Goal: Information Seeking & Learning: Compare options

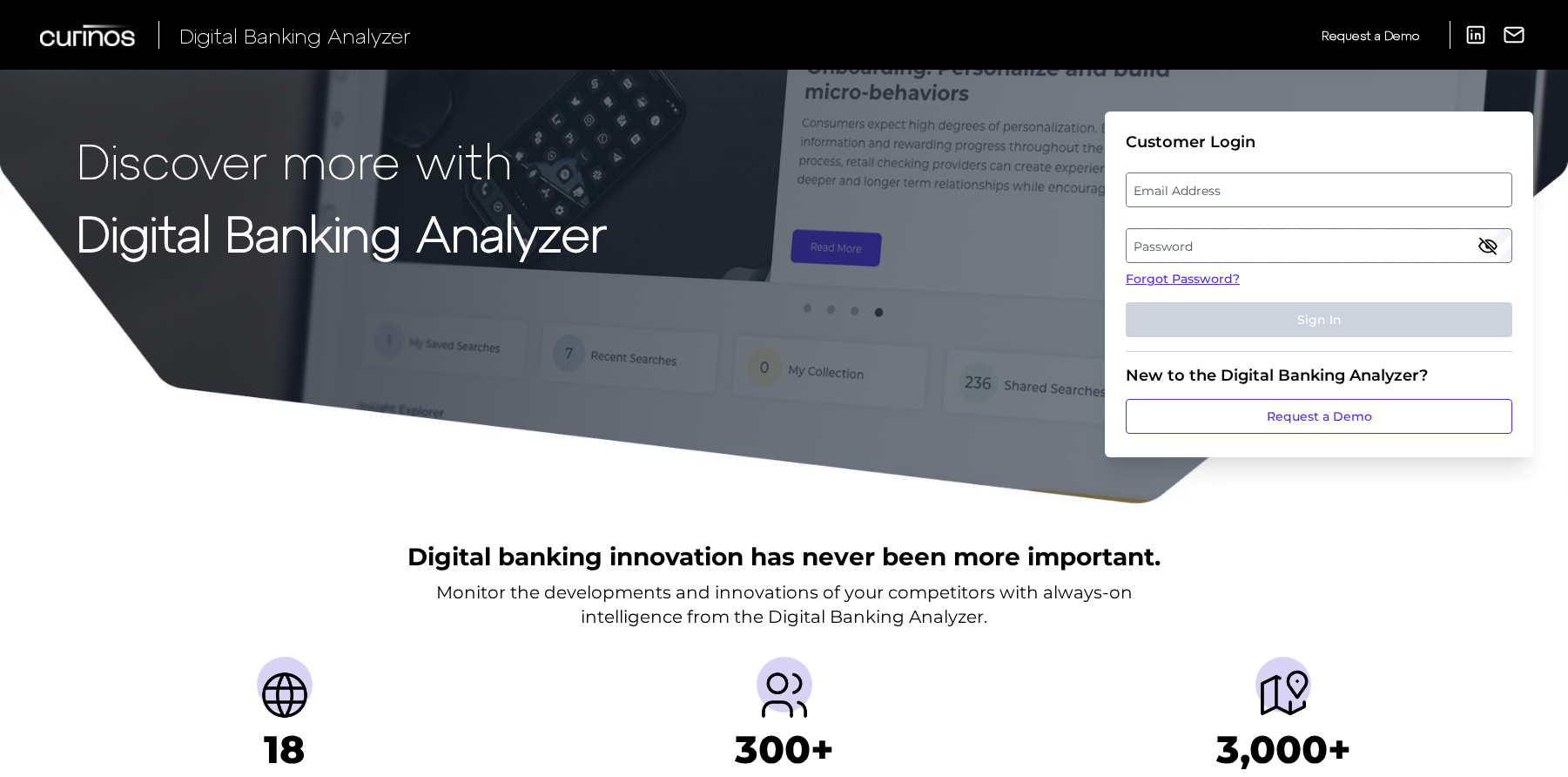
click at [1204, 189] on label "Email Address" at bounding box center [1318, 189] width 384 height 31
click at [1204, 189] on input "email" at bounding box center [1318, 189] width 386 height 35
type input "kristine.w.clark@wellsfargo.com"
click at [1294, 247] on label "Password" at bounding box center [1318, 245] width 384 height 31
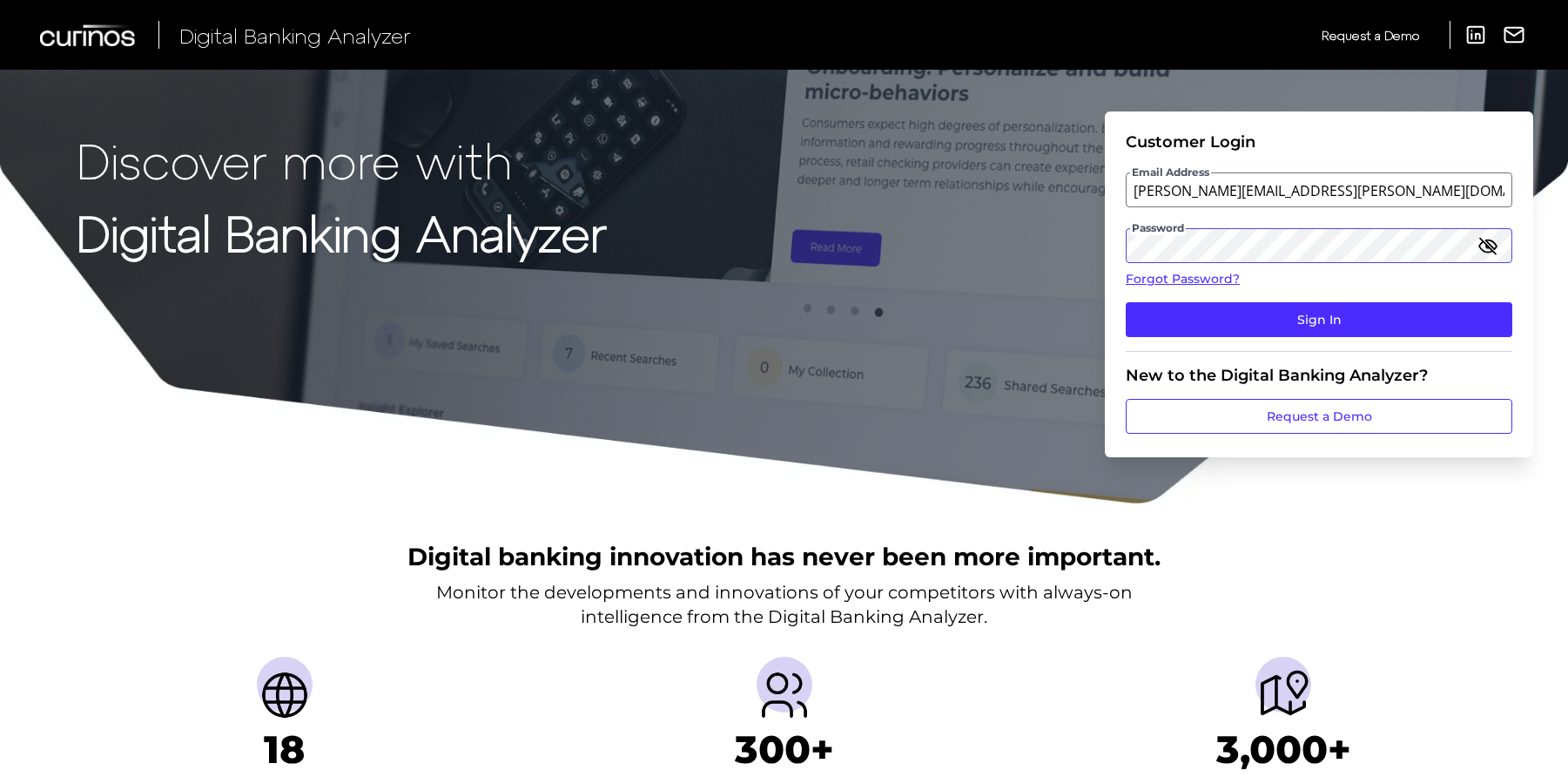
click at [1125, 302] on button "Sign In" at bounding box center [1318, 319] width 386 height 35
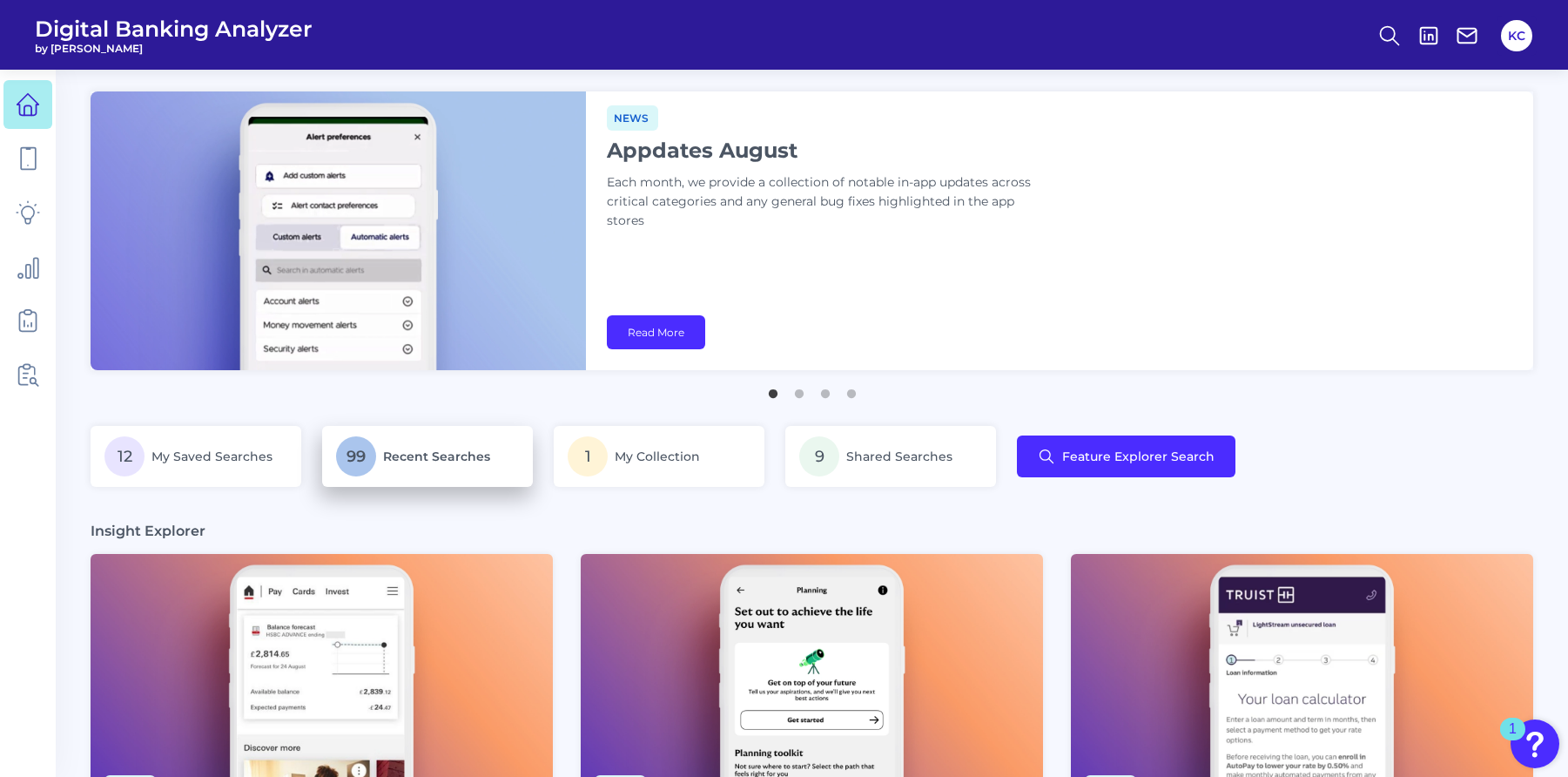
click at [485, 475] on p "99 Recent Searches" at bounding box center [428, 456] width 183 height 40
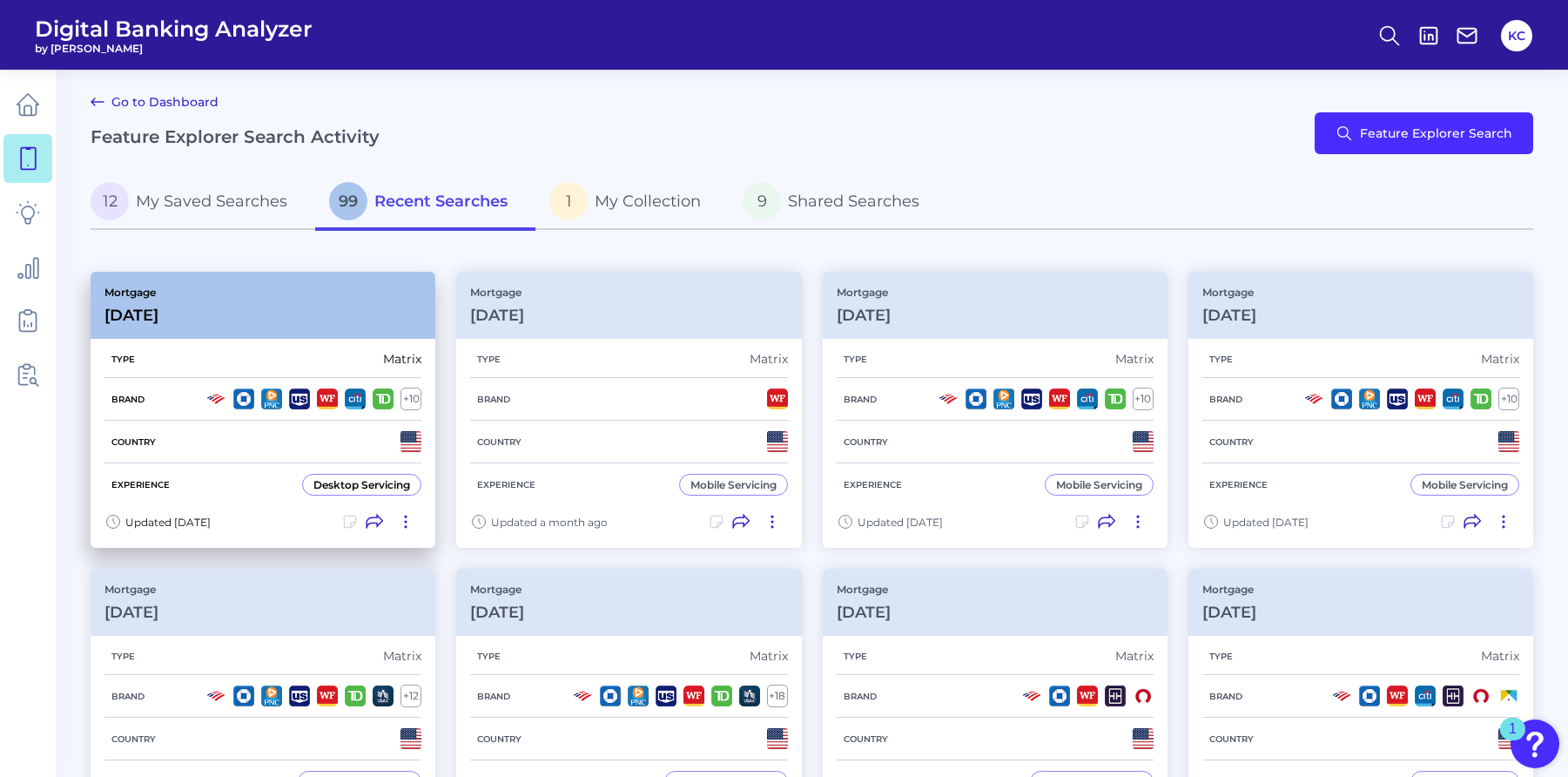
click at [351, 412] on div "Brand + 10" at bounding box center [263, 398] width 316 height 42
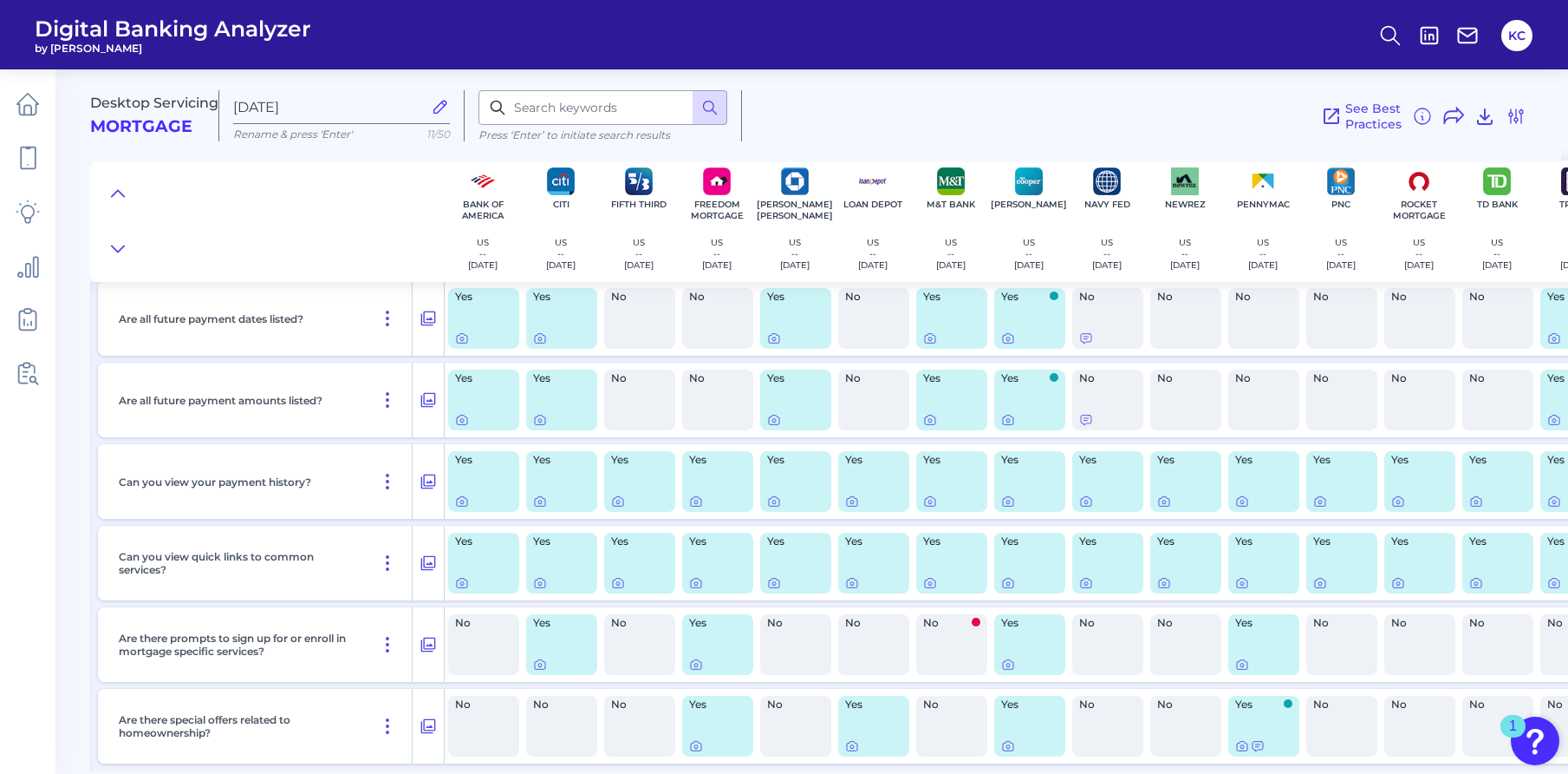
scroll to position [1301, 0]
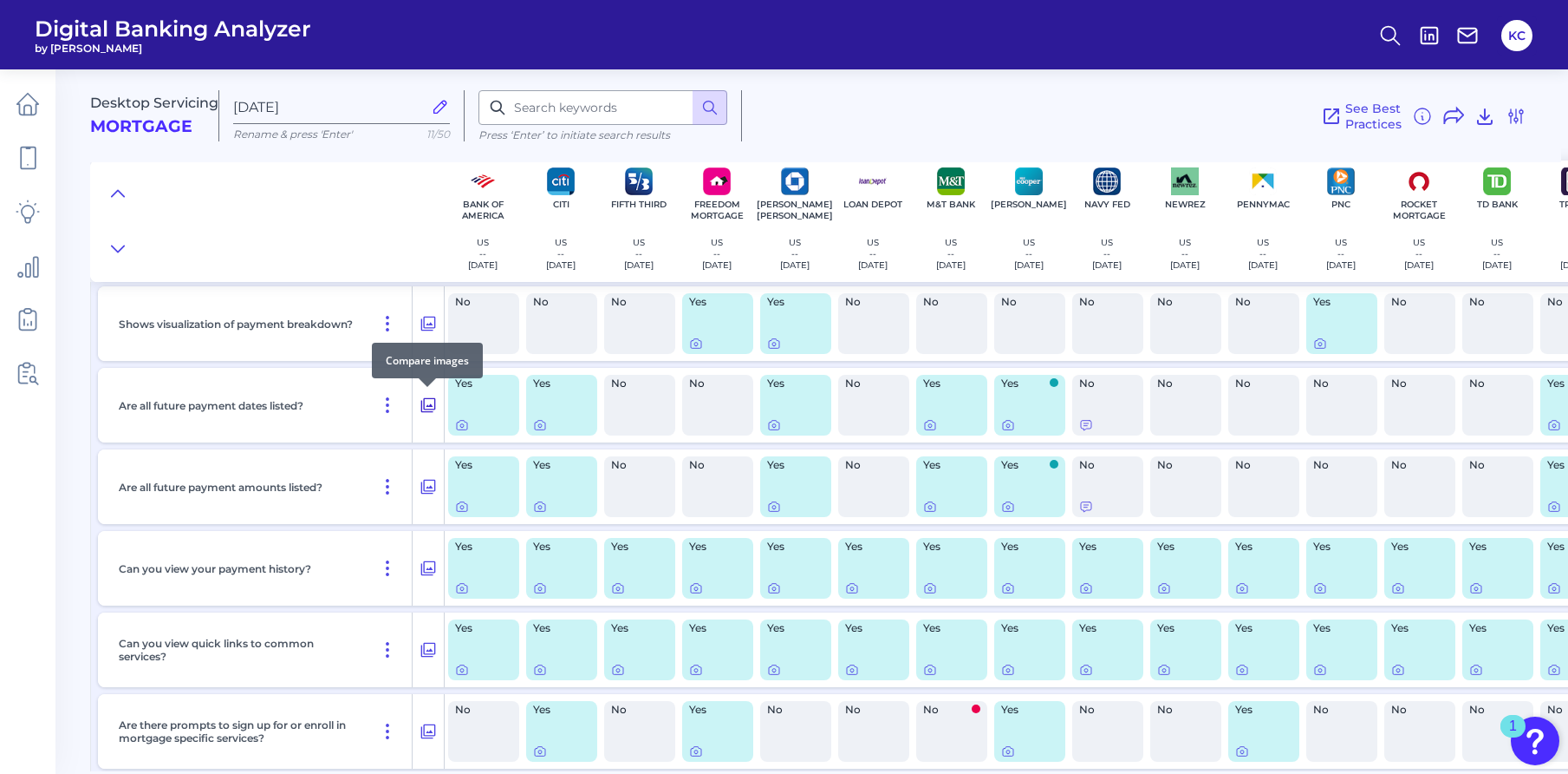
click at [432, 402] on icon at bounding box center [428, 405] width 17 height 21
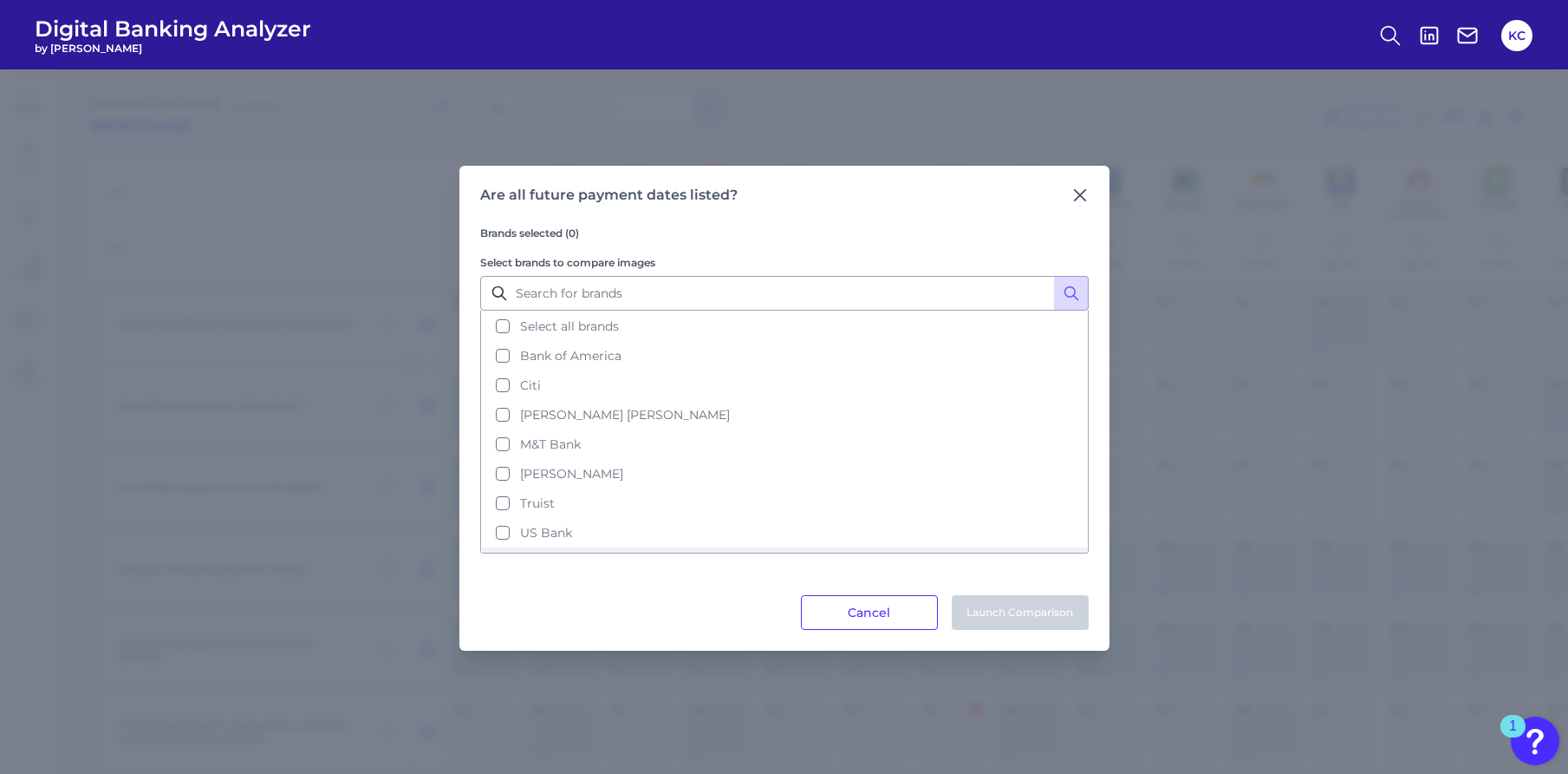
scroll to position [25, 0]
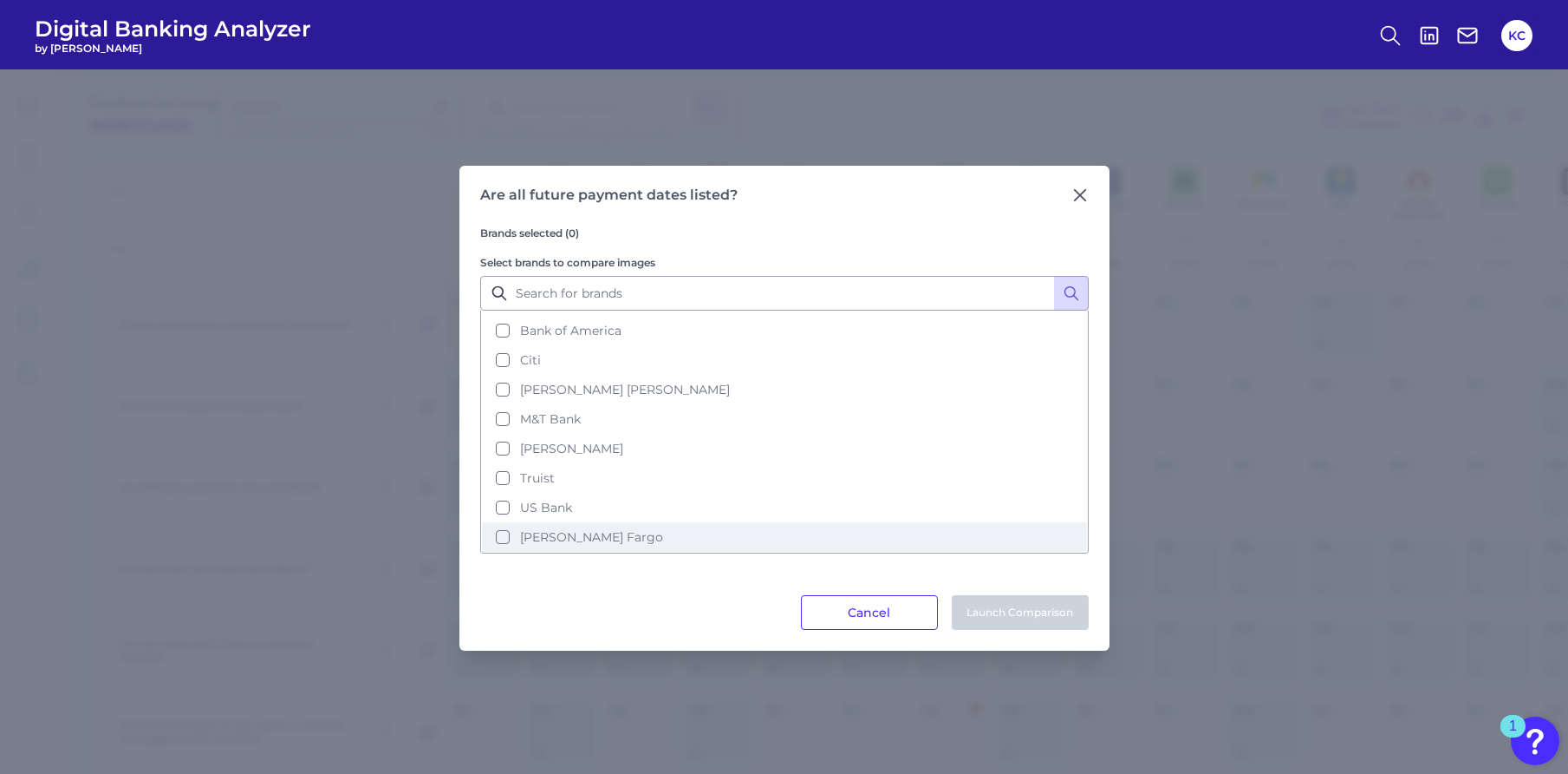
click at [559, 534] on span "[PERSON_NAME] Fargo" at bounding box center [592, 537] width 143 height 16
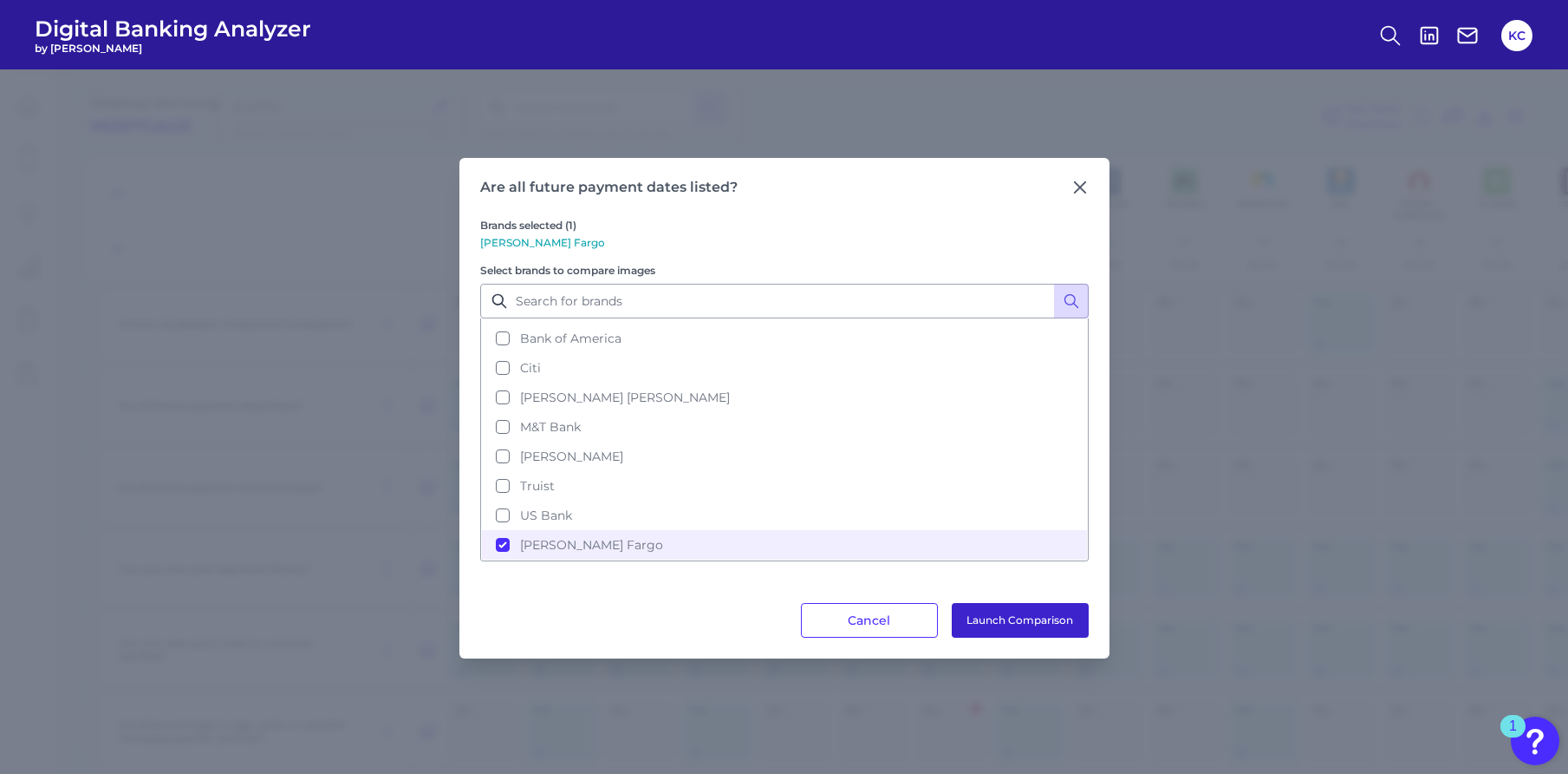
click at [1017, 618] on button "Launch Comparison" at bounding box center [1020, 619] width 137 height 35
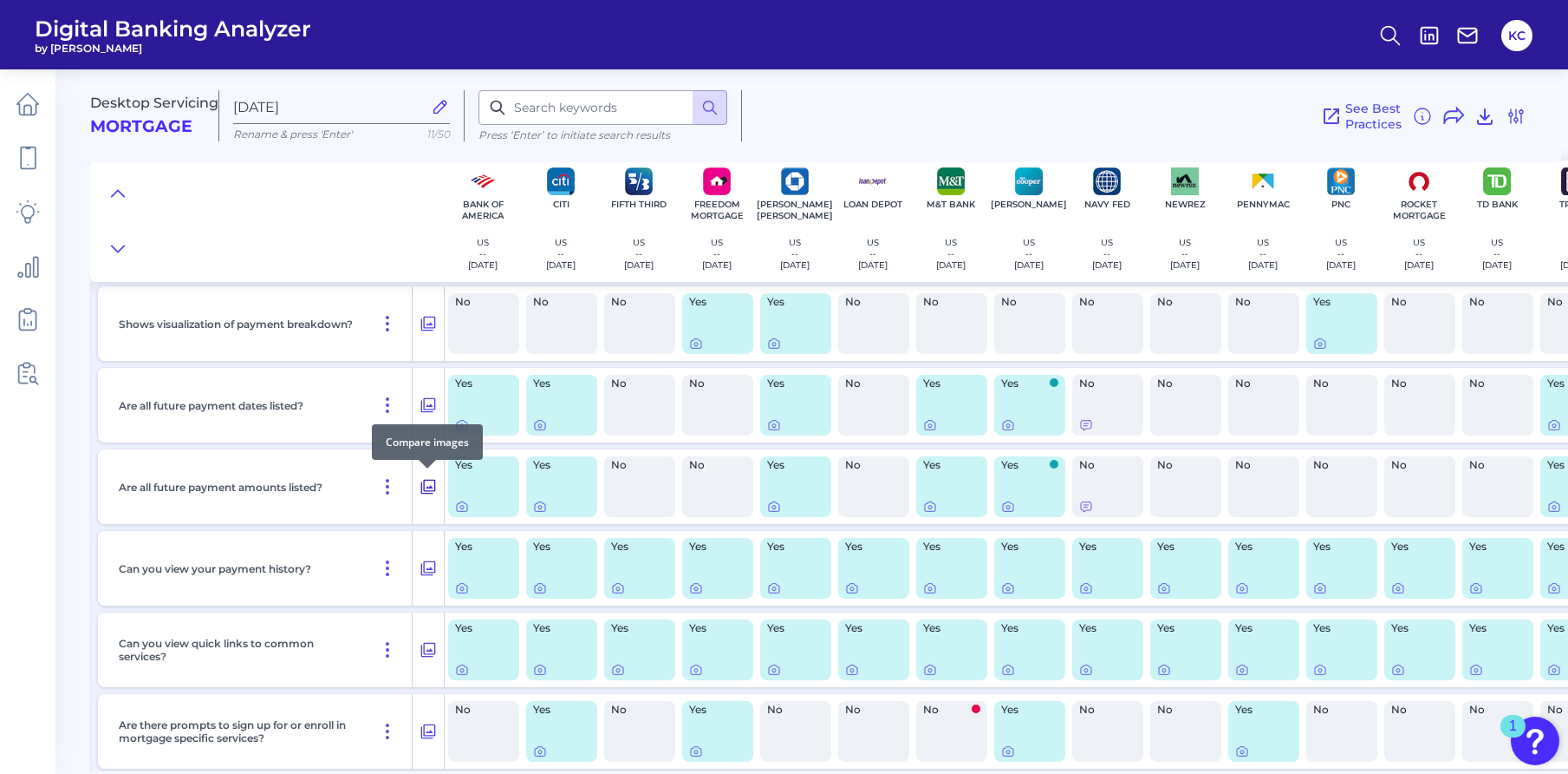
click at [429, 485] on icon at bounding box center [428, 487] width 17 height 21
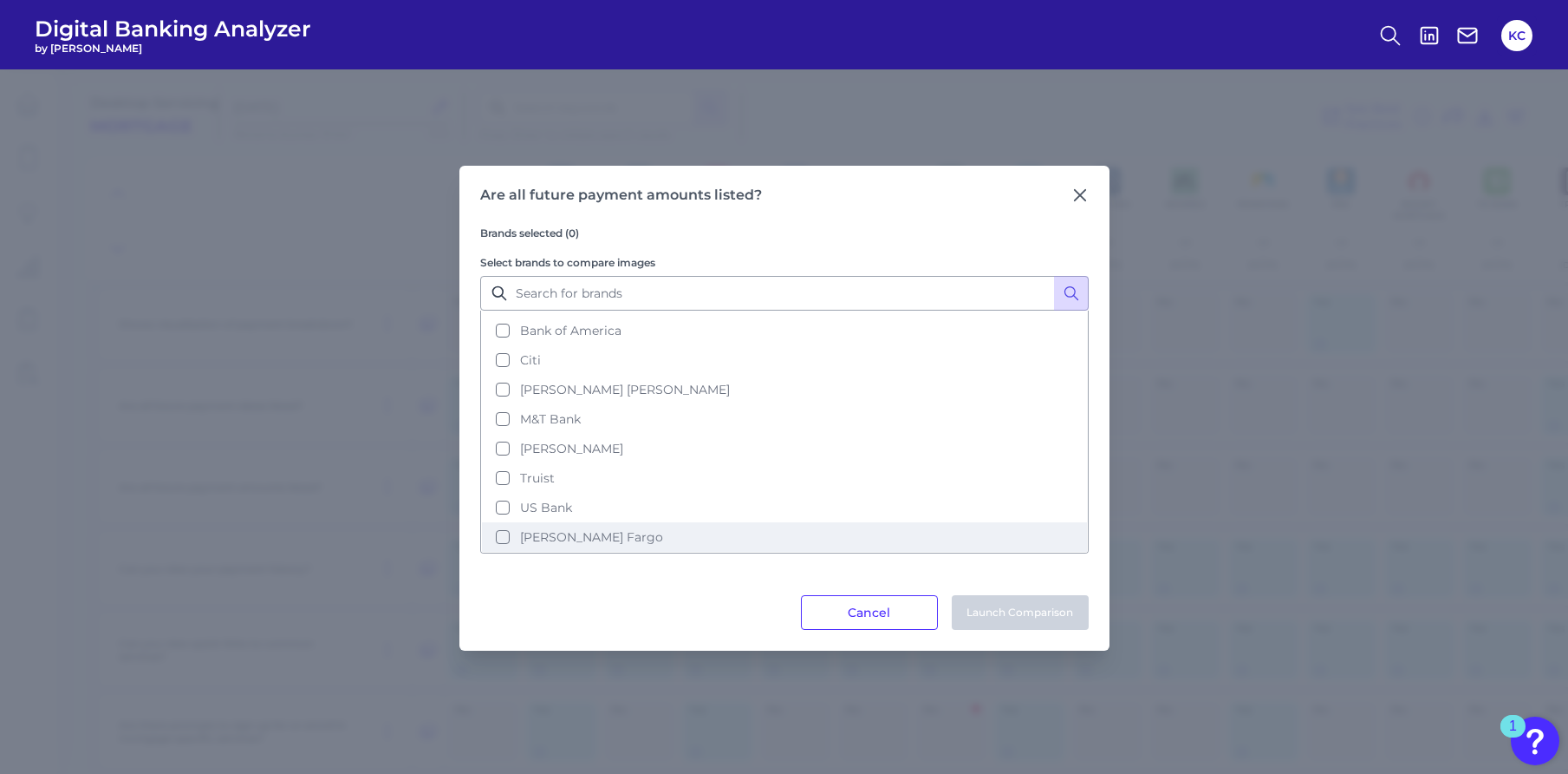
click at [556, 529] on span "[PERSON_NAME] Fargo" at bounding box center [592, 537] width 143 height 16
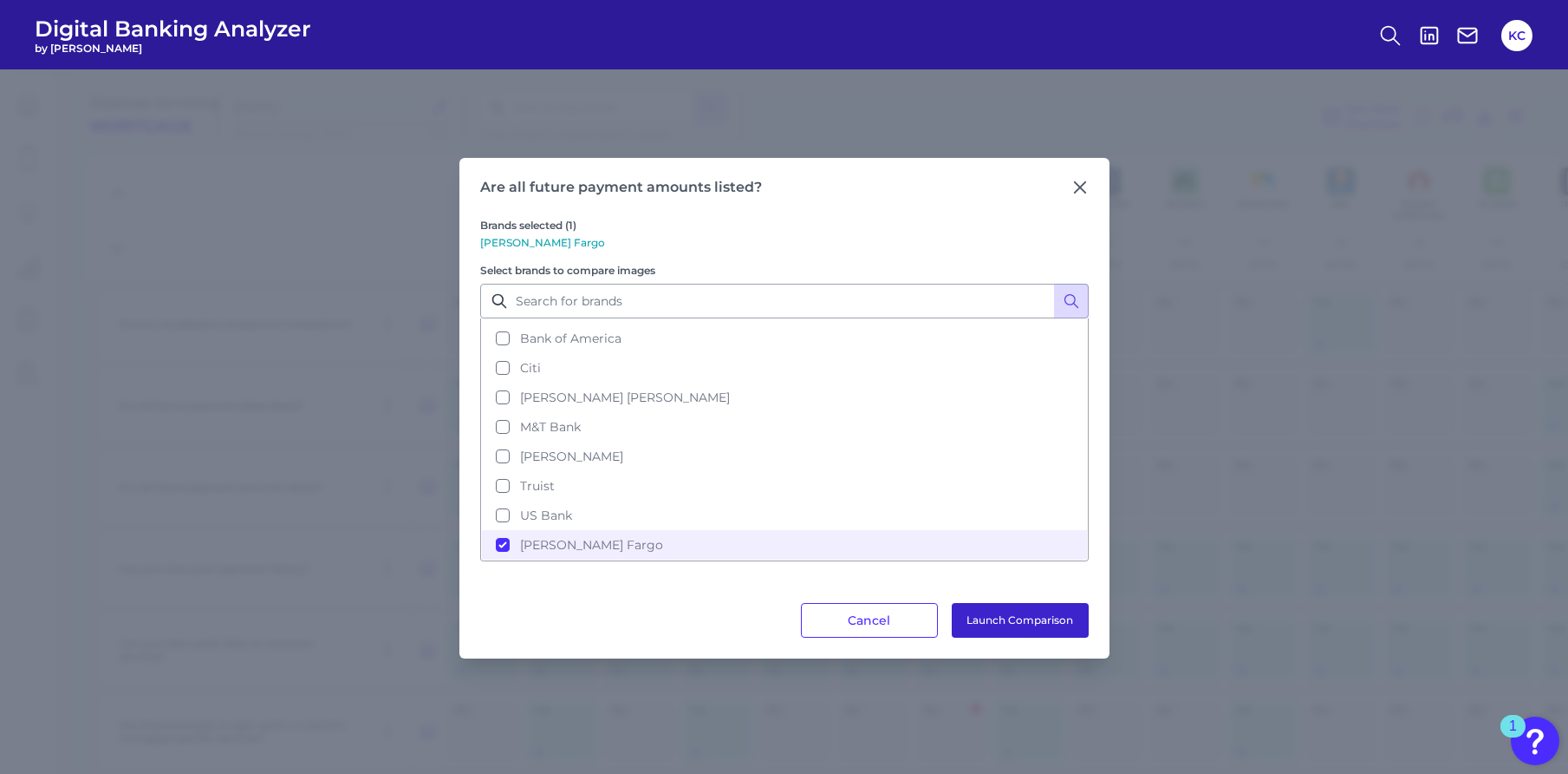
click at [991, 613] on button "Launch Comparison" at bounding box center [1020, 619] width 137 height 35
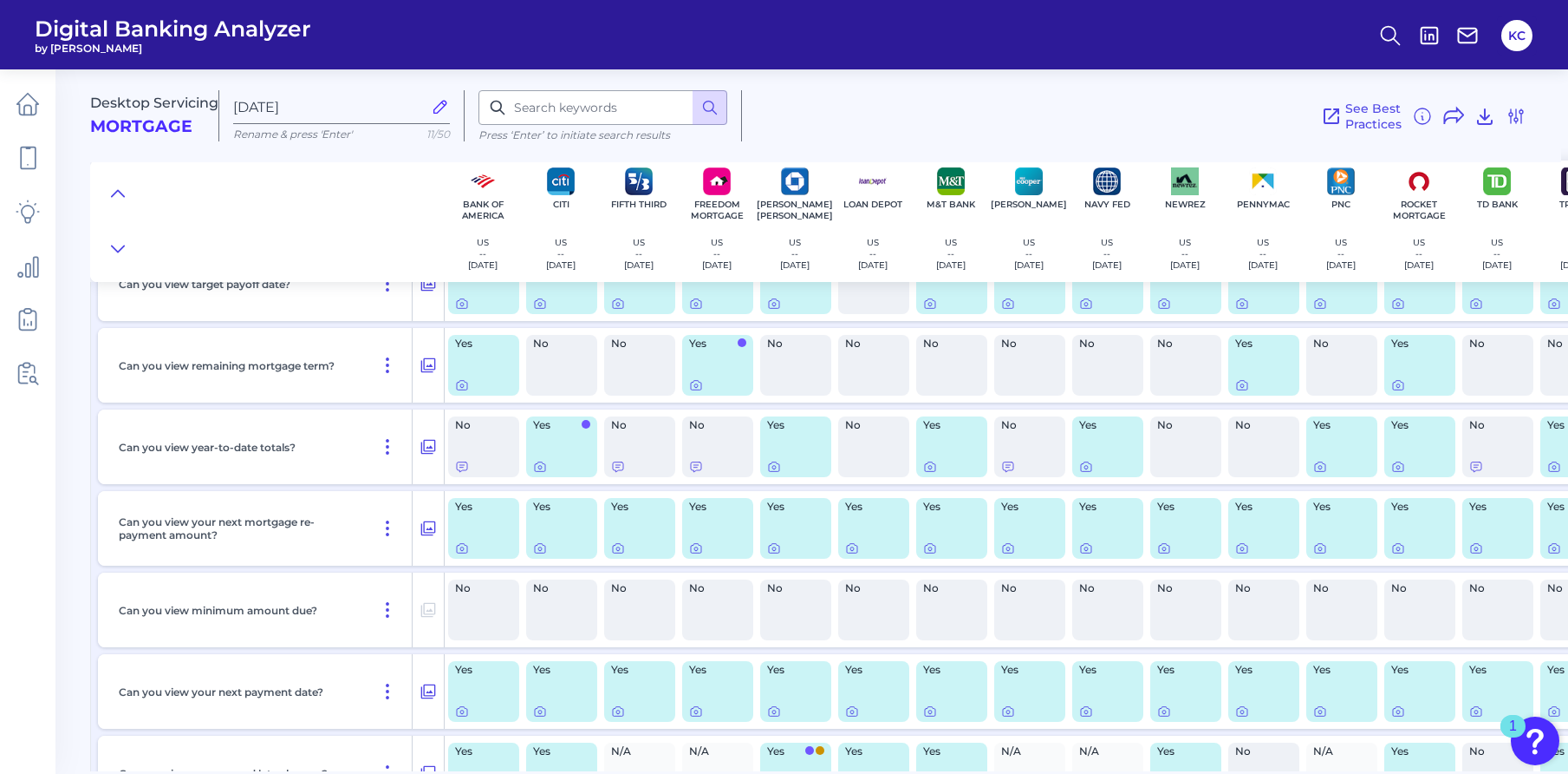
scroll to position [521, 0]
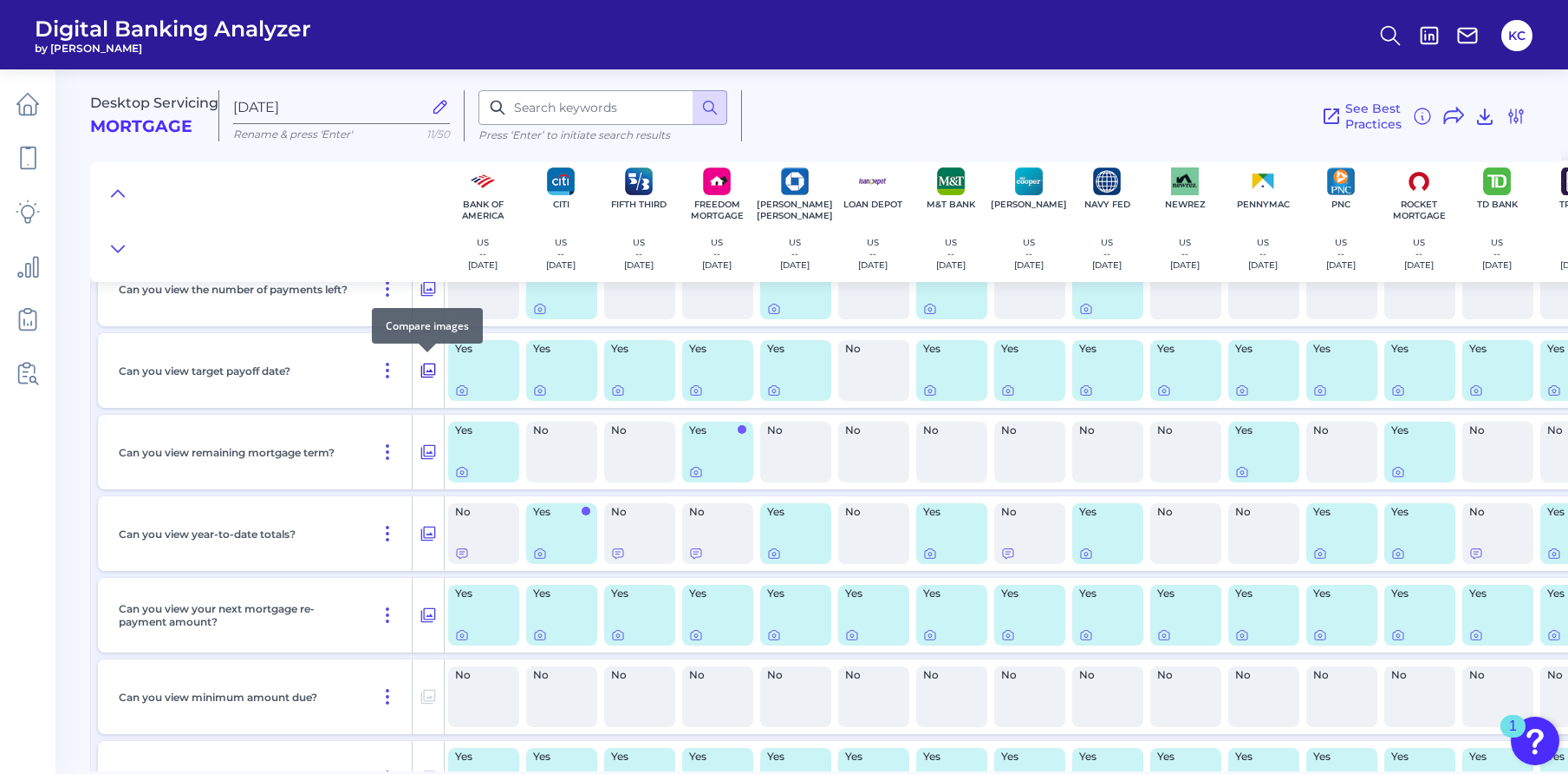
click at [430, 366] on icon at bounding box center [428, 371] width 17 height 21
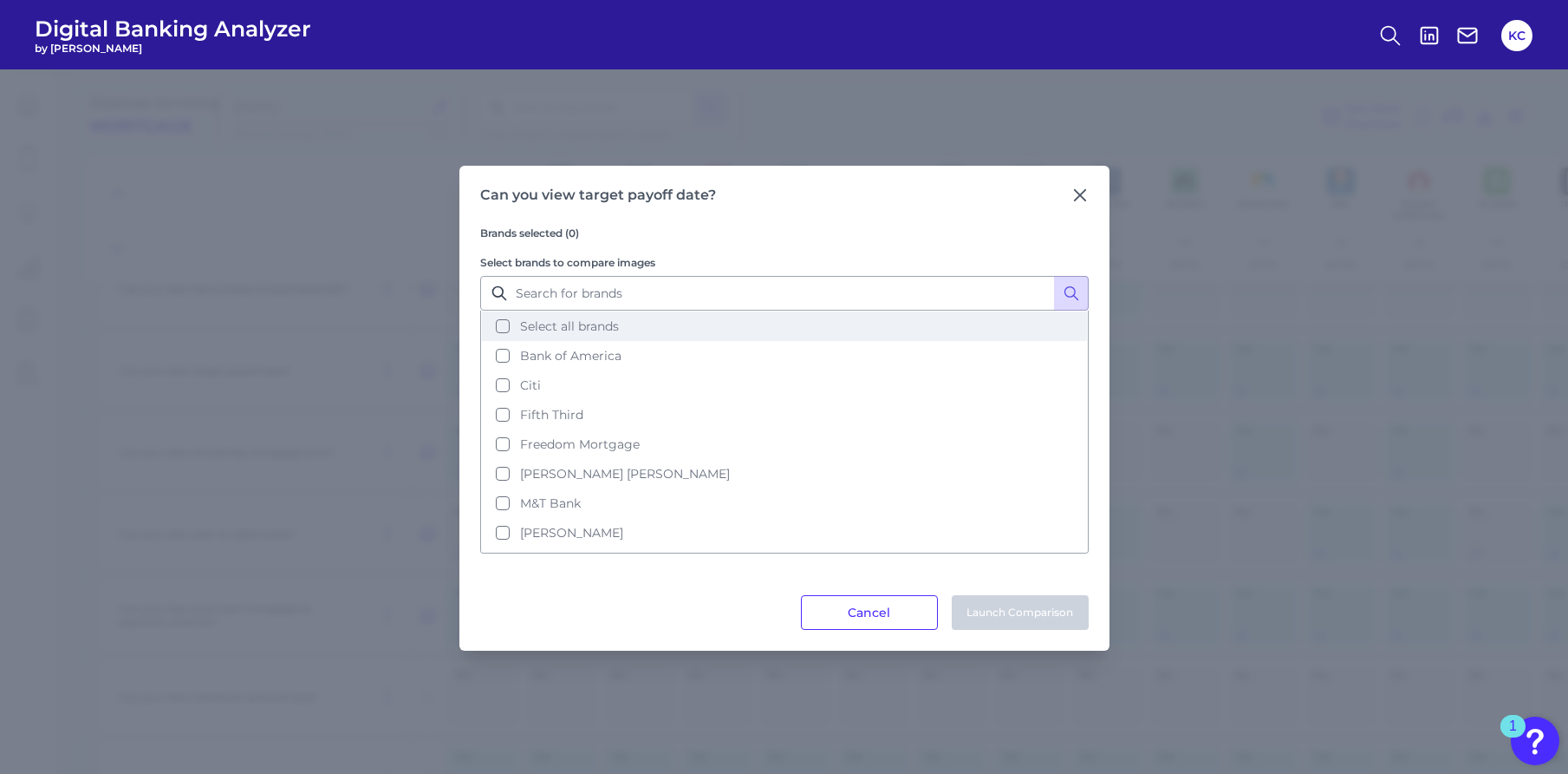
click at [501, 325] on button "Select all brands" at bounding box center [784, 326] width 605 height 29
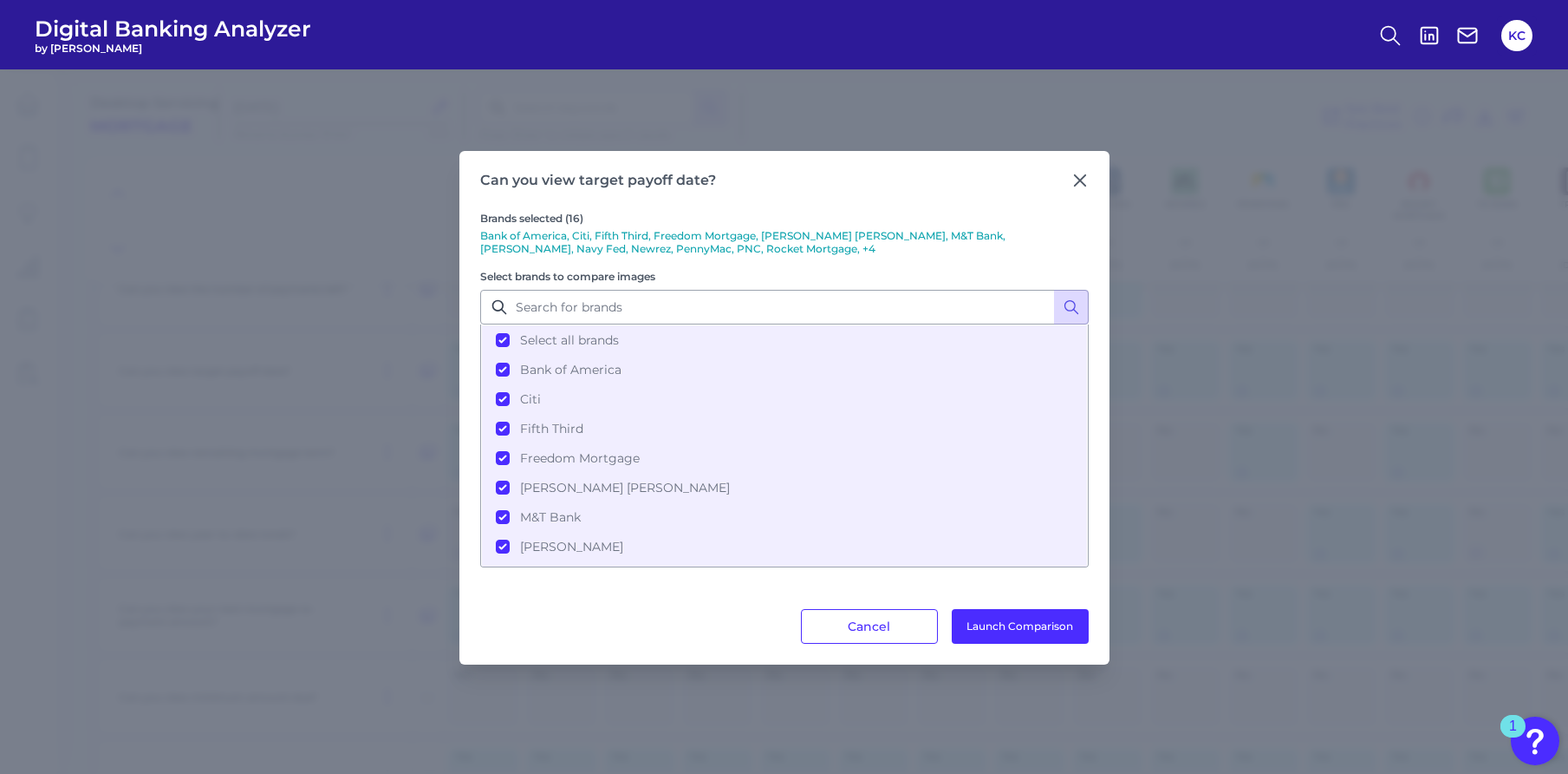
scroll to position [261, 0]
click at [1049, 626] on button "Launch Comparison" at bounding box center [1020, 626] width 137 height 35
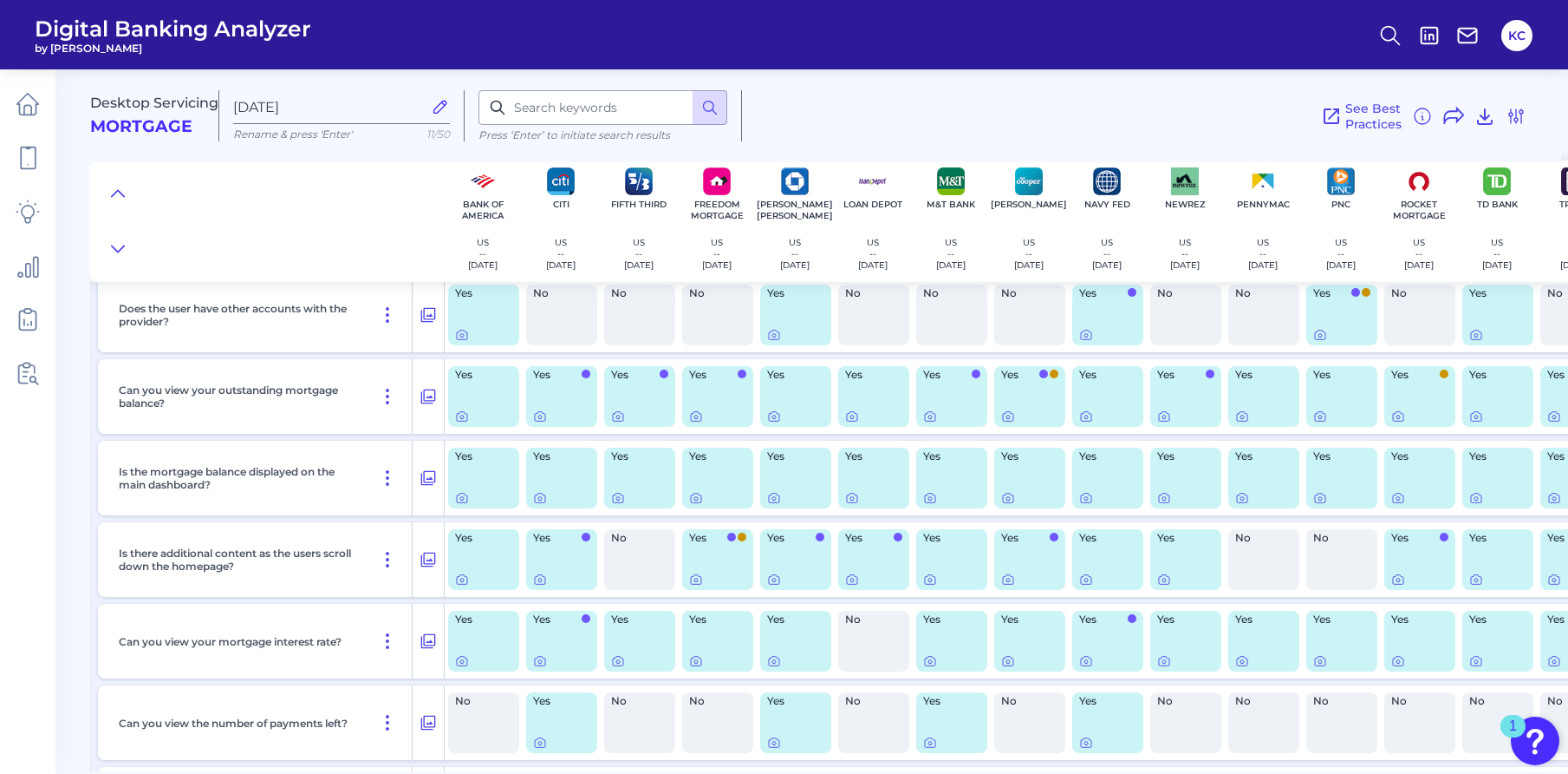
scroll to position [174, 0]
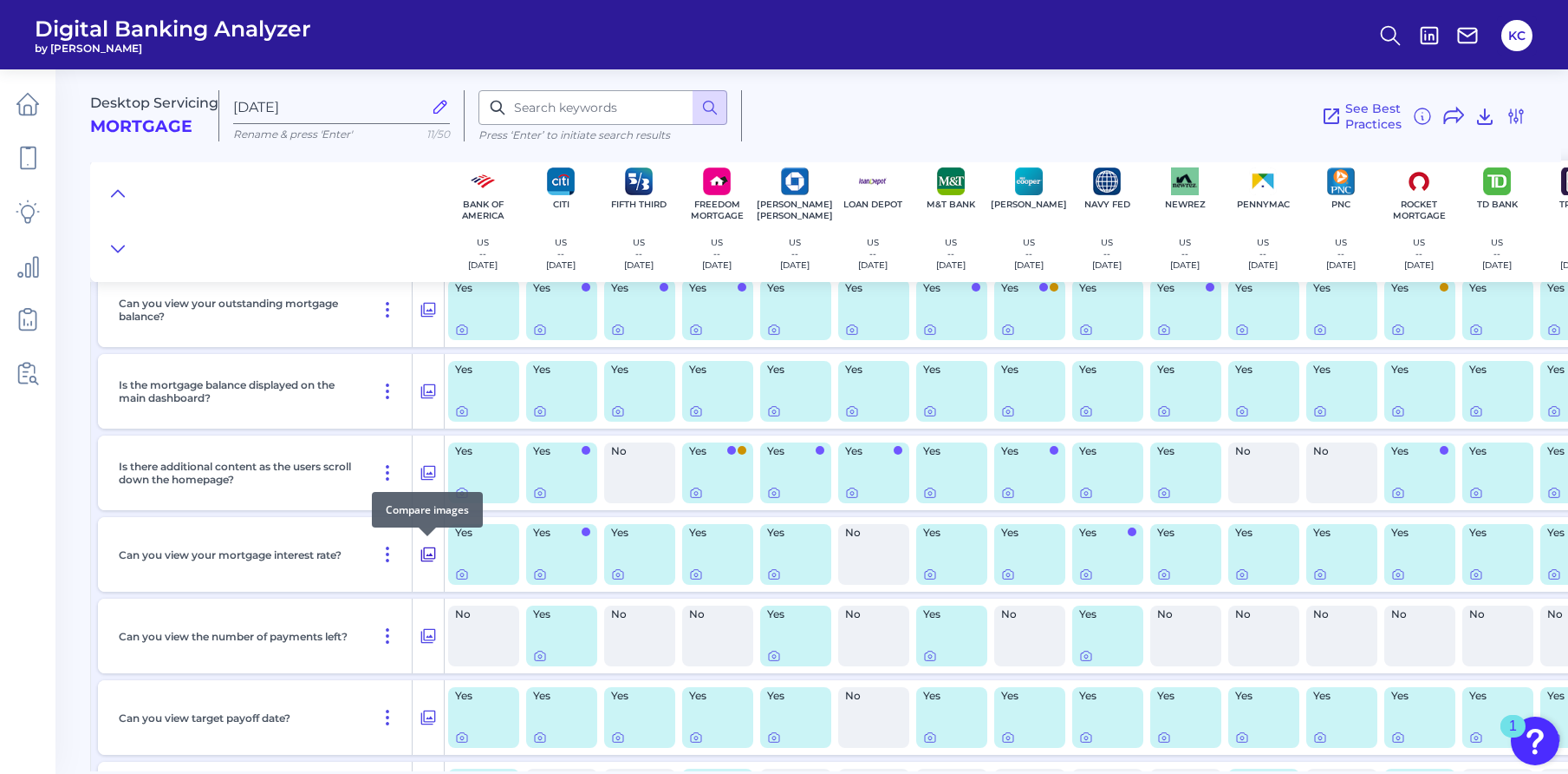
click at [429, 553] on icon at bounding box center [428, 554] width 17 height 21
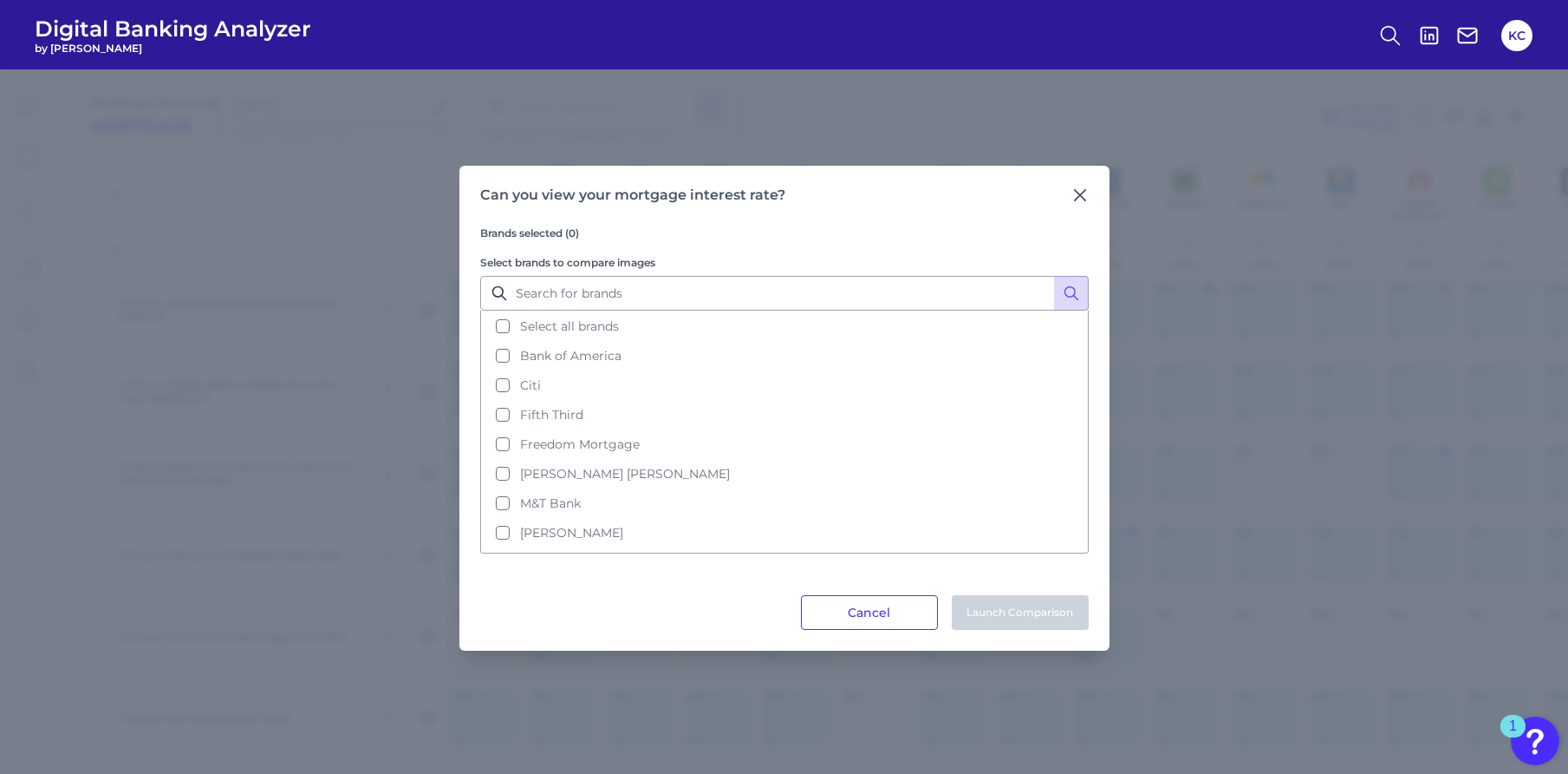
scroll to position [261, 0]
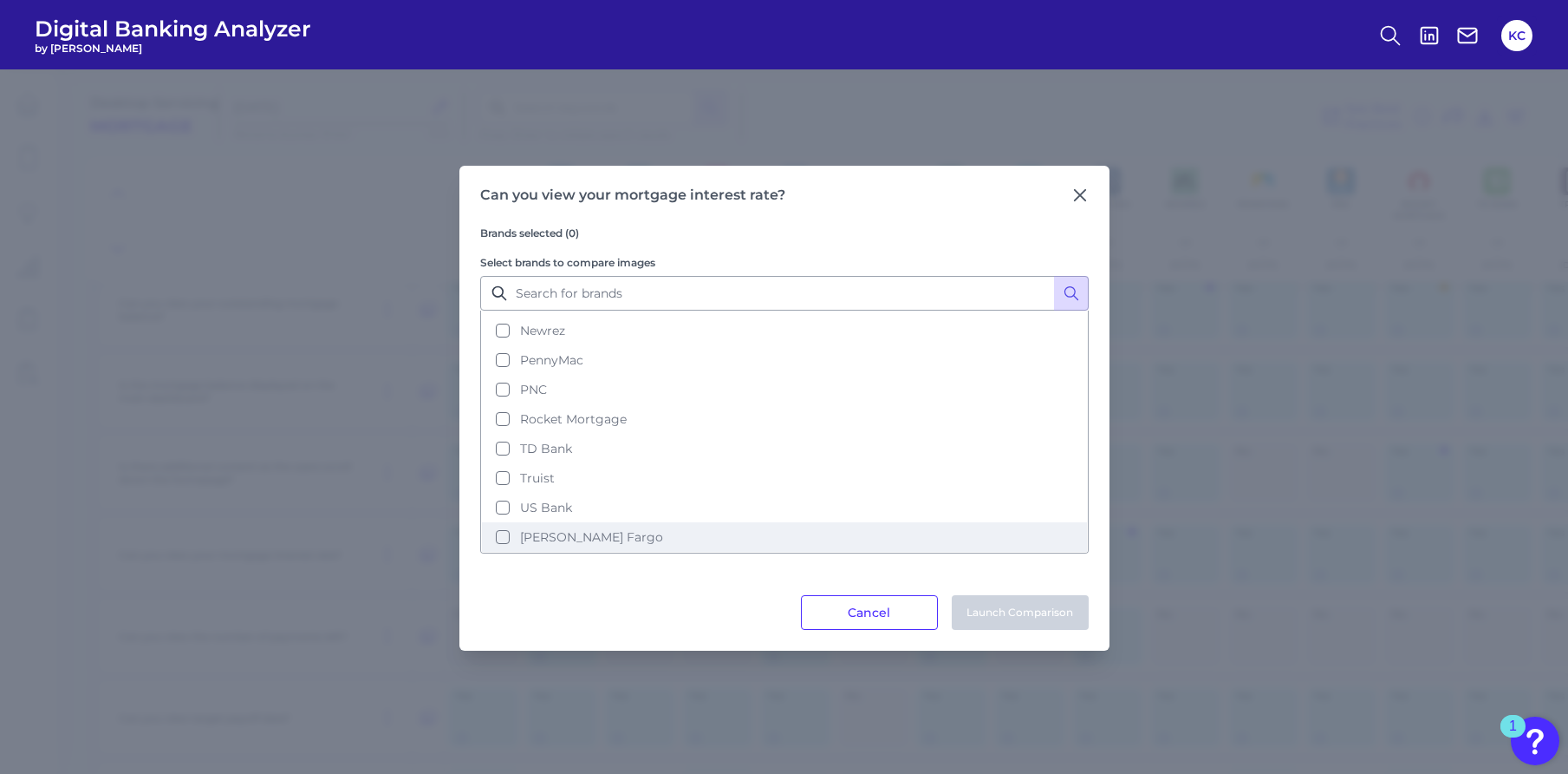
click at [526, 529] on span "[PERSON_NAME] Fargo" at bounding box center [592, 537] width 143 height 16
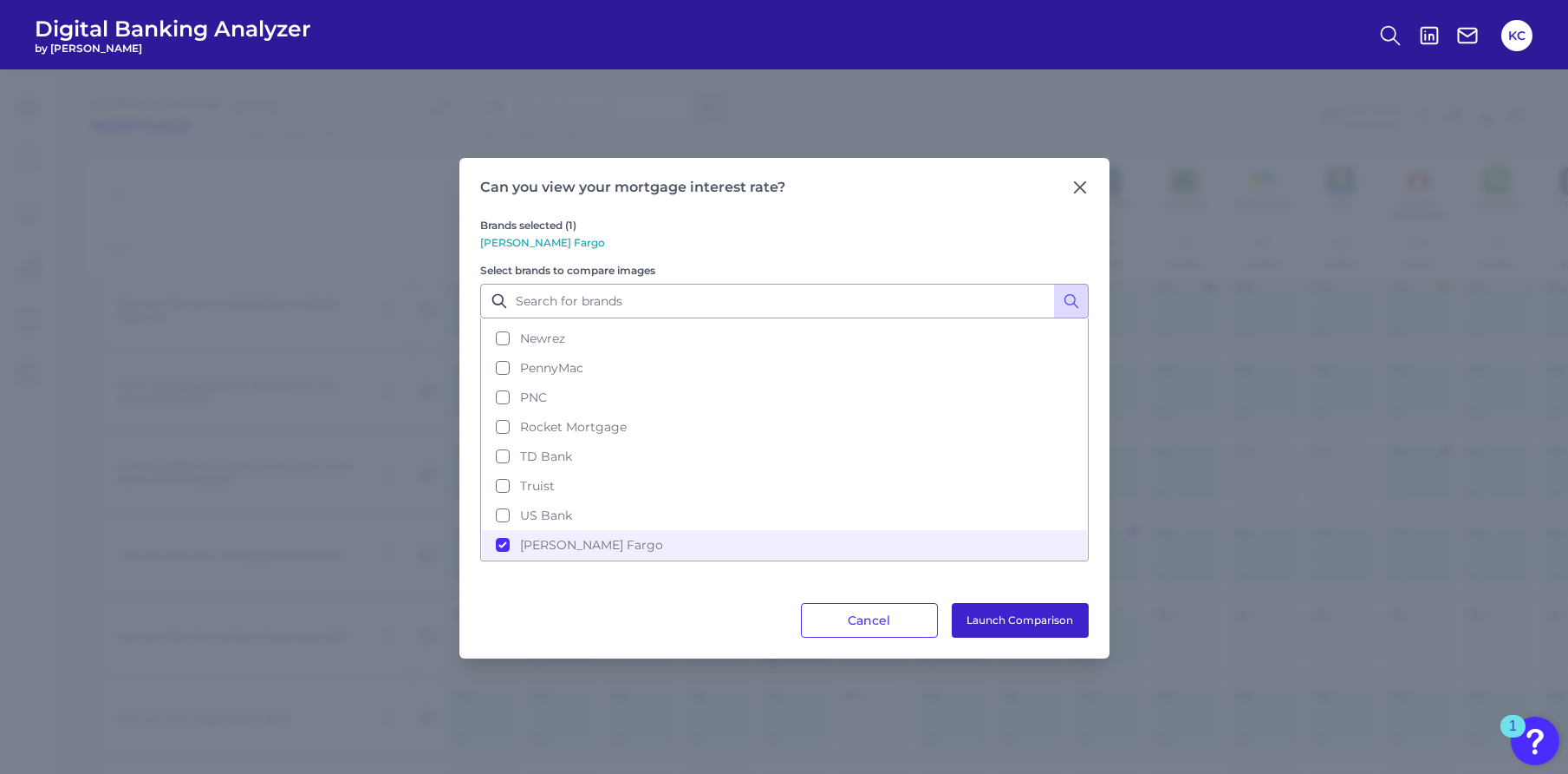
click at [1021, 628] on button "Launch Comparison" at bounding box center [1020, 619] width 137 height 35
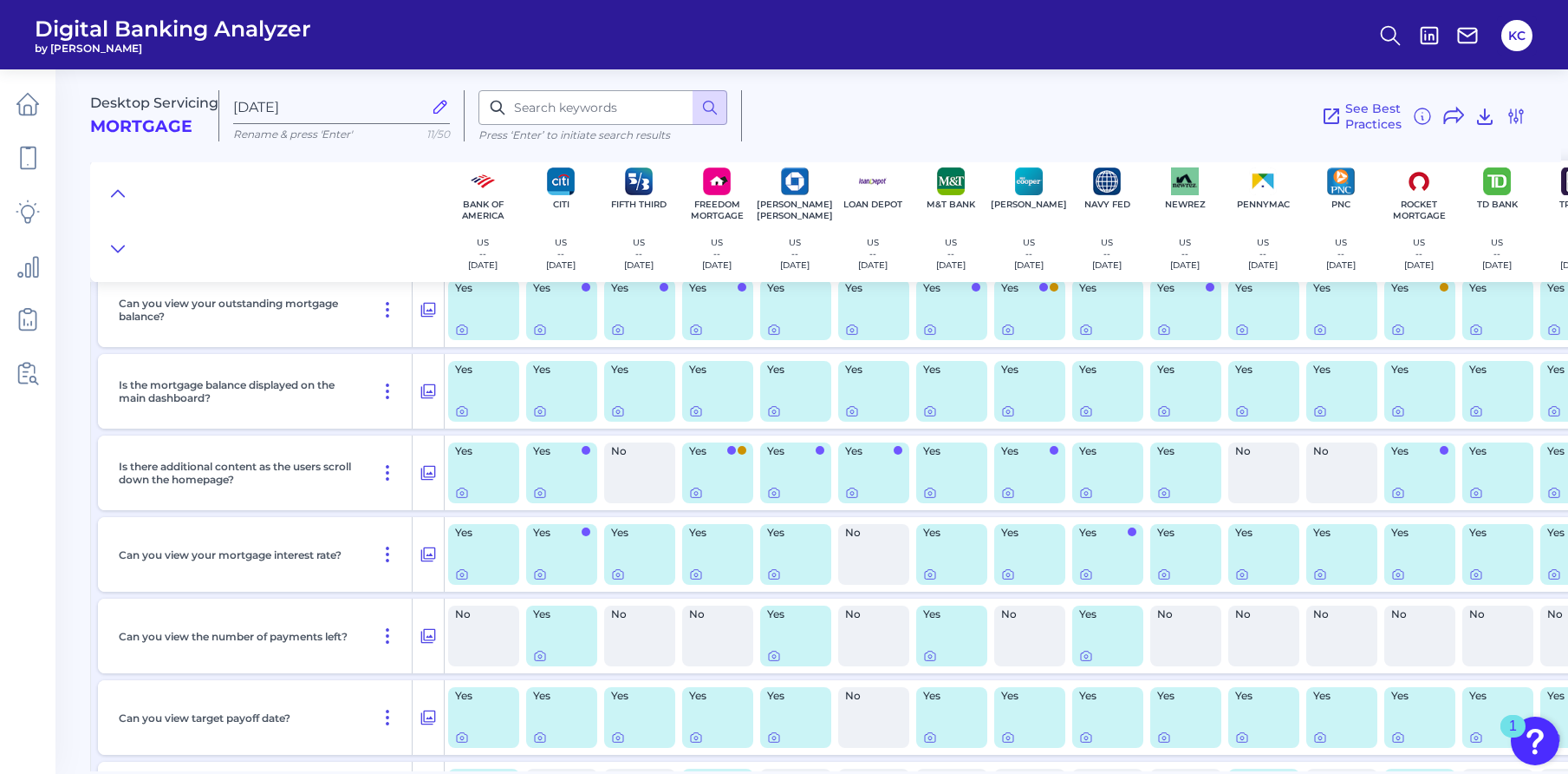
click at [1528, 117] on div "Desktop Servicing Mortgage Jul 08 2025 Rename & press 'Enter' 11/50 Press ‘Ente…" at bounding box center [825, 109] width 1471 height 107
click at [1517, 116] on icon at bounding box center [1516, 116] width 21 height 21
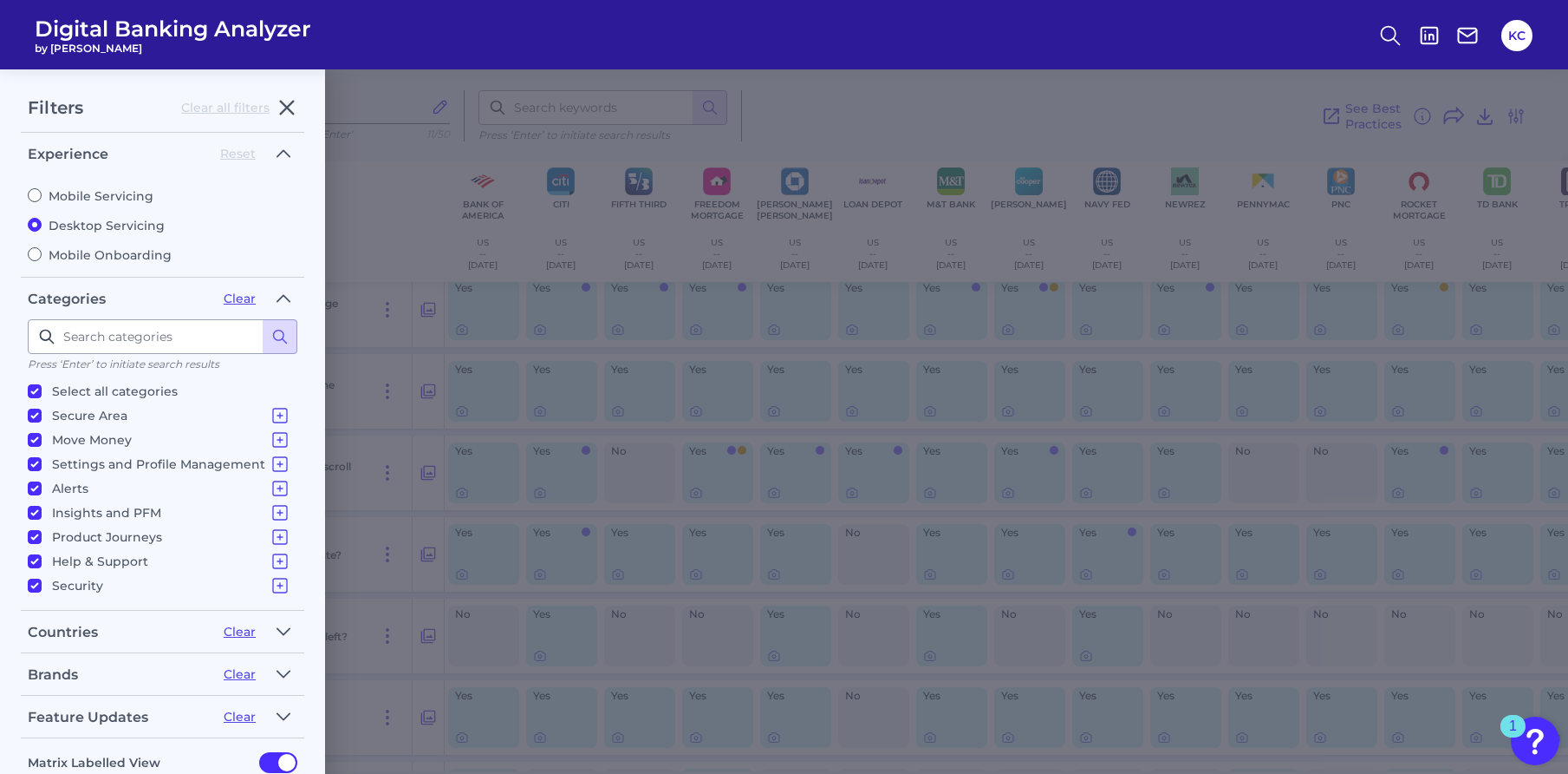
click at [44, 255] on label "Mobile Onboarding" at bounding box center [162, 254] width 269 height 16
click at [41, 255] on input "Mobile Onboarding" at bounding box center [35, 253] width 14 height 14
radio input "true"
radio input "false"
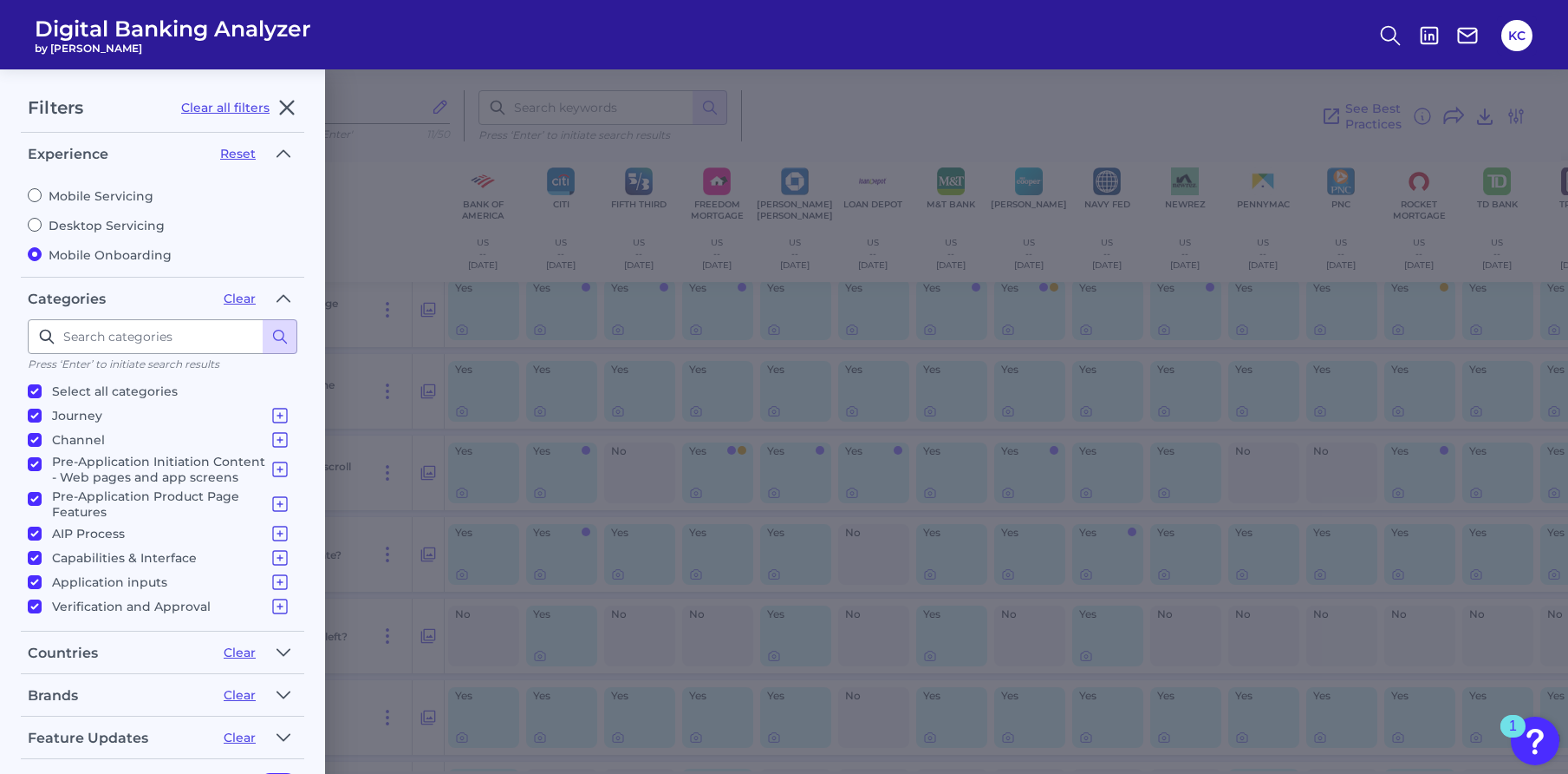
click at [27, 199] on fieldset "Experience Reset Mobile Servicing Desktop Servicing Mobile Onboarding" at bounding box center [162, 208] width 283 height 138
click at [37, 198] on input "Mobile Servicing" at bounding box center [35, 195] width 14 height 14
radio input "true"
radio input "false"
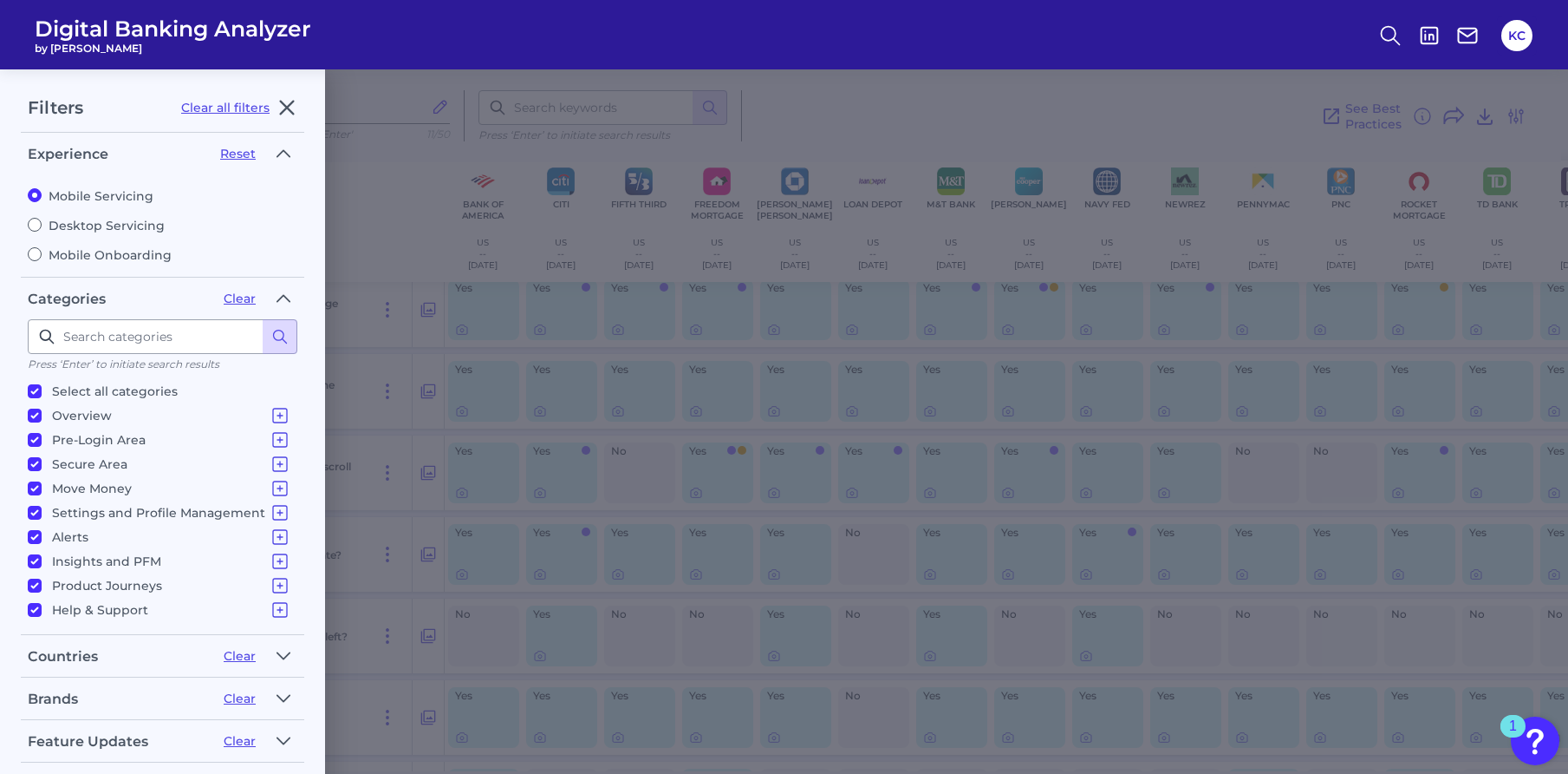
scroll to position [129, 0]
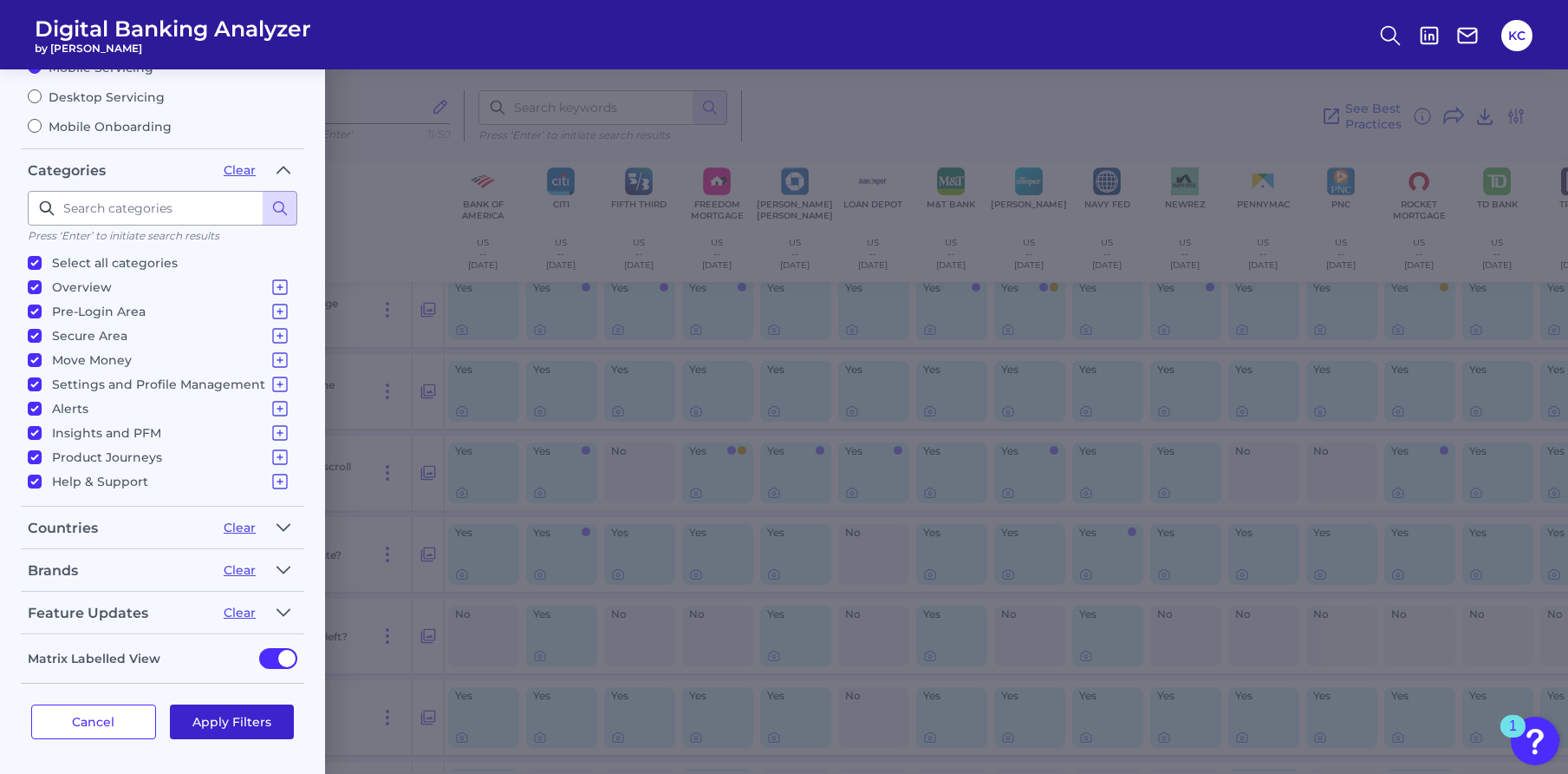
click at [245, 722] on button "Apply Filters" at bounding box center [232, 721] width 125 height 35
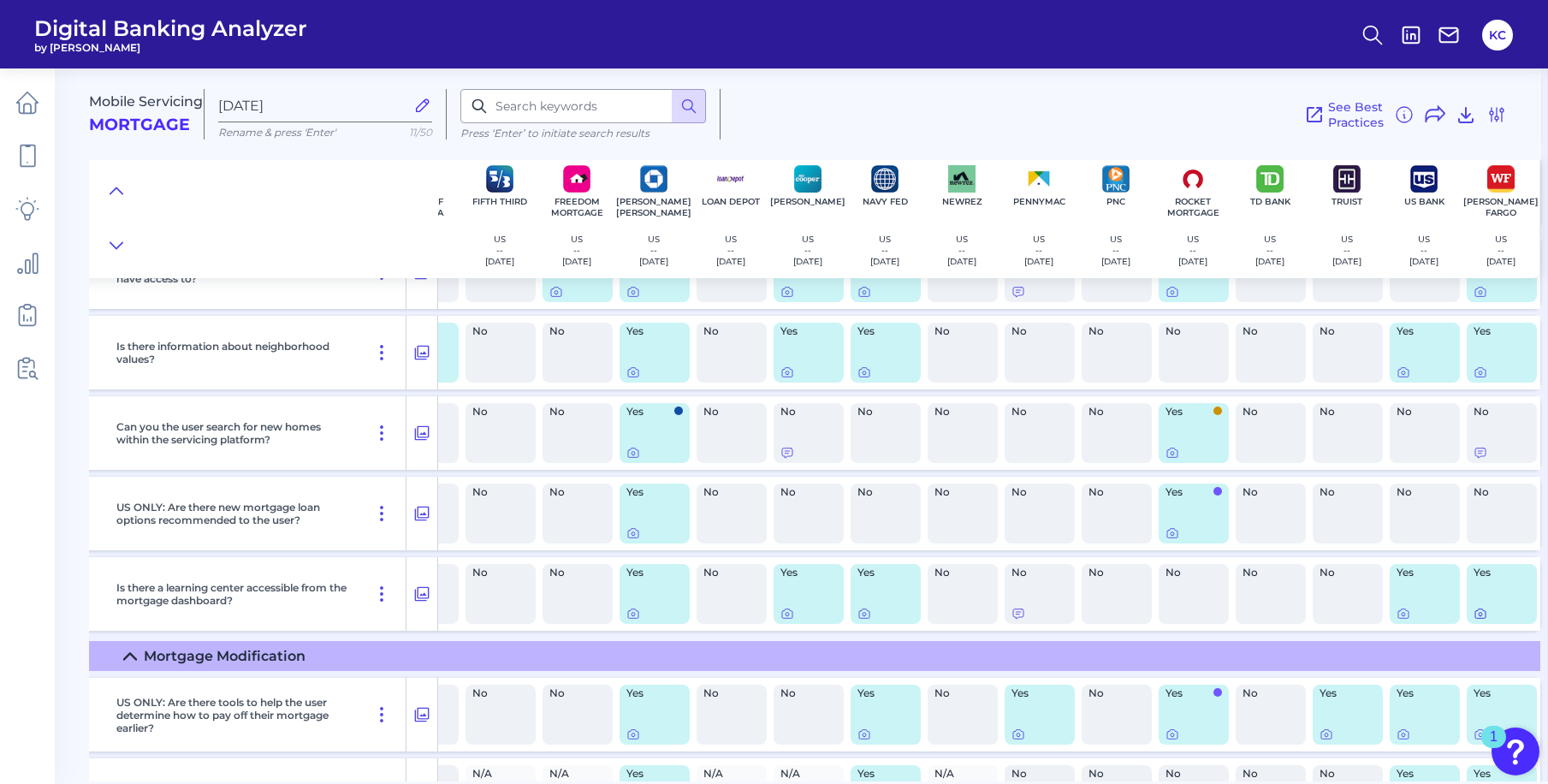
scroll to position [7016, 61]
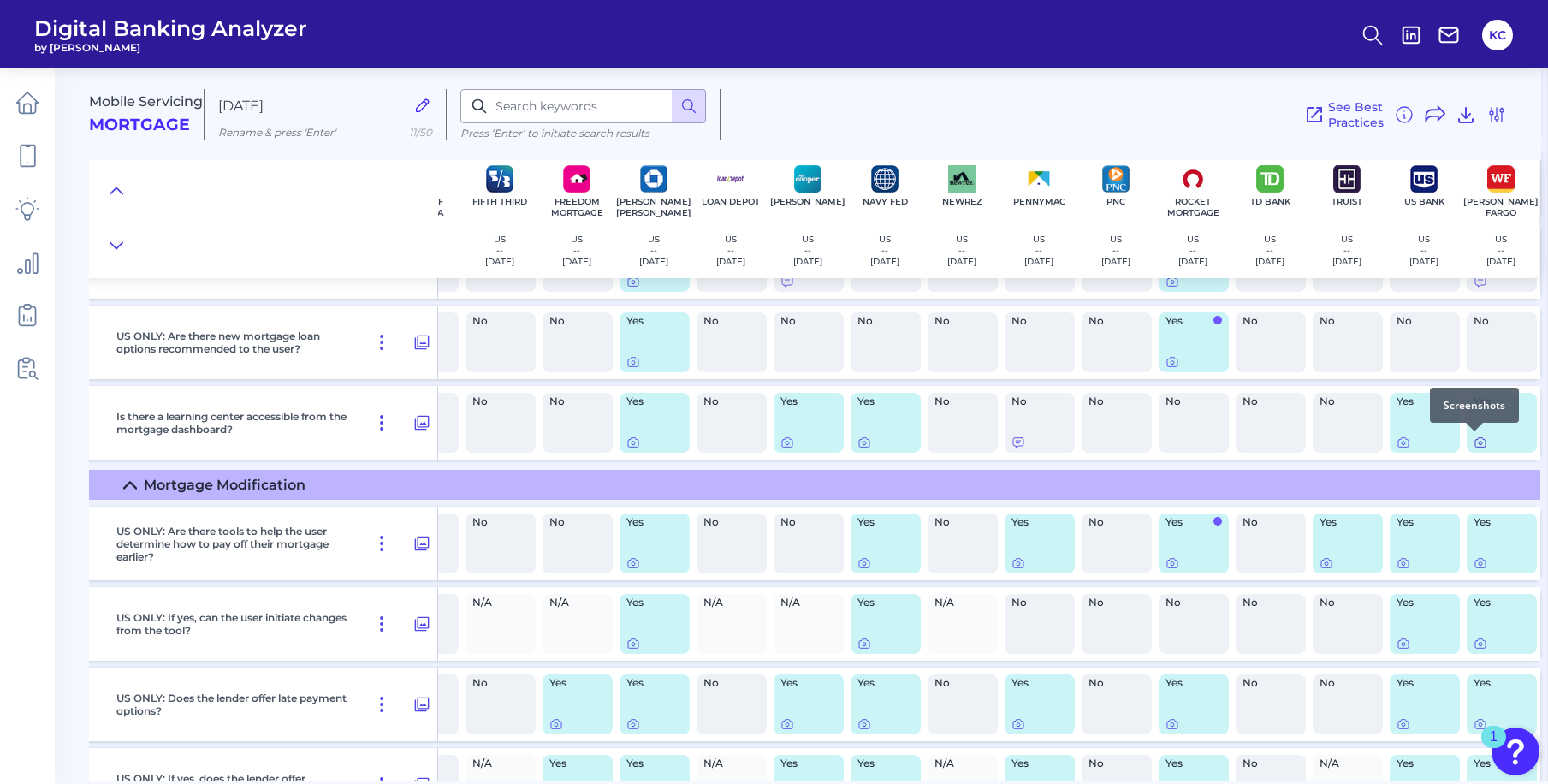
click at [1479, 444] on icon at bounding box center [1480, 443] width 4 height 4
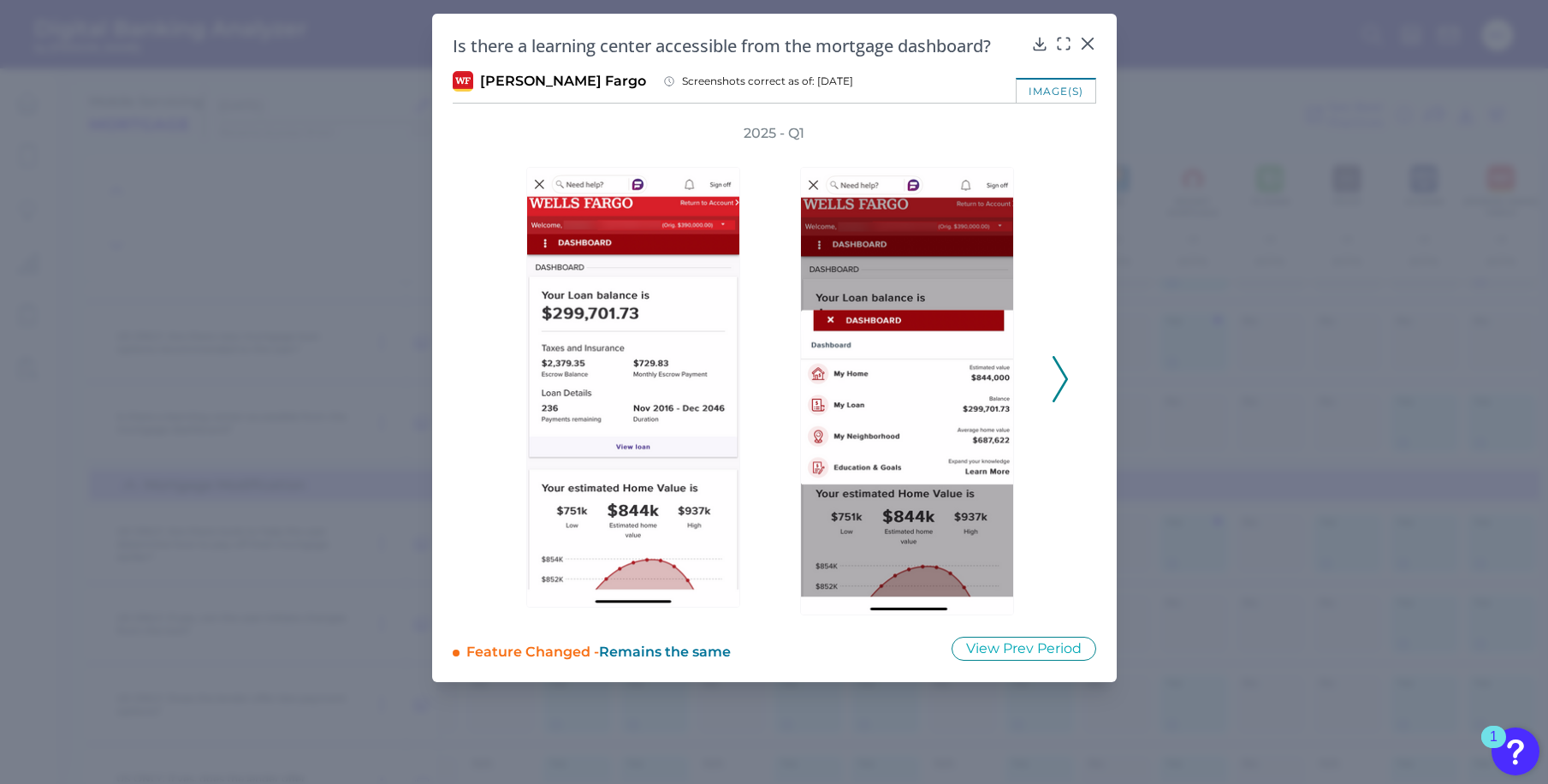
click at [1054, 396] on icon at bounding box center [1060, 380] width 16 height 46
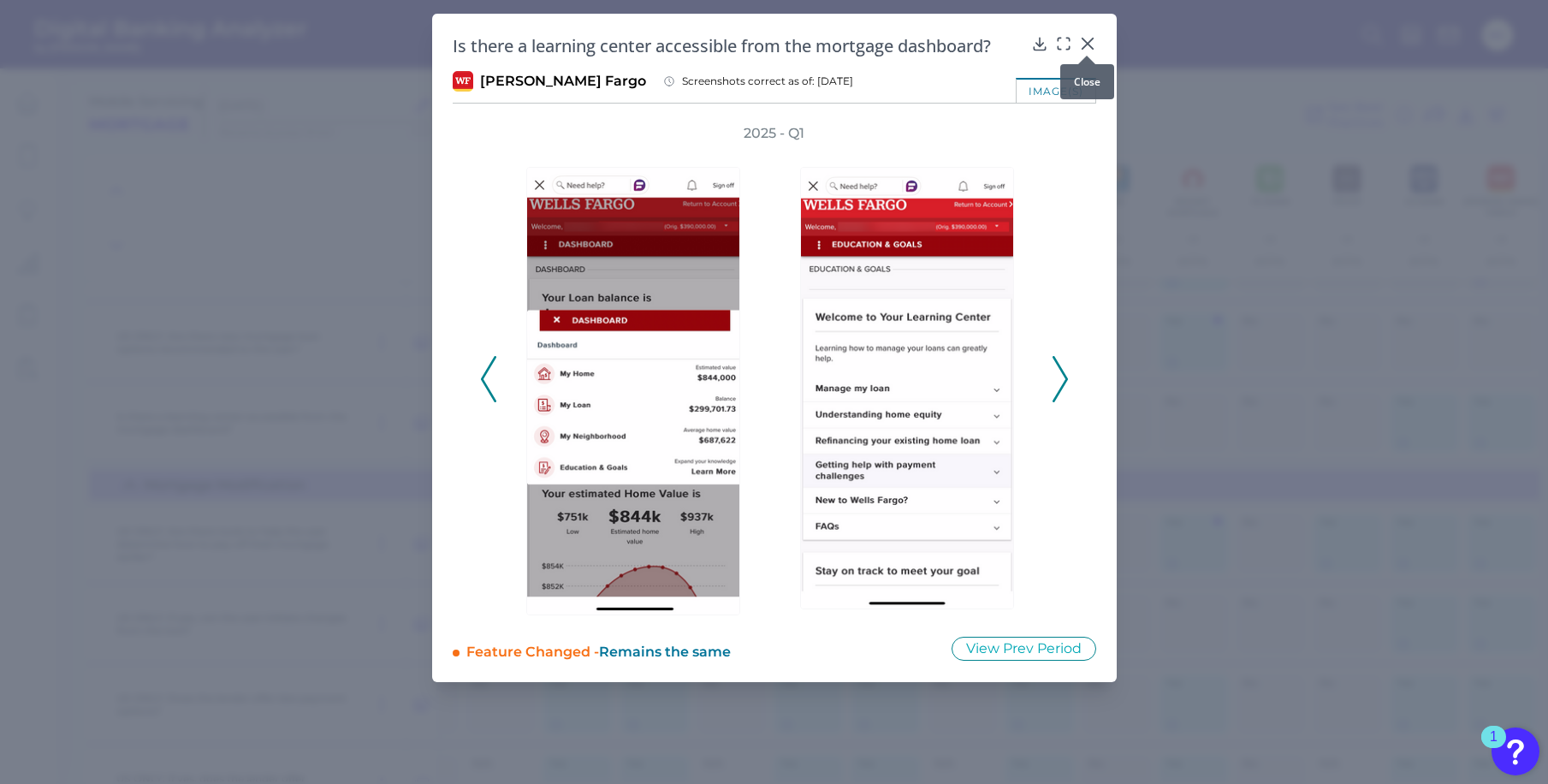
click at [1092, 50] on div at bounding box center [1087, 56] width 17 height 17
click at [1080, 45] on icon at bounding box center [1088, 44] width 17 height 17
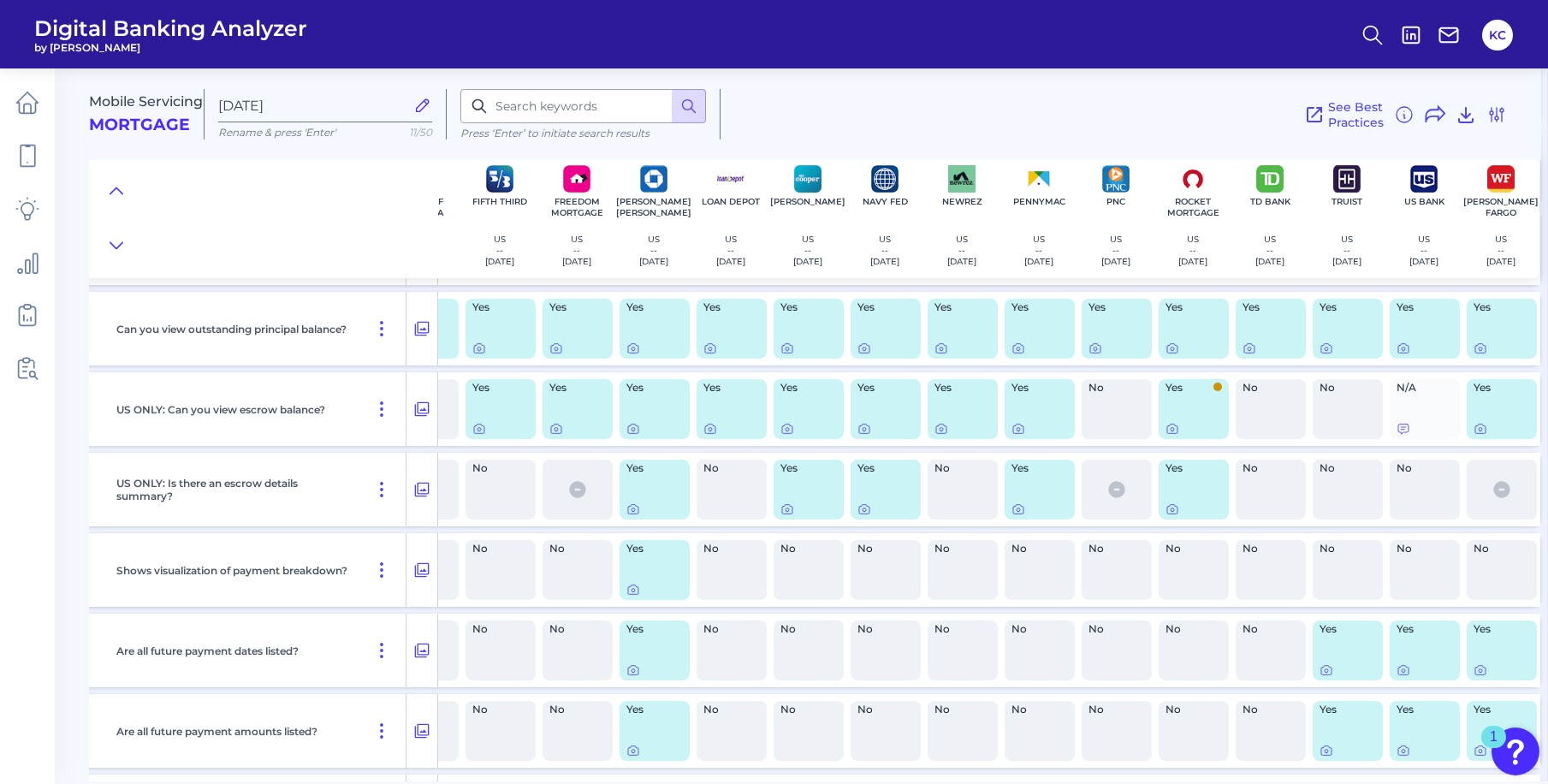
scroll to position [1379, 61]
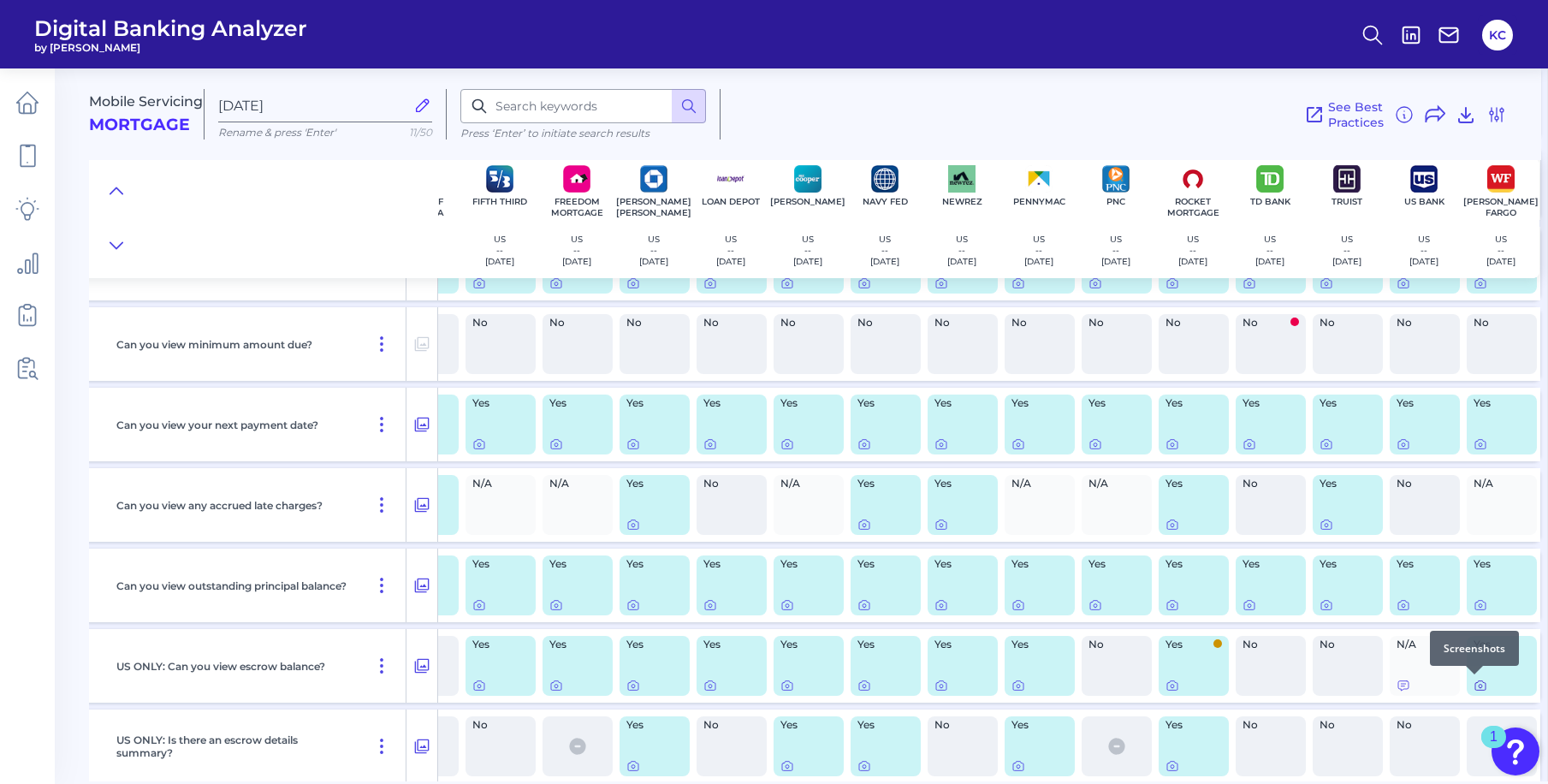
click at [1474, 683] on icon at bounding box center [1480, 685] width 14 height 14
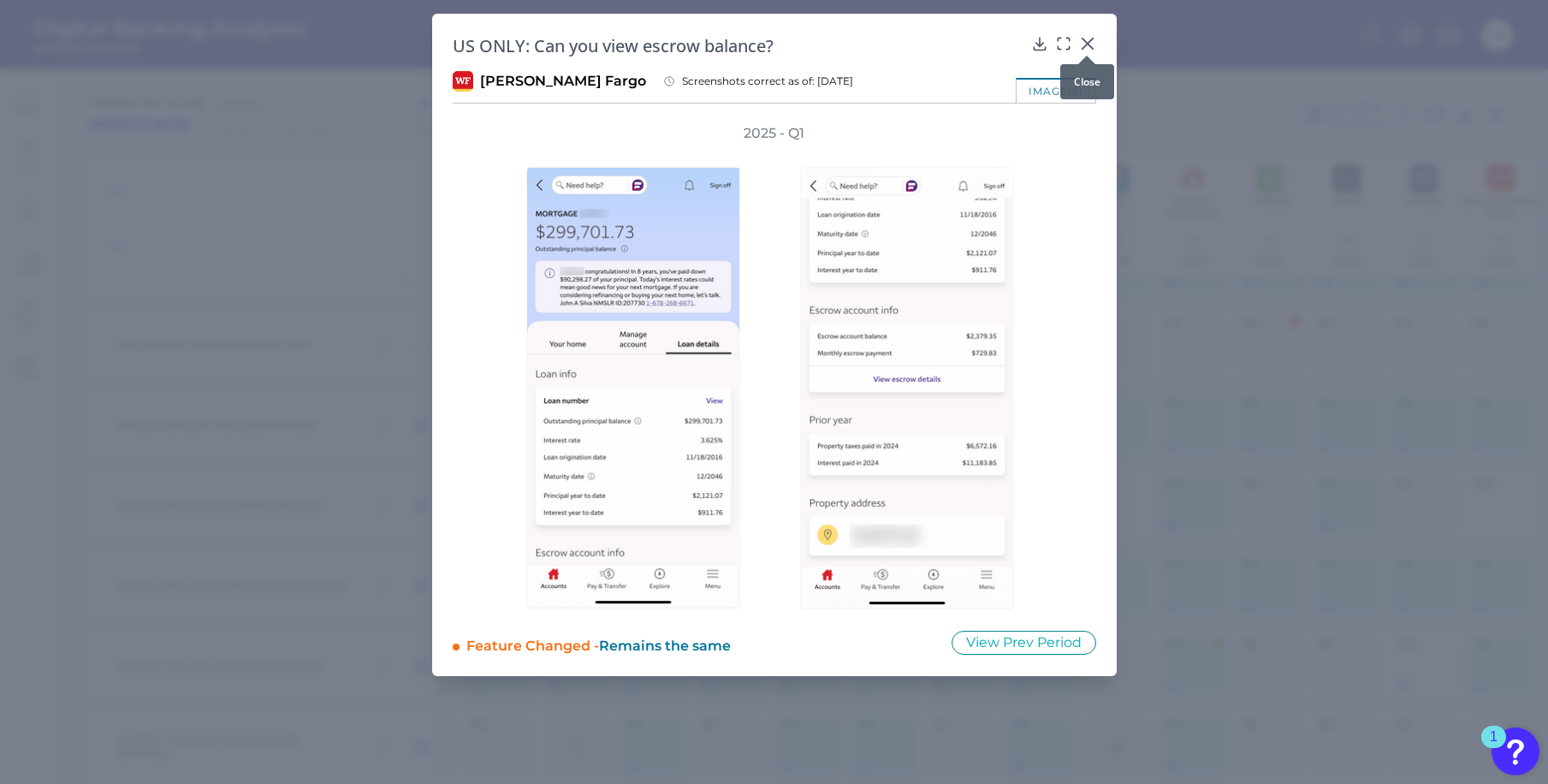
click at [1088, 45] on icon at bounding box center [1088, 44] width 17 height 17
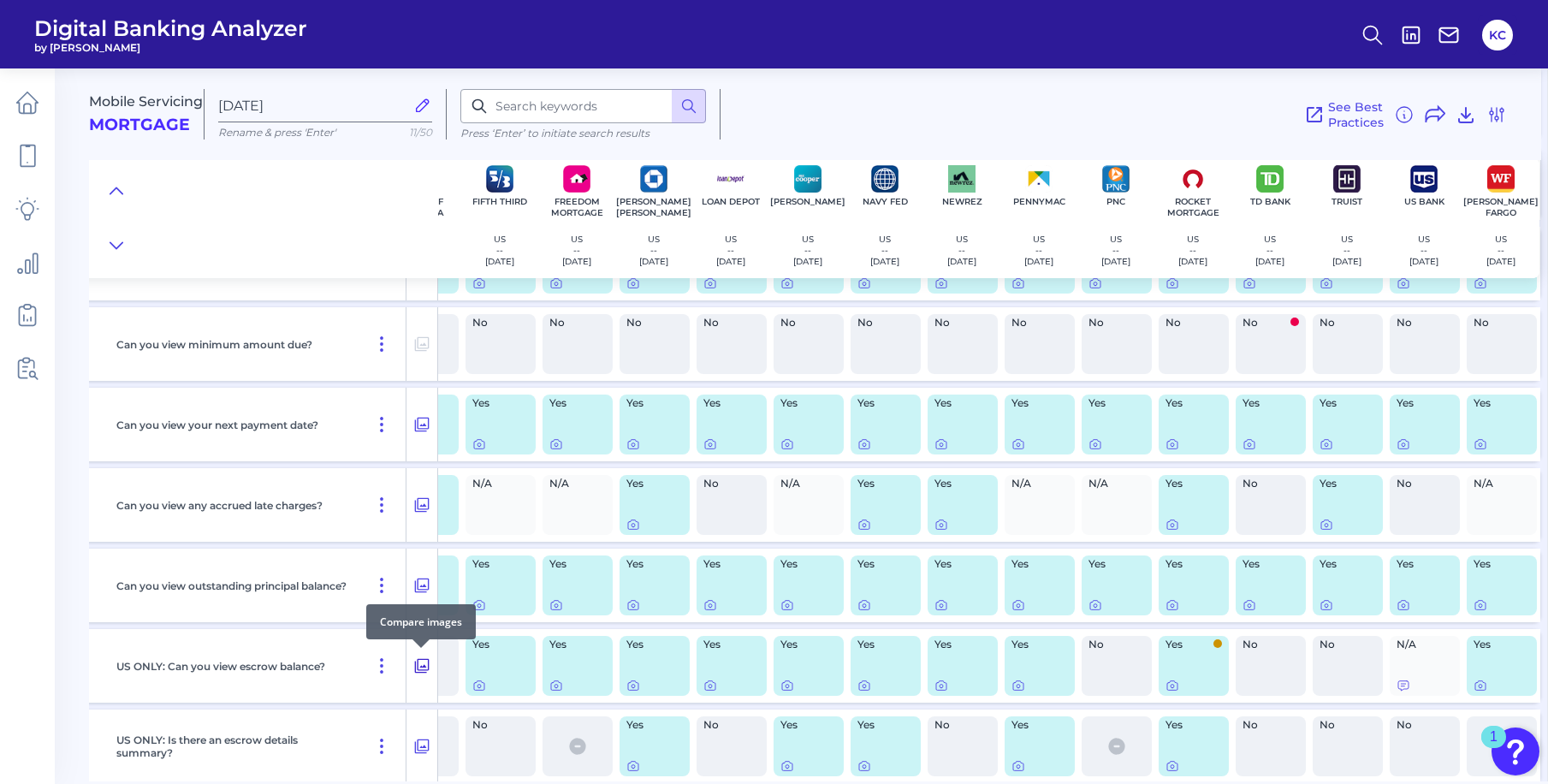
click at [422, 667] on icon at bounding box center [421, 666] width 17 height 20
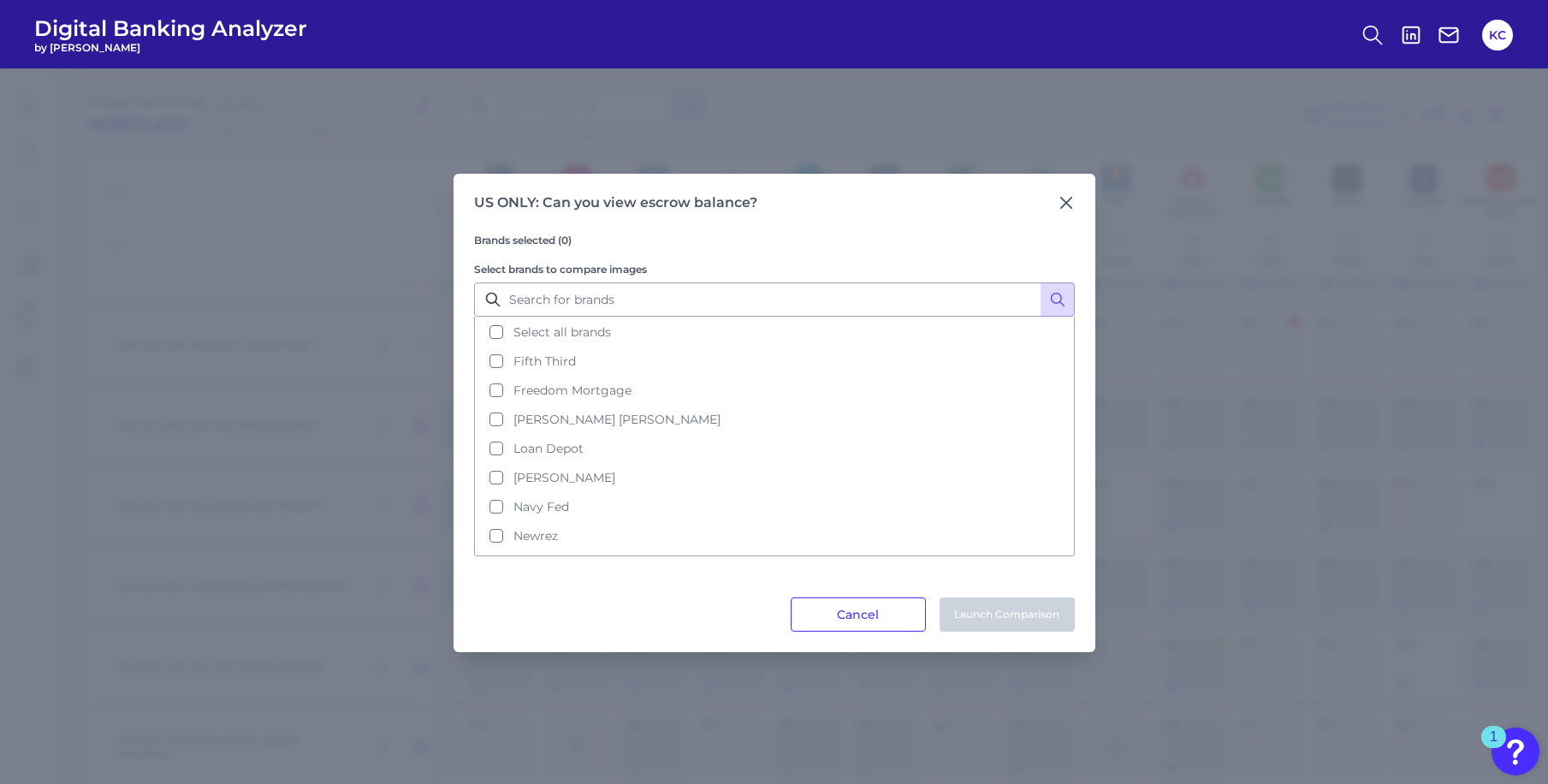
scroll to position [83, 0]
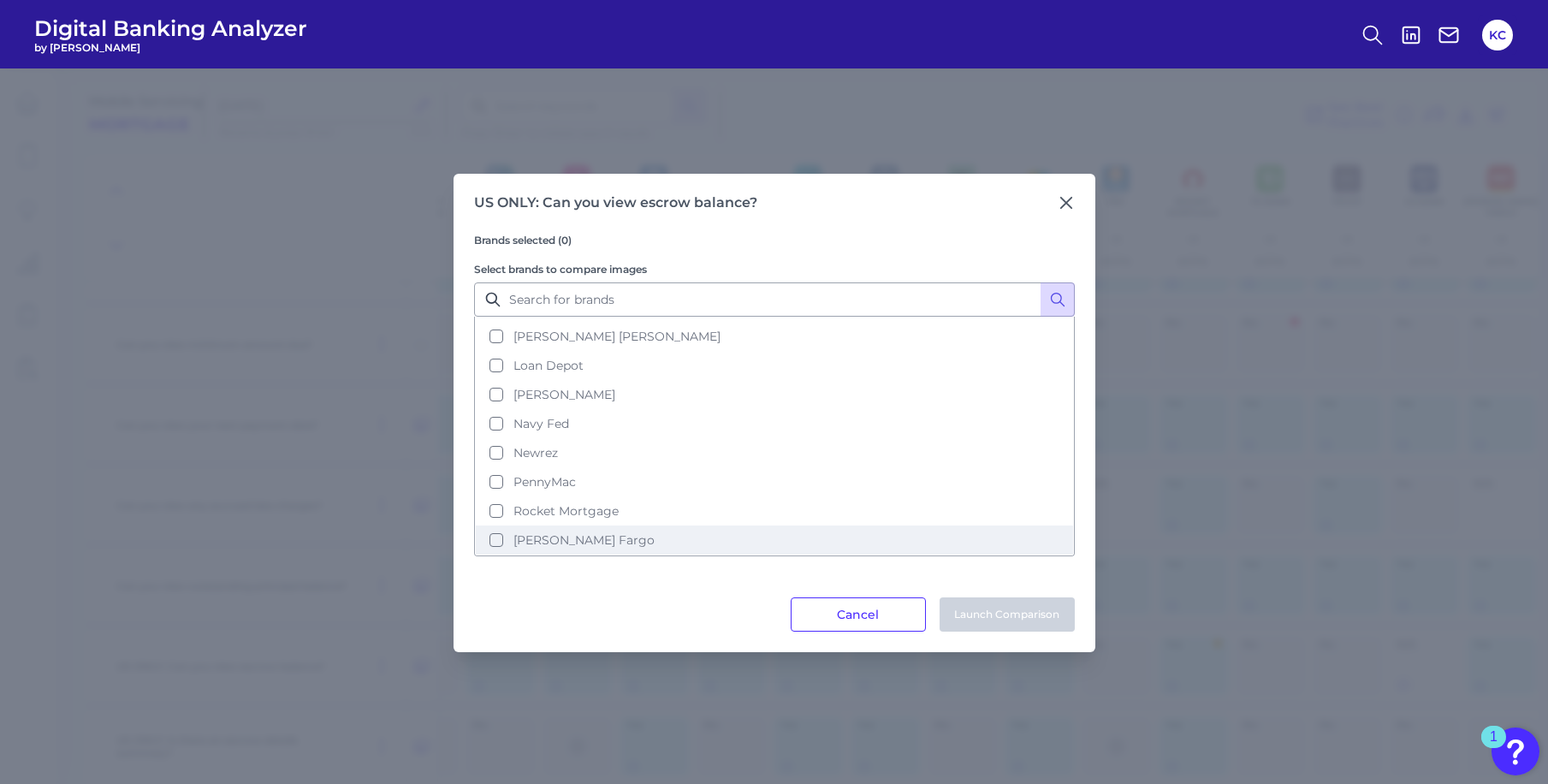
click at [527, 549] on button "[PERSON_NAME] Fargo" at bounding box center [774, 540] width 597 height 29
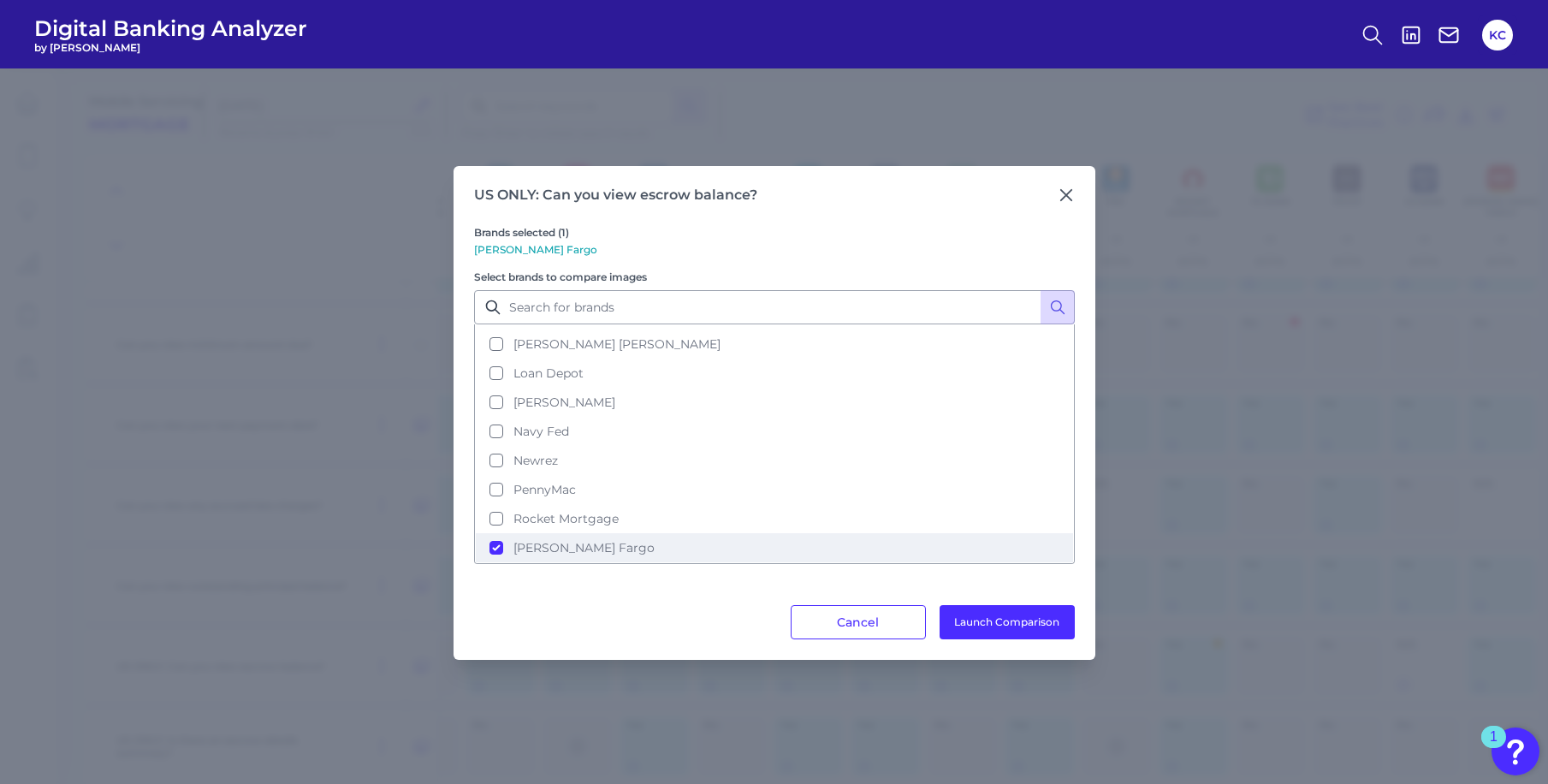
click at [541, 537] on button "[PERSON_NAME] Fargo" at bounding box center [774, 547] width 597 height 29
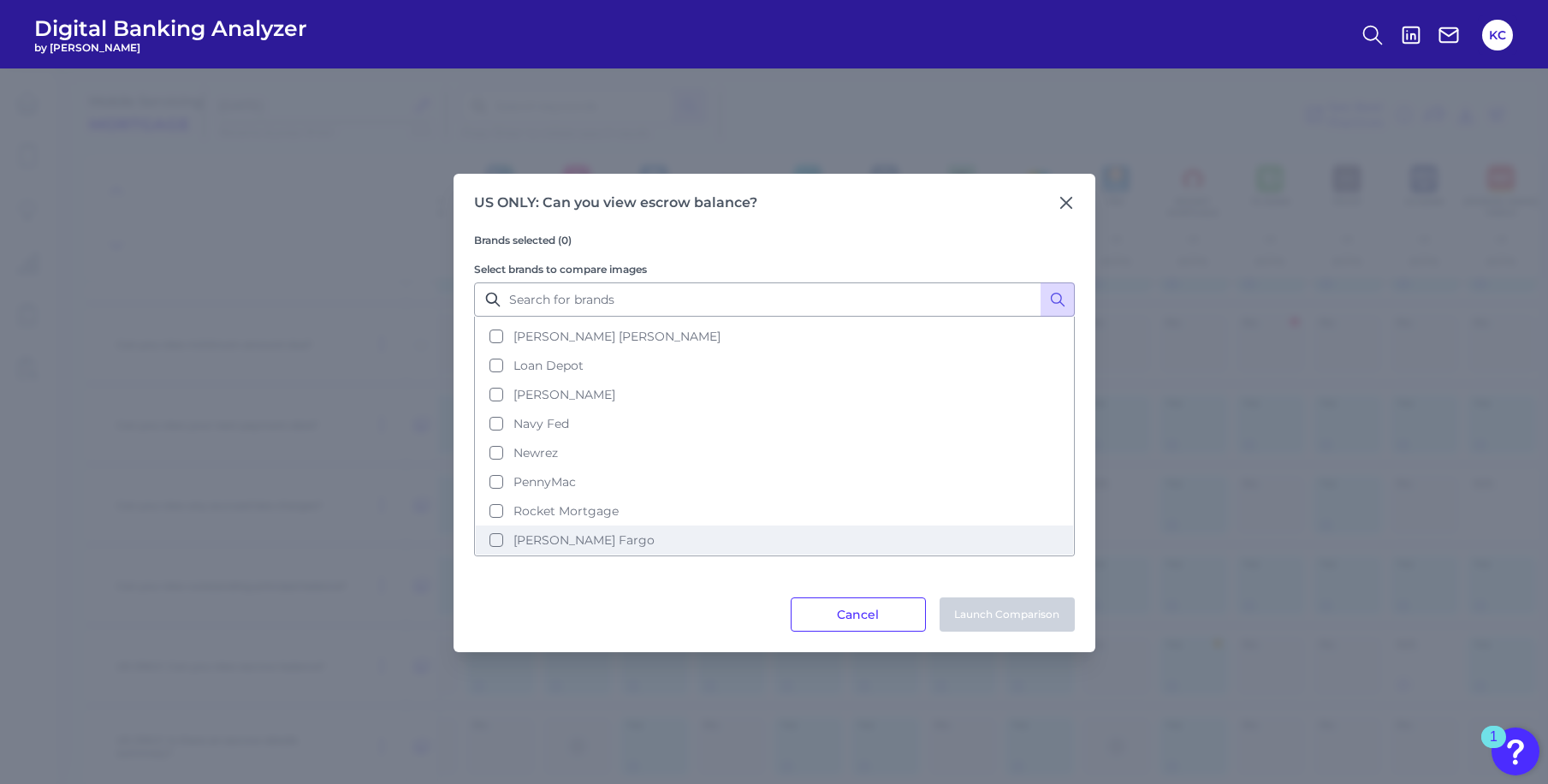
click at [588, 537] on button "[PERSON_NAME] Fargo" at bounding box center [774, 540] width 597 height 29
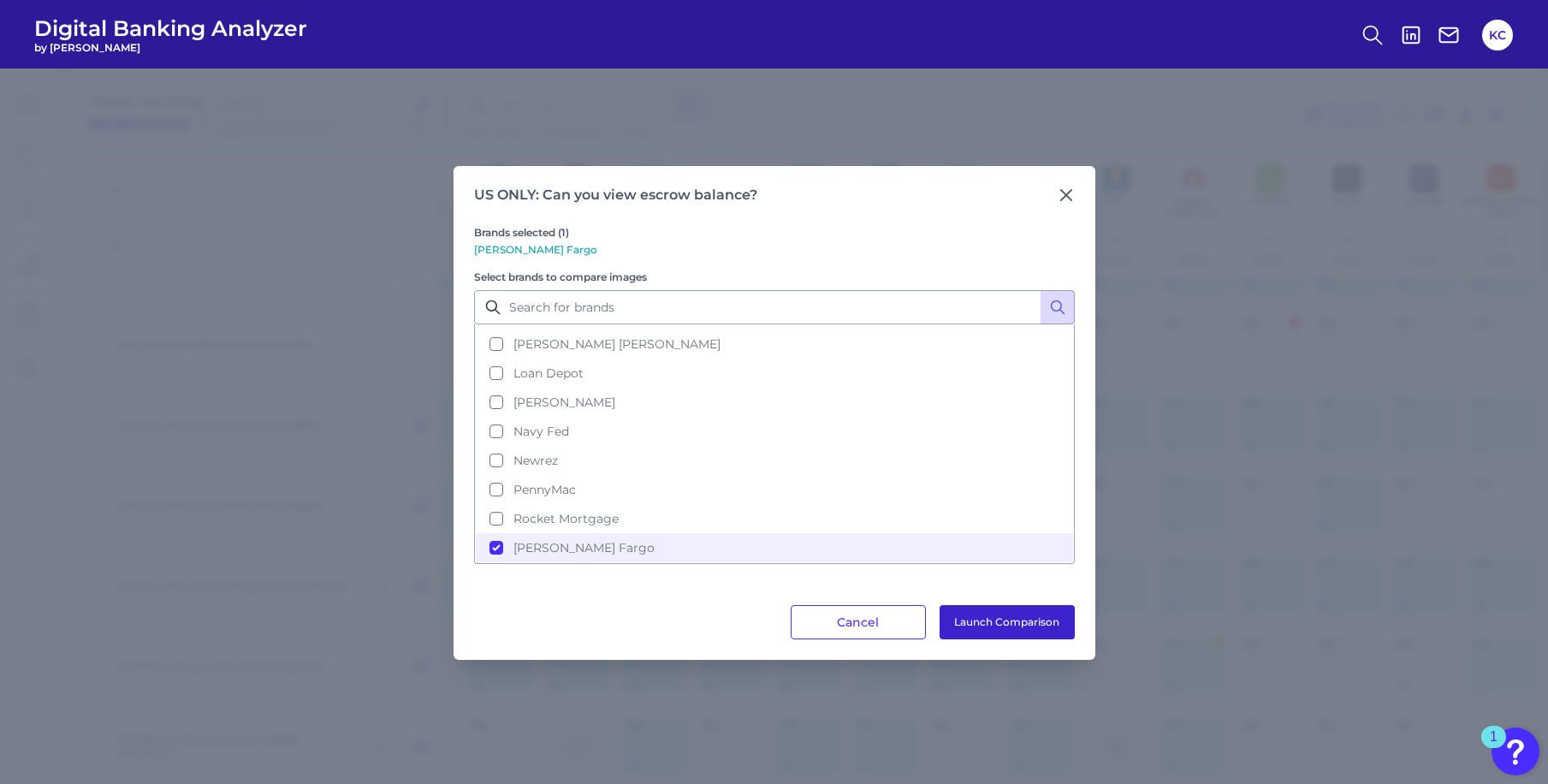
click at [1019, 623] on button "Launch Comparison" at bounding box center [1007, 622] width 135 height 34
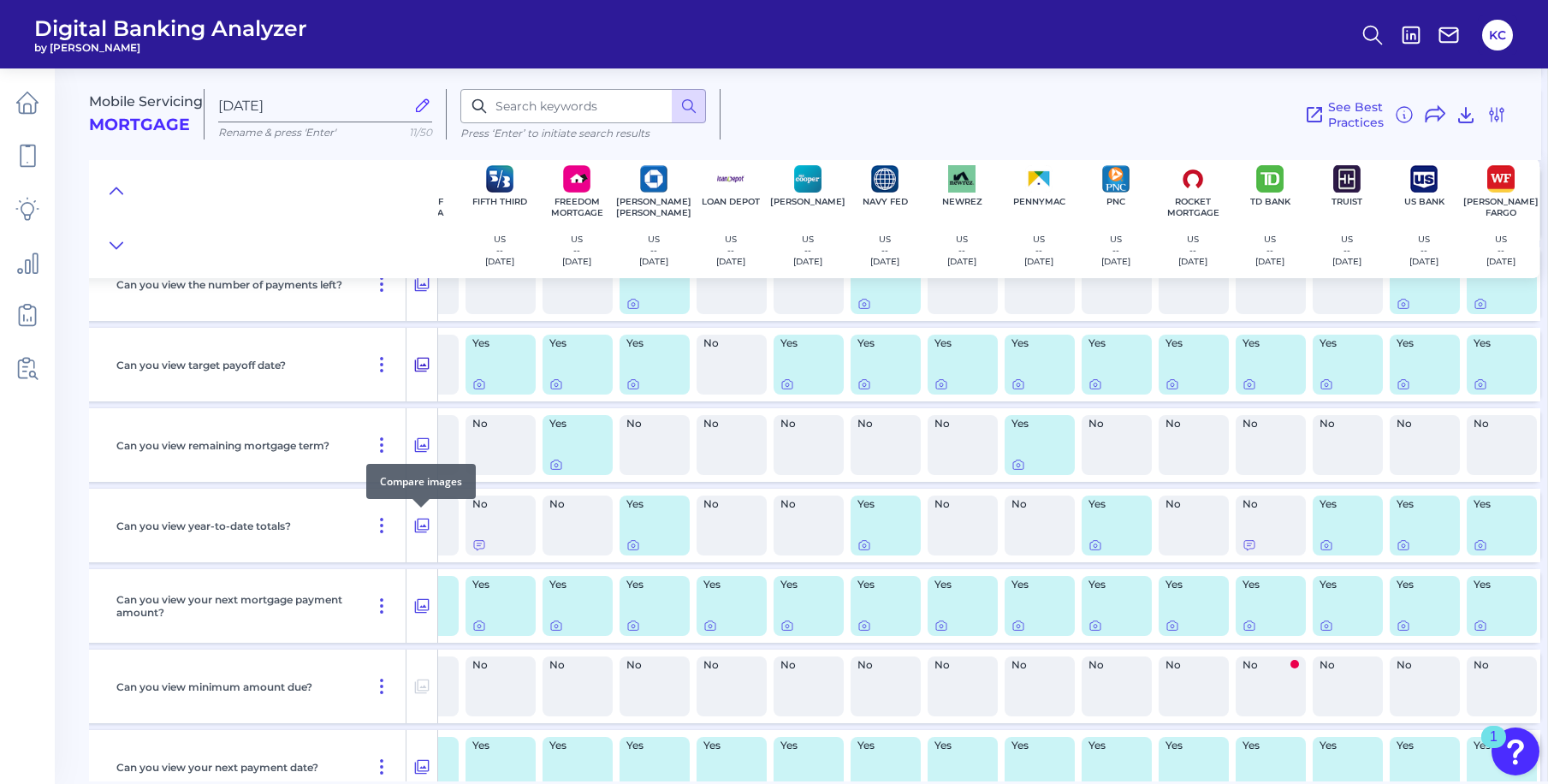
scroll to position [952, 61]
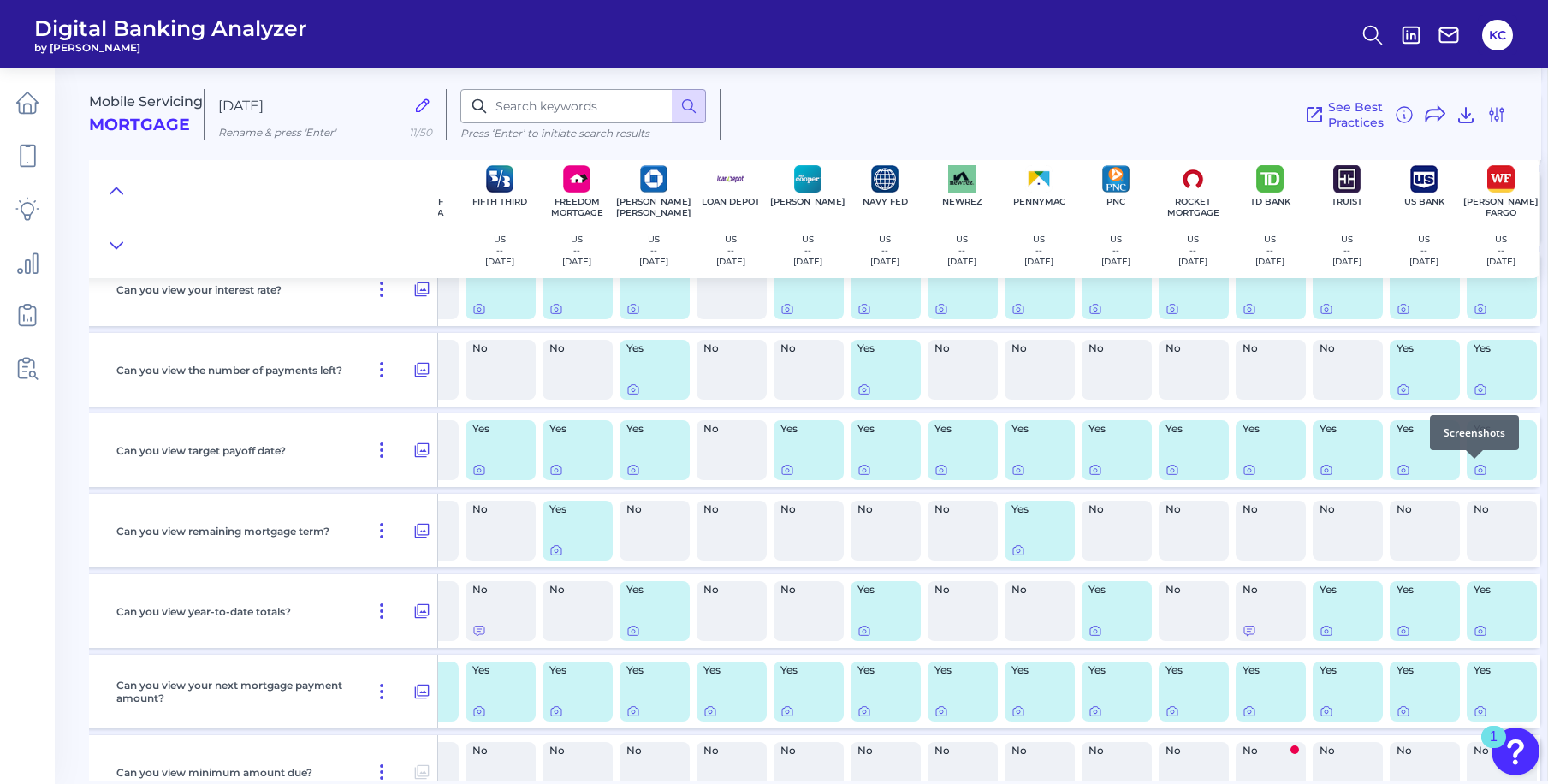
click at [1475, 463] on div at bounding box center [1475, 458] width 17 height 17
click at [1475, 468] on icon at bounding box center [1480, 469] width 14 height 14
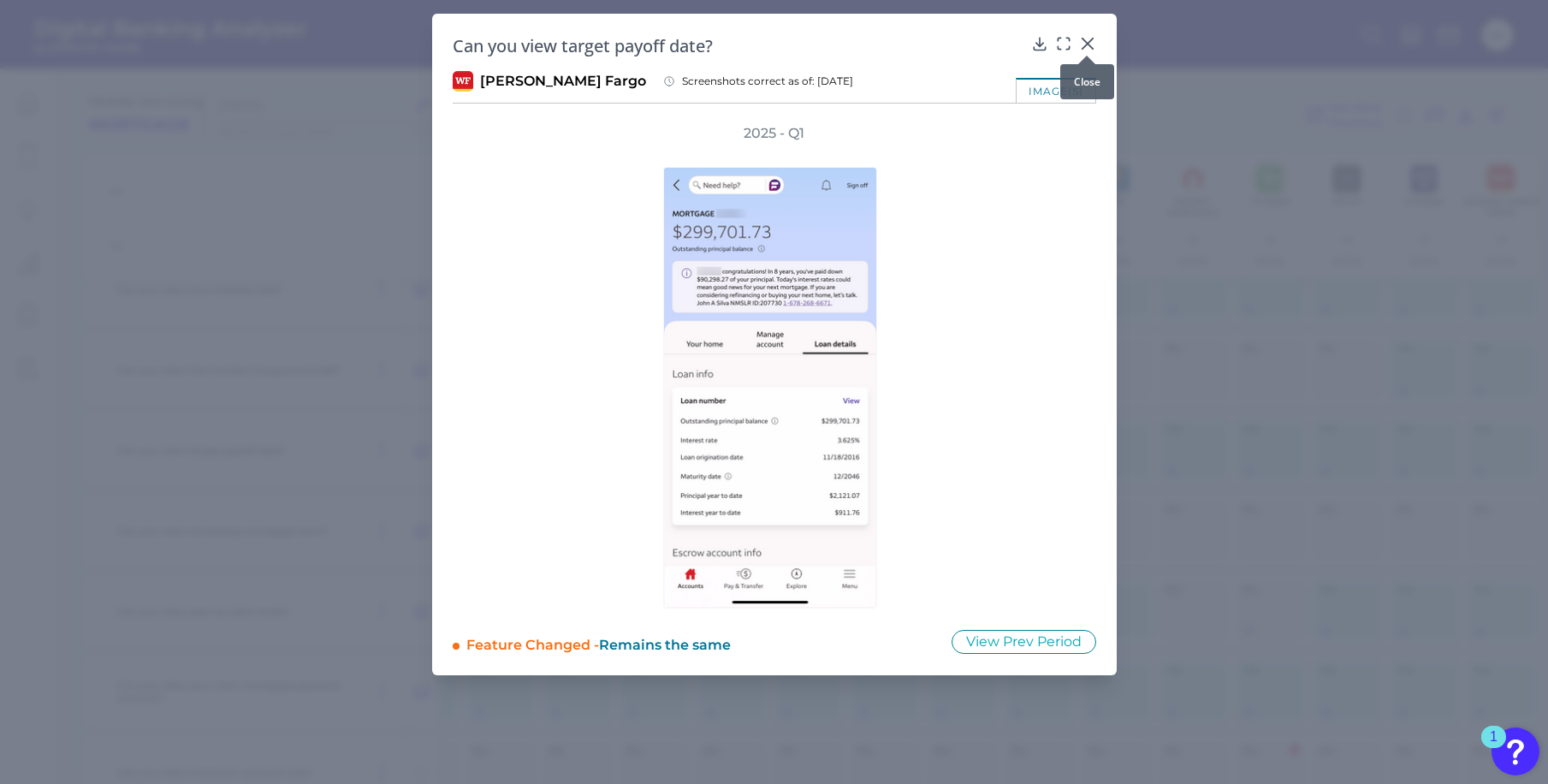
click at [1092, 42] on icon at bounding box center [1088, 44] width 17 height 17
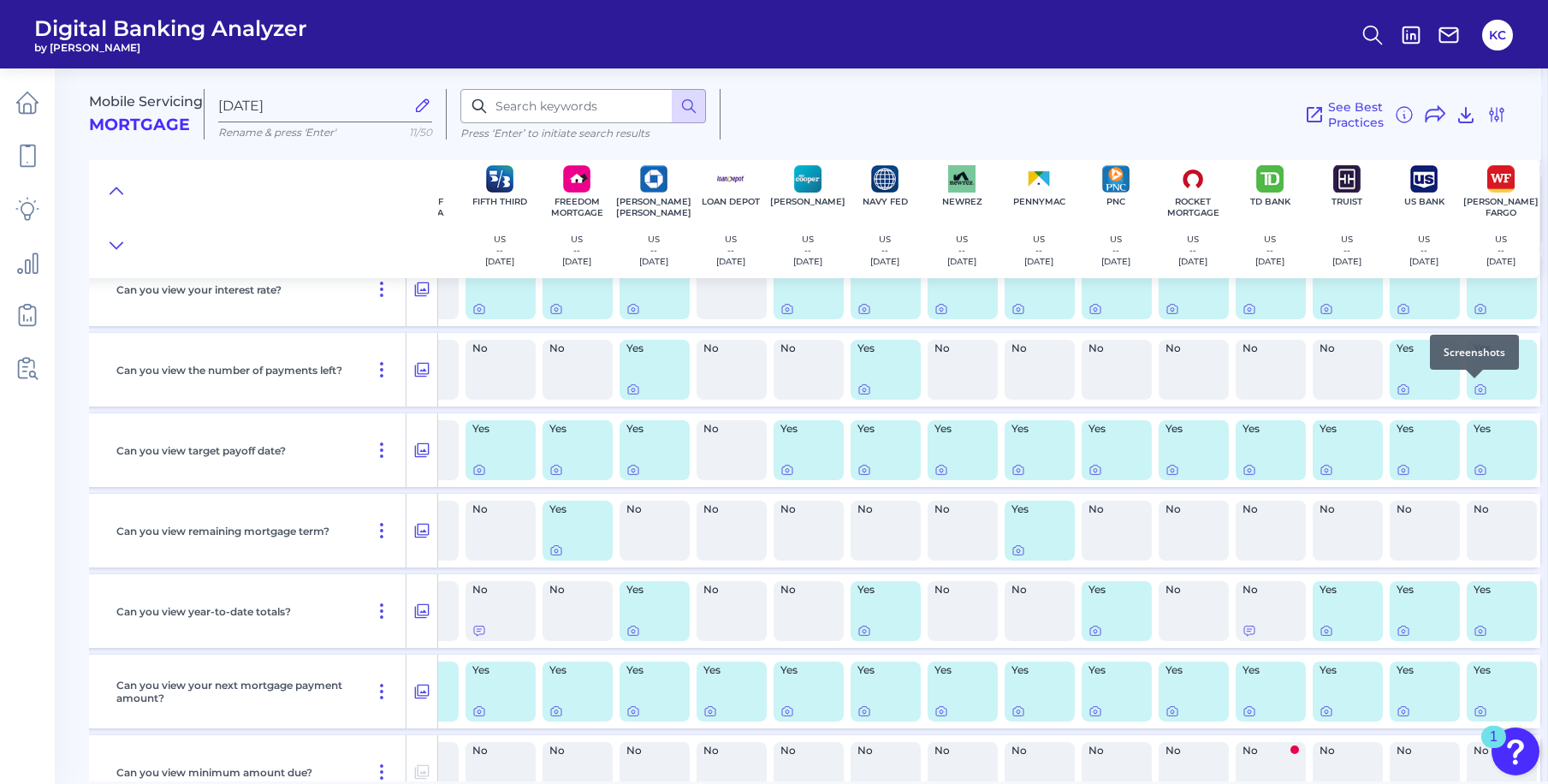
click at [1475, 382] on div at bounding box center [1475, 378] width 17 height 17
click at [1479, 391] on icon at bounding box center [1480, 391] width 4 height 4
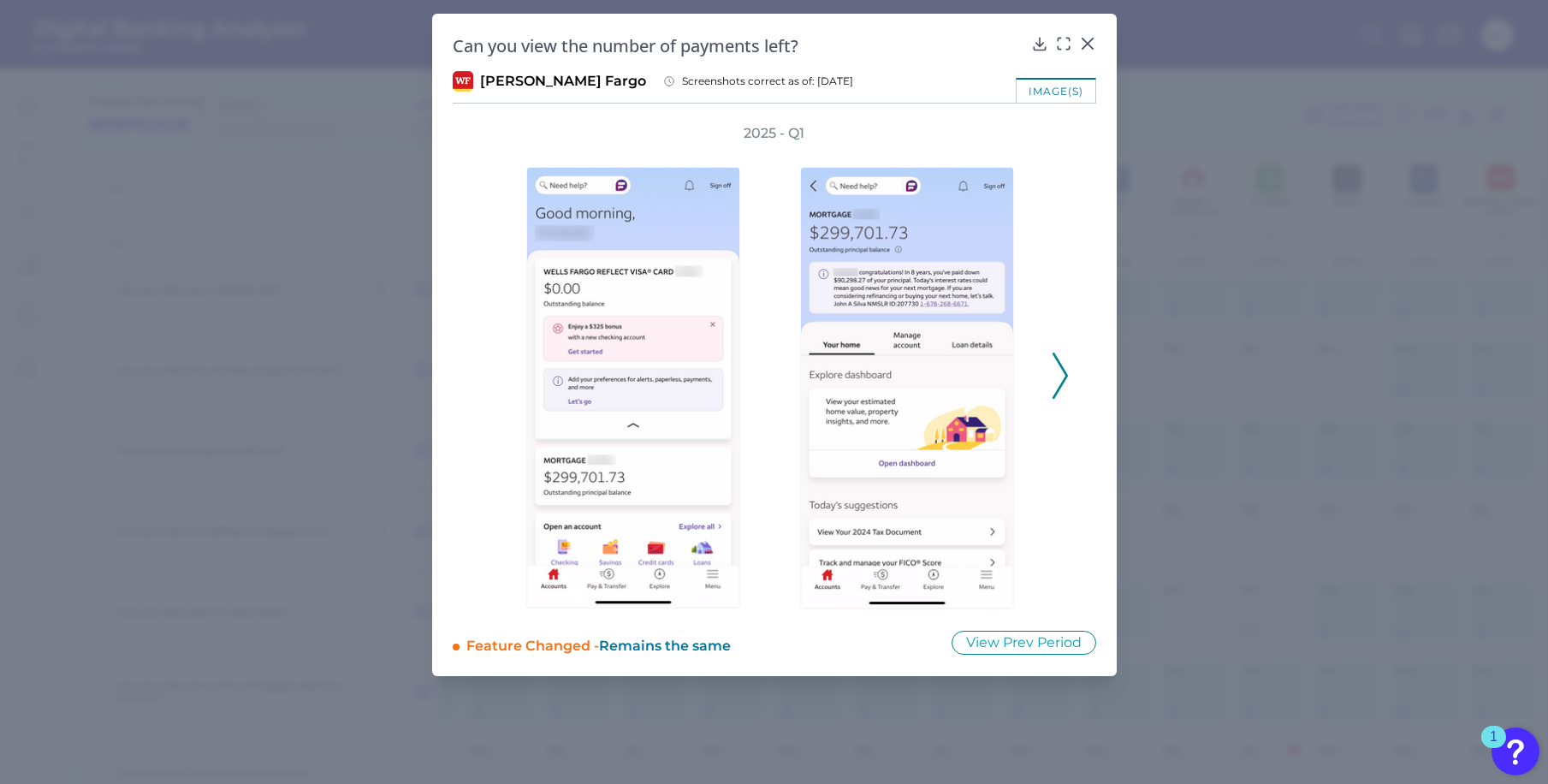
click at [1064, 372] on polyline at bounding box center [1060, 376] width 13 height 44
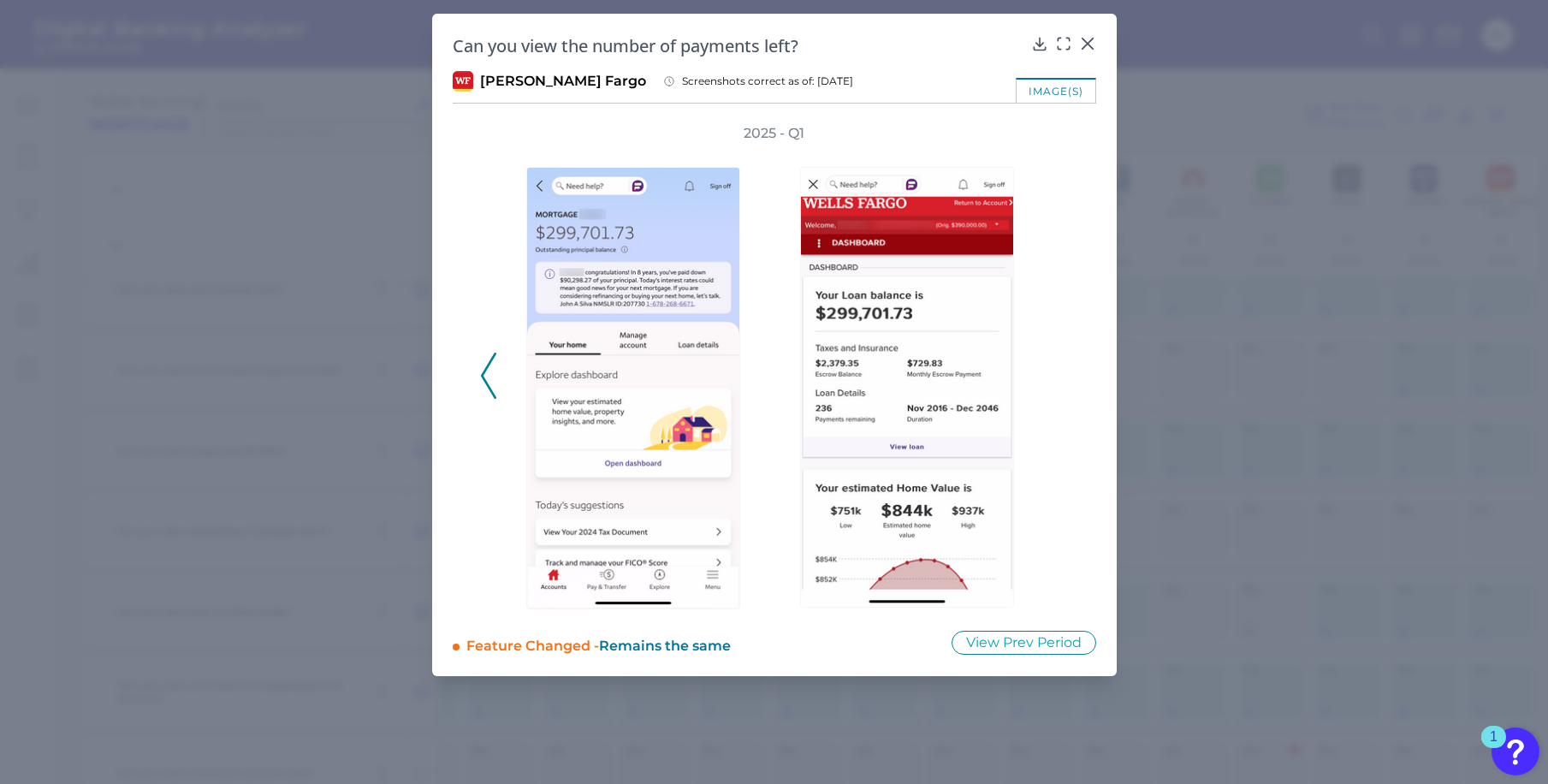
click at [1064, 372] on div "2025 - Q1" at bounding box center [775, 367] width 589 height 485
click at [1091, 48] on div at bounding box center [1087, 56] width 17 height 17
click at [1092, 42] on icon at bounding box center [1088, 44] width 17 height 17
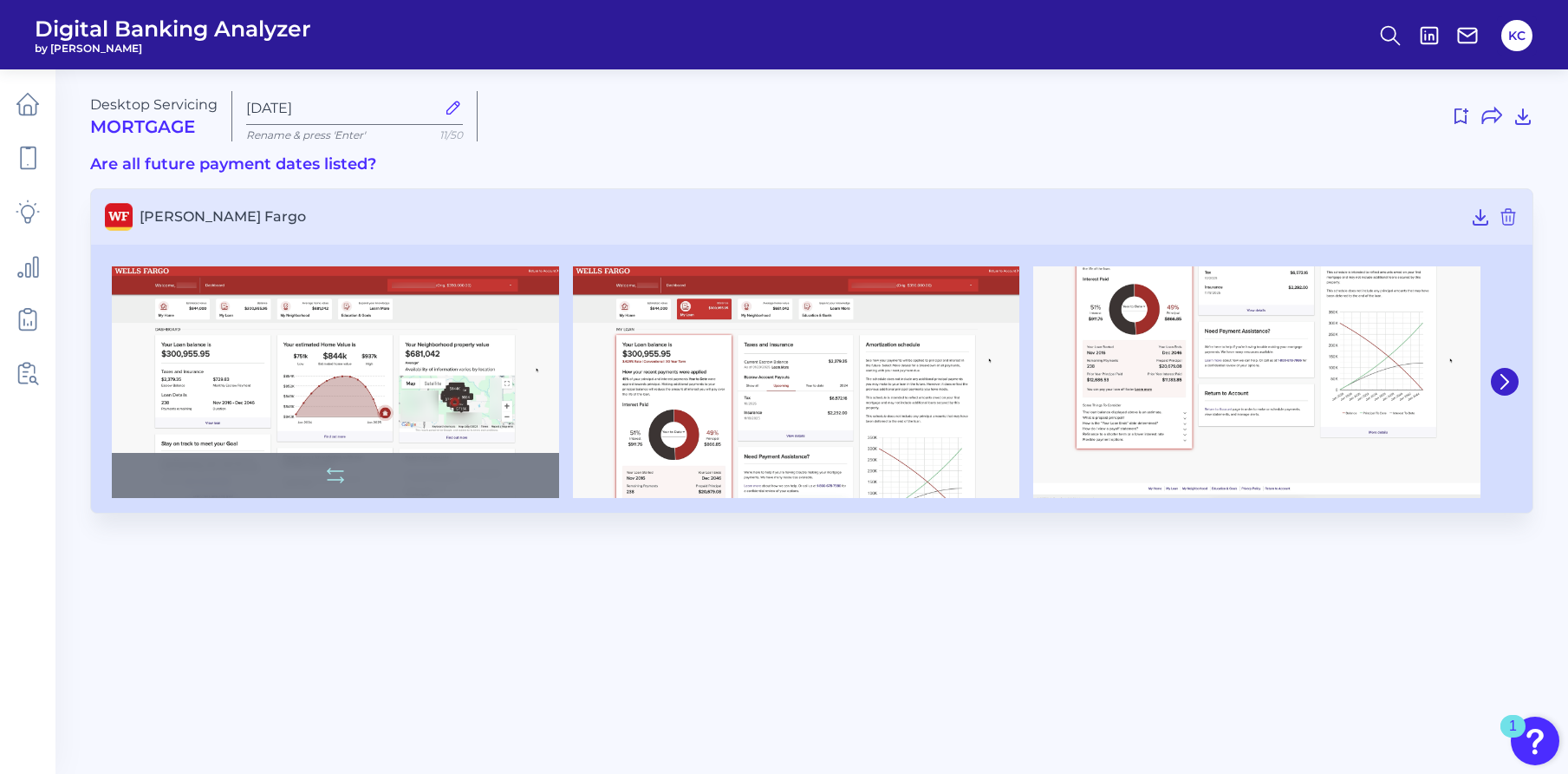
click at [405, 375] on img at bounding box center [335, 382] width 447 height 232
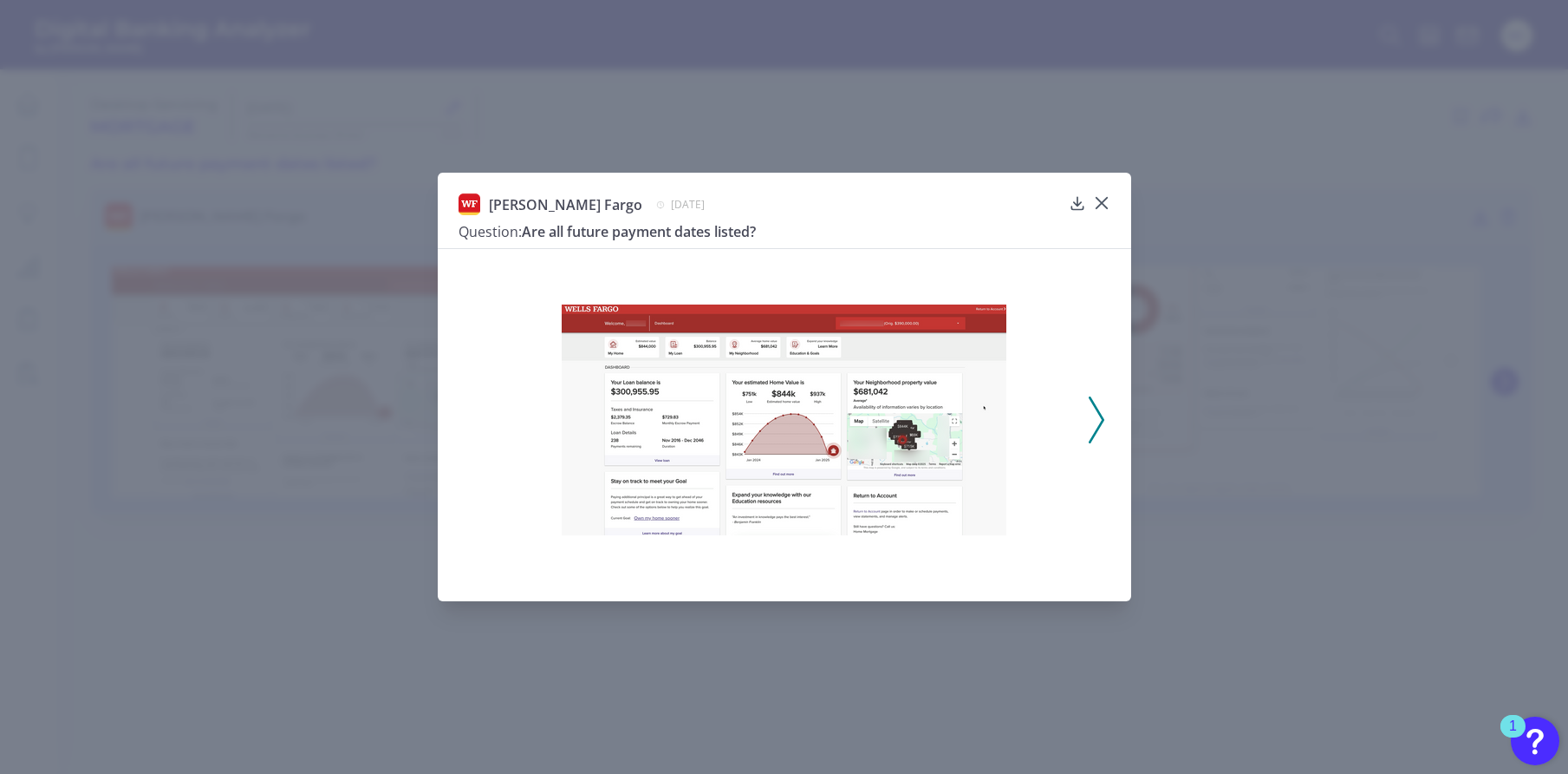
click at [1095, 408] on polyline at bounding box center [1096, 418] width 13 height 44
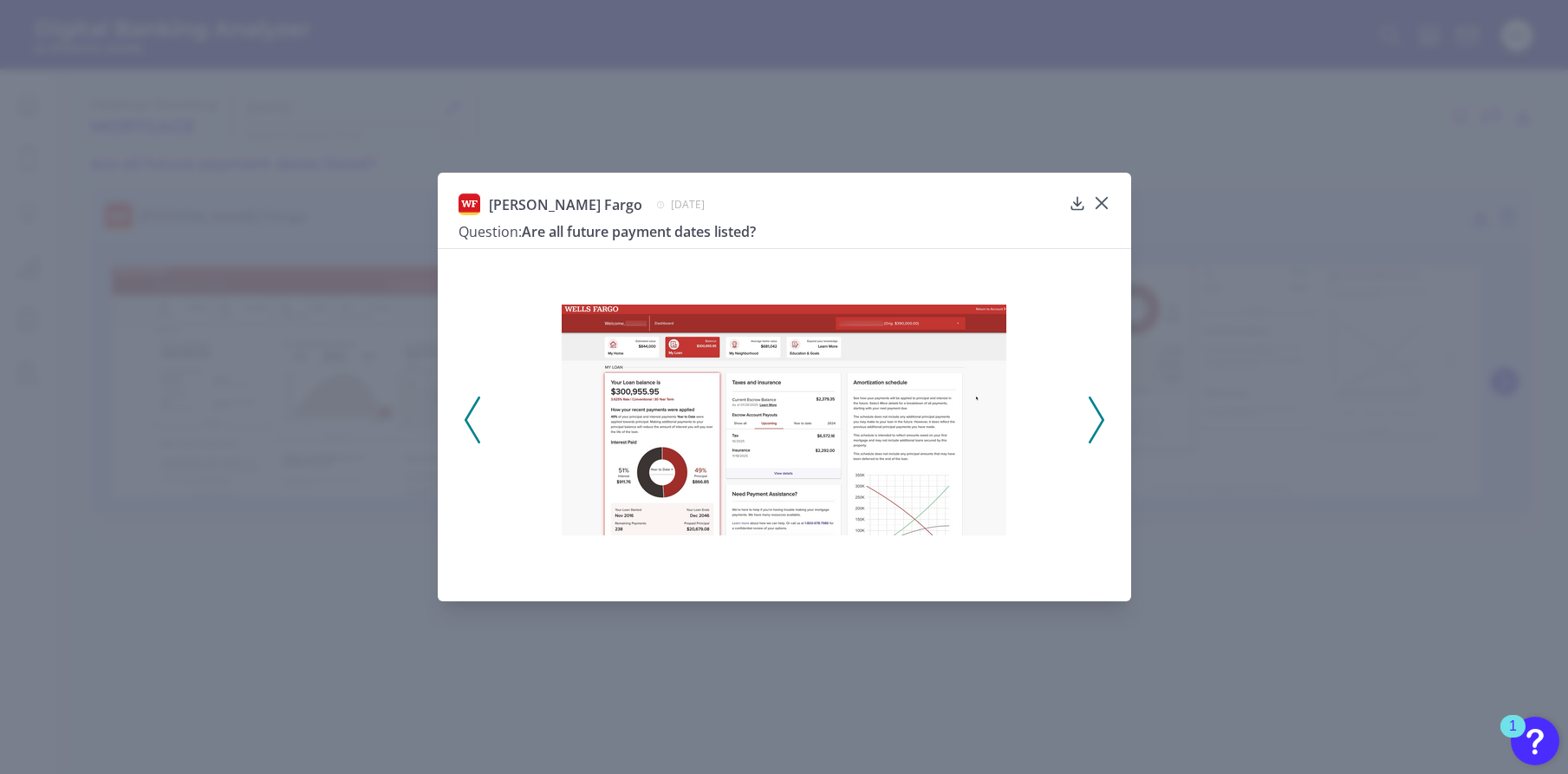
click at [1104, 427] on icon at bounding box center [1096, 419] width 16 height 47
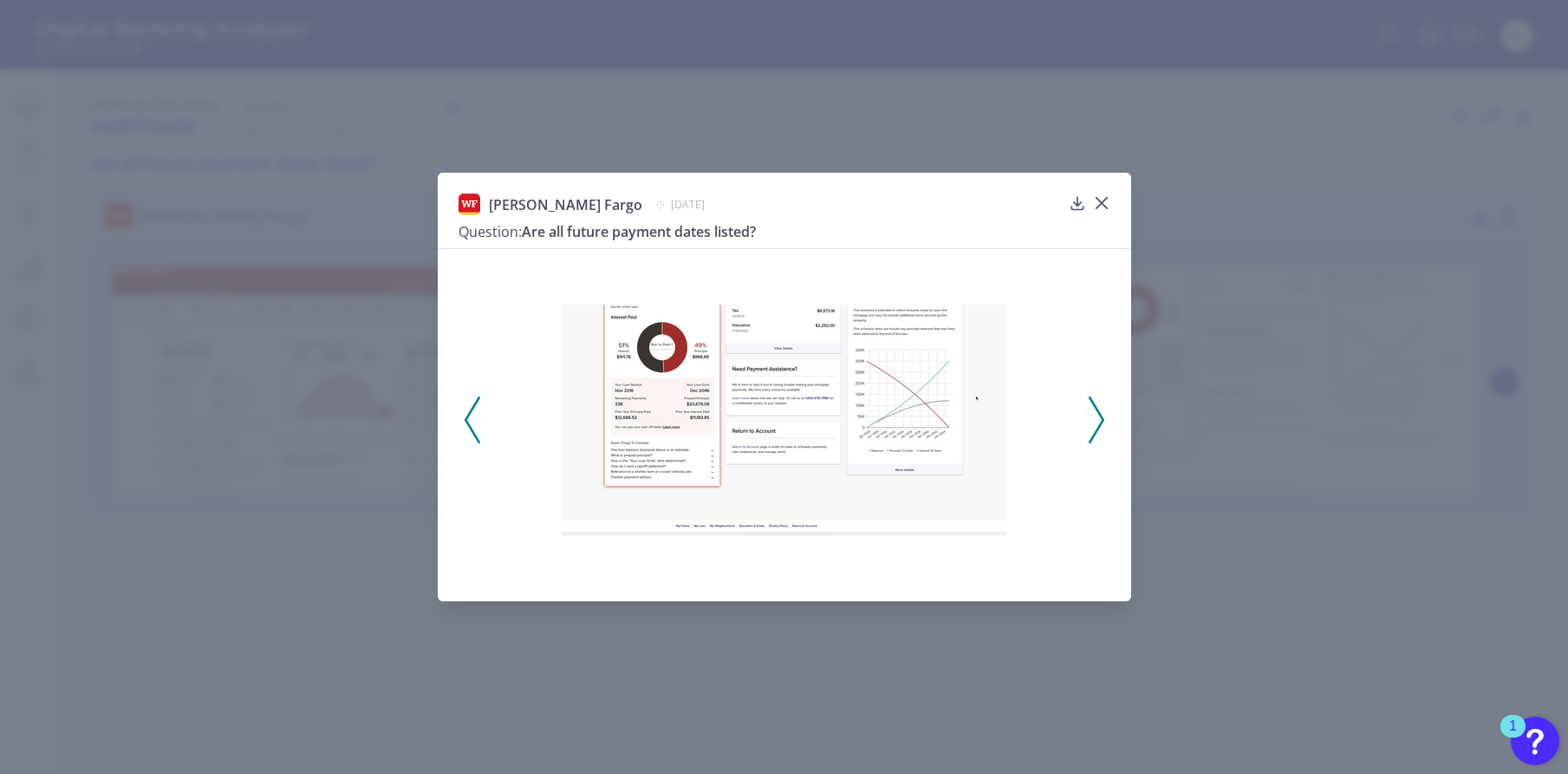
click at [479, 427] on icon at bounding box center [472, 419] width 16 height 47
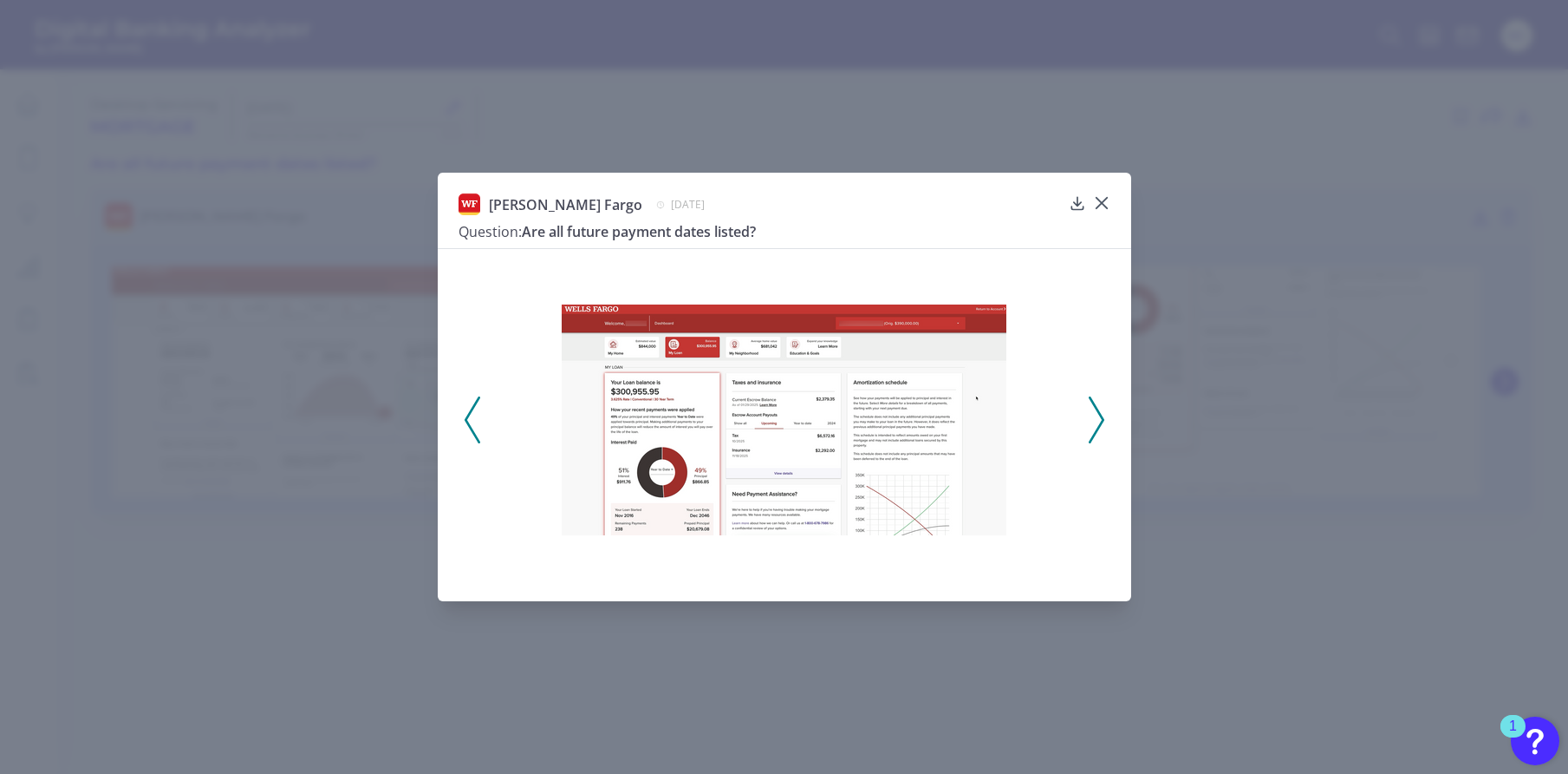
click at [1099, 421] on icon at bounding box center [1096, 419] width 16 height 47
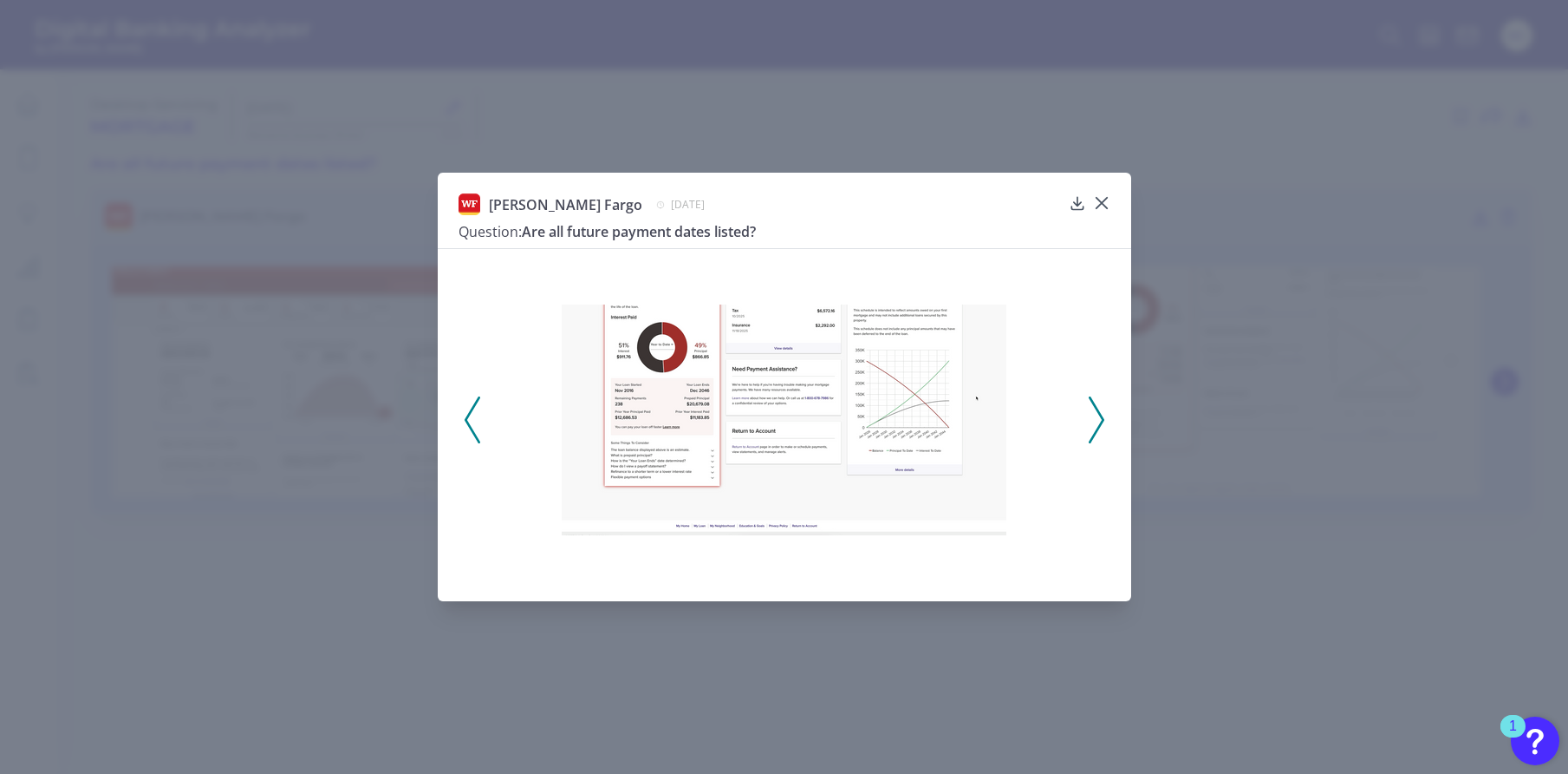
click at [478, 429] on icon at bounding box center [472, 419] width 16 height 47
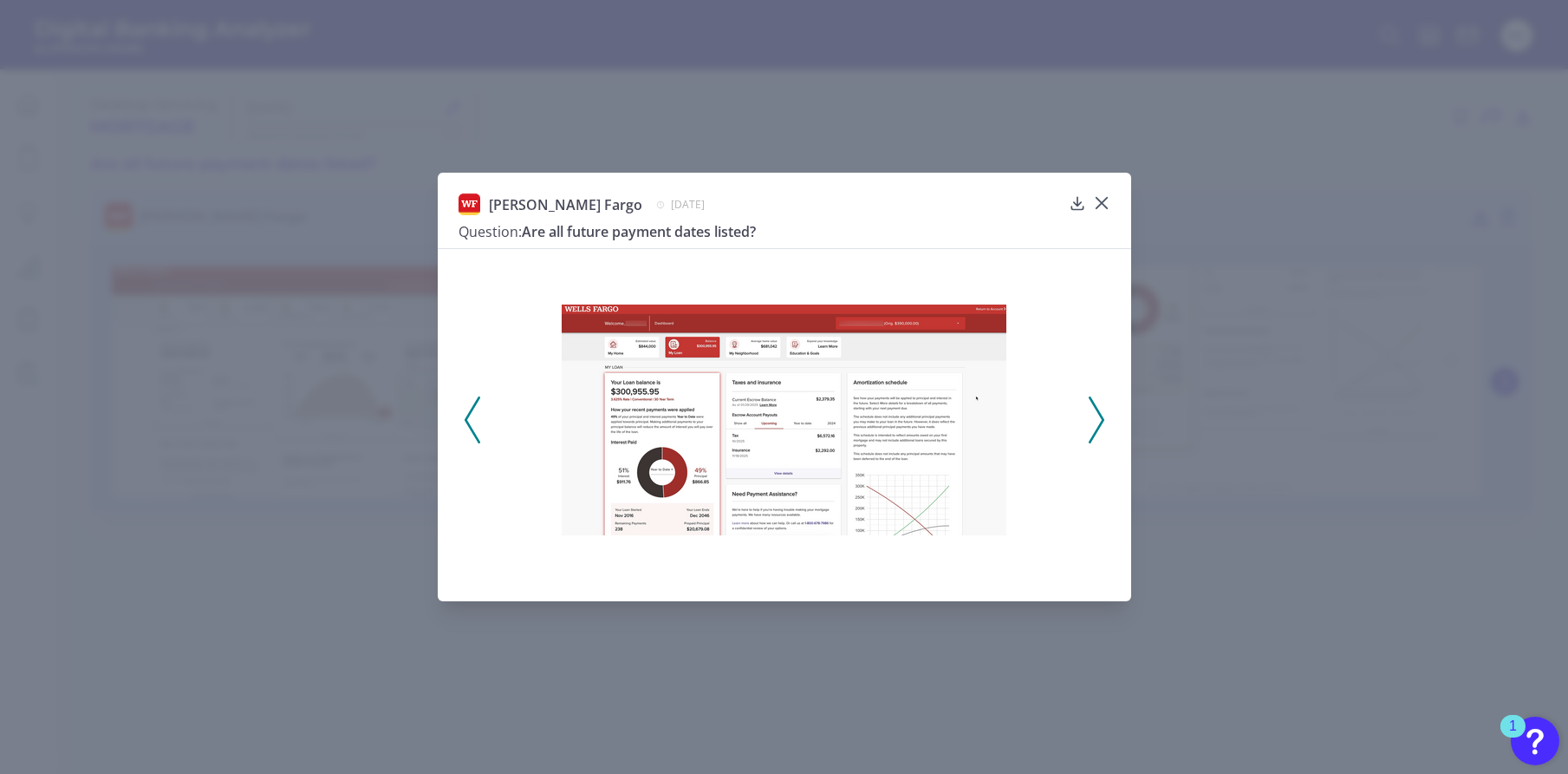
click at [1099, 418] on icon at bounding box center [1096, 419] width 16 height 47
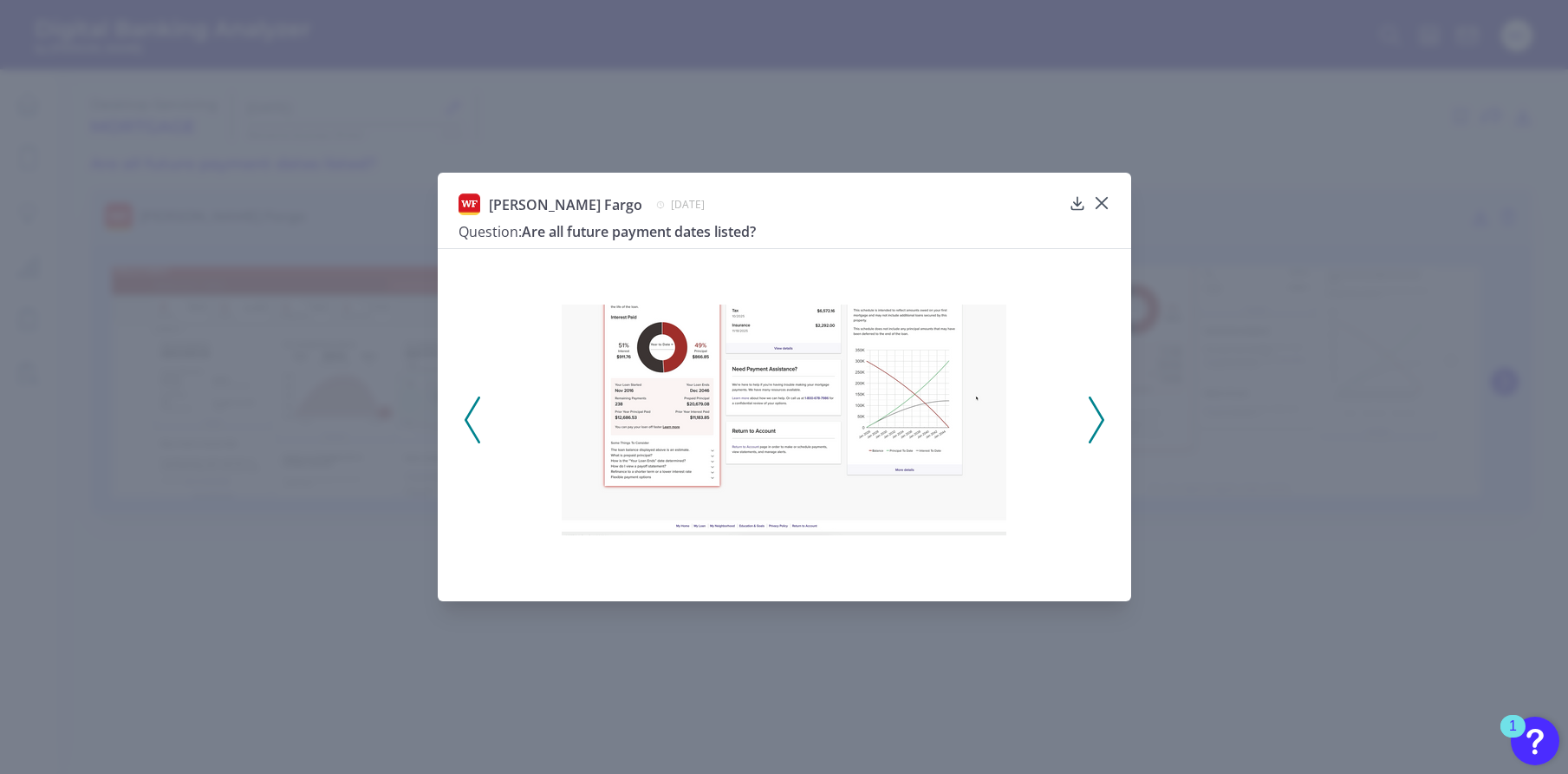
click at [1099, 418] on icon at bounding box center [1096, 419] width 16 height 47
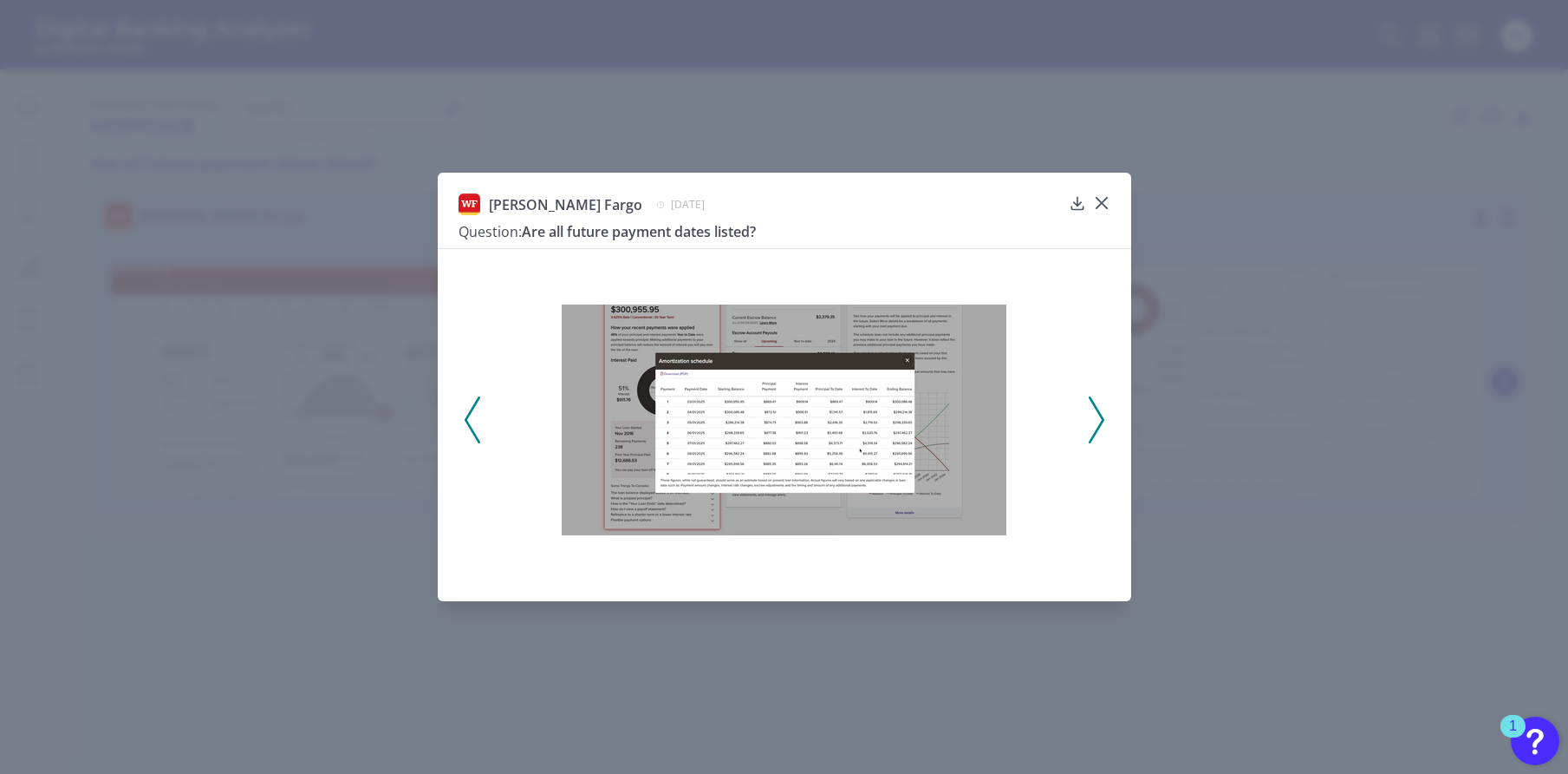
click at [1099, 418] on icon at bounding box center [1096, 419] width 16 height 47
click at [1099, 418] on div at bounding box center [785, 414] width 694 height 332
click at [464, 430] on button at bounding box center [473, 419] width 17 height 47
click at [464, 431] on button at bounding box center [473, 419] width 17 height 47
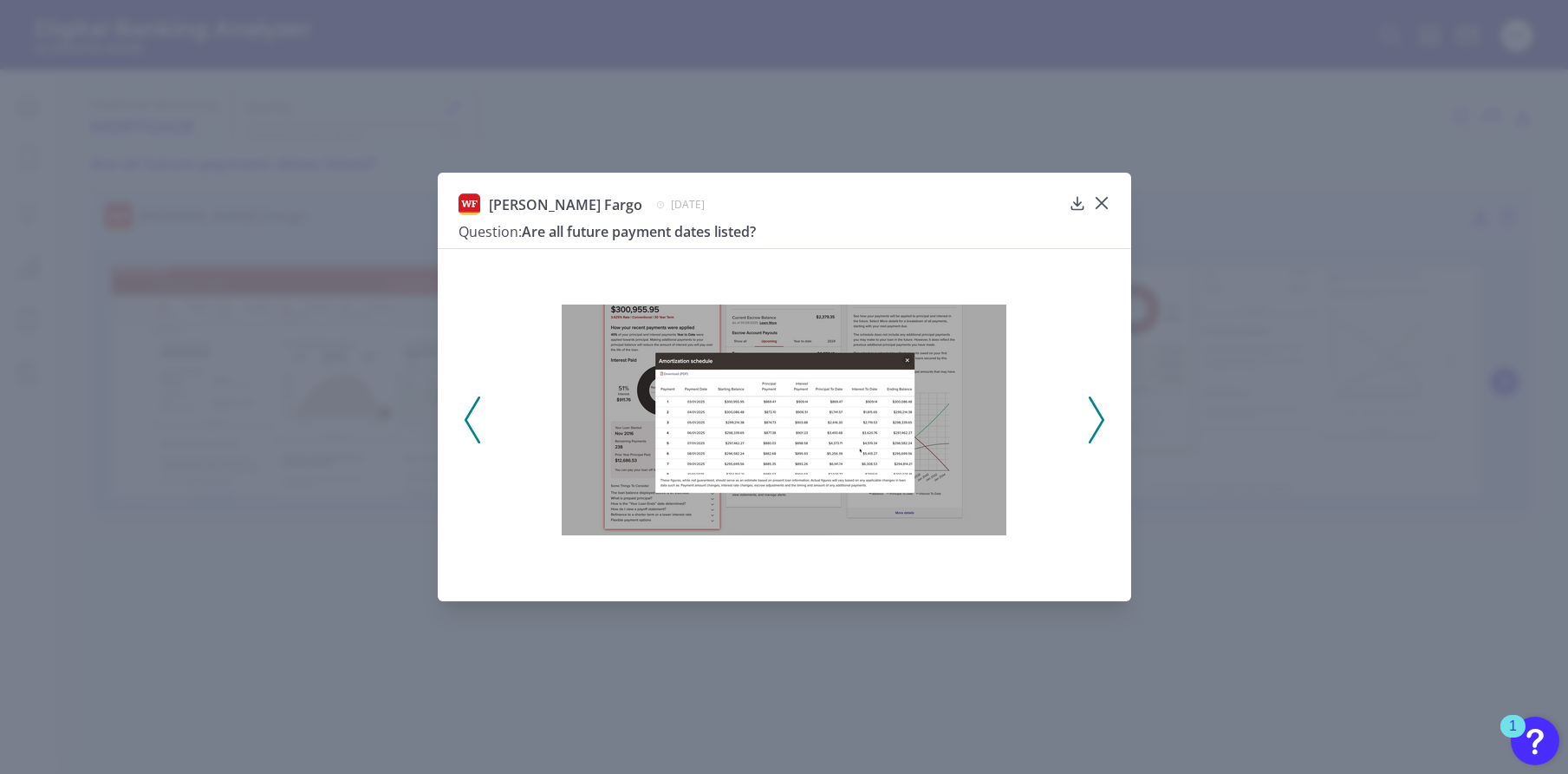
click at [464, 431] on icon at bounding box center [472, 419] width 16 height 47
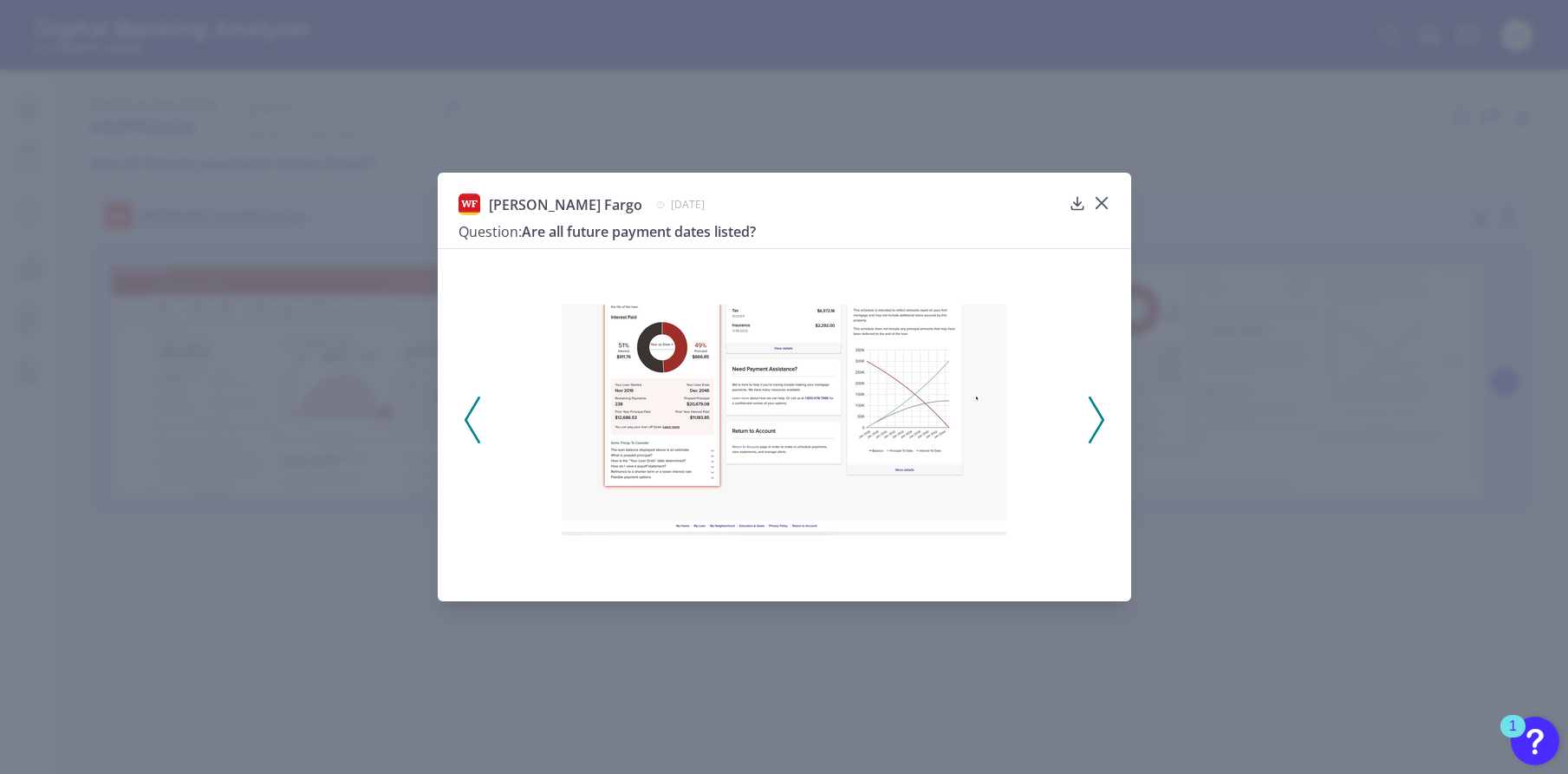
click at [1092, 433] on icon at bounding box center [1096, 419] width 16 height 47
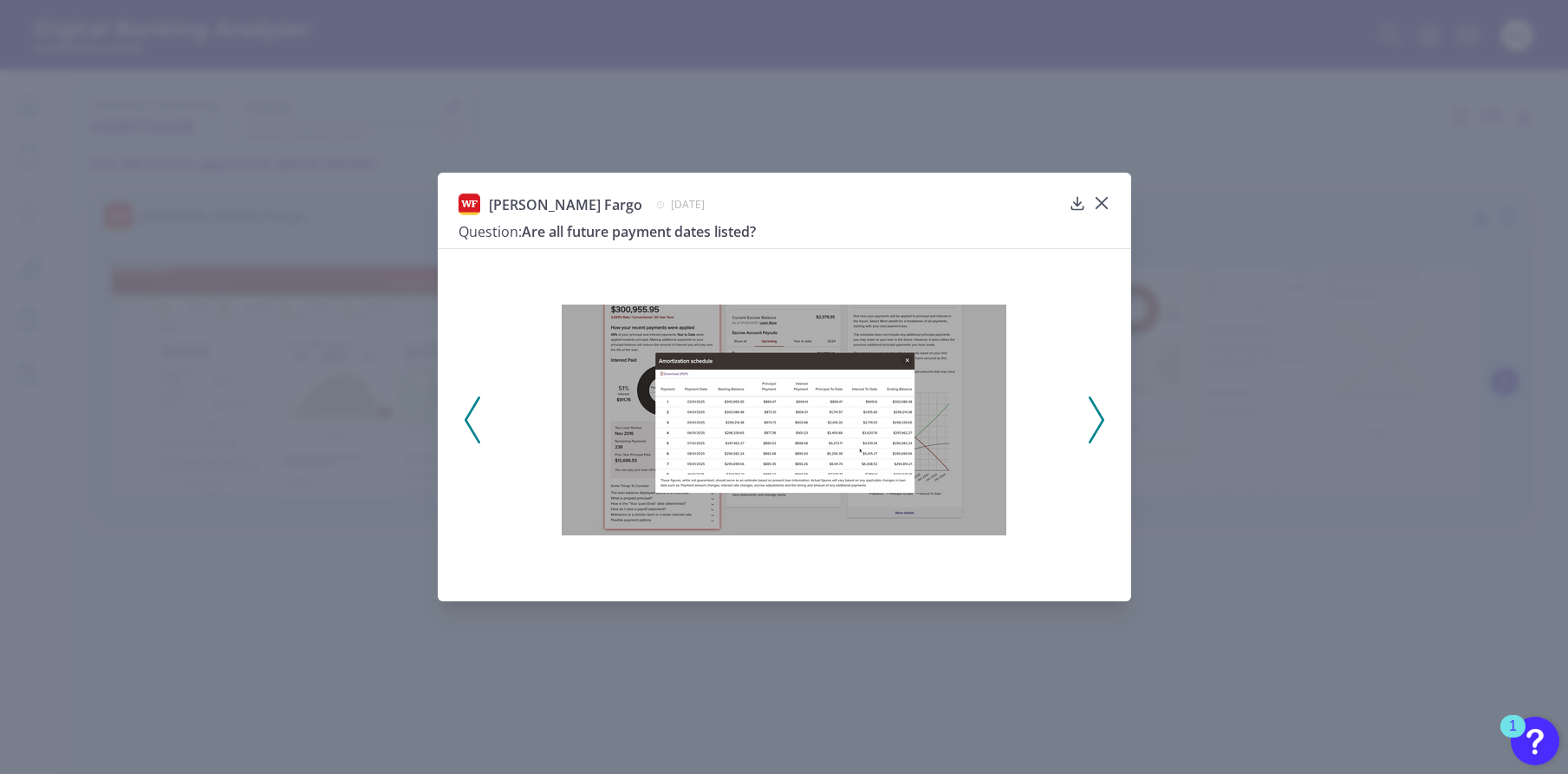
click at [1094, 432] on icon at bounding box center [1096, 419] width 16 height 47
click at [476, 431] on icon at bounding box center [472, 419] width 16 height 47
click at [476, 428] on icon at bounding box center [472, 419] width 16 height 47
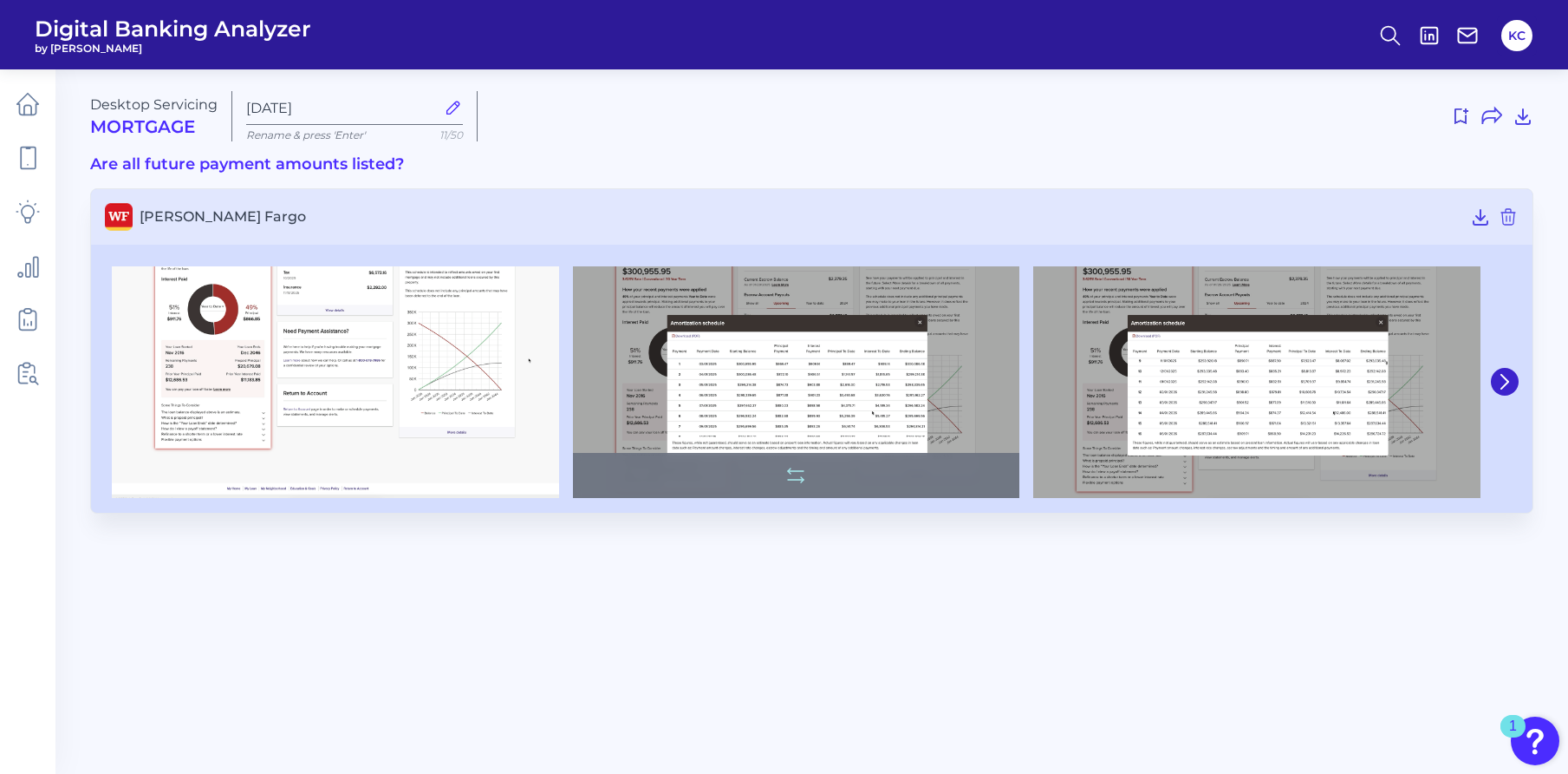
click at [797, 384] on img at bounding box center [796, 382] width 447 height 232
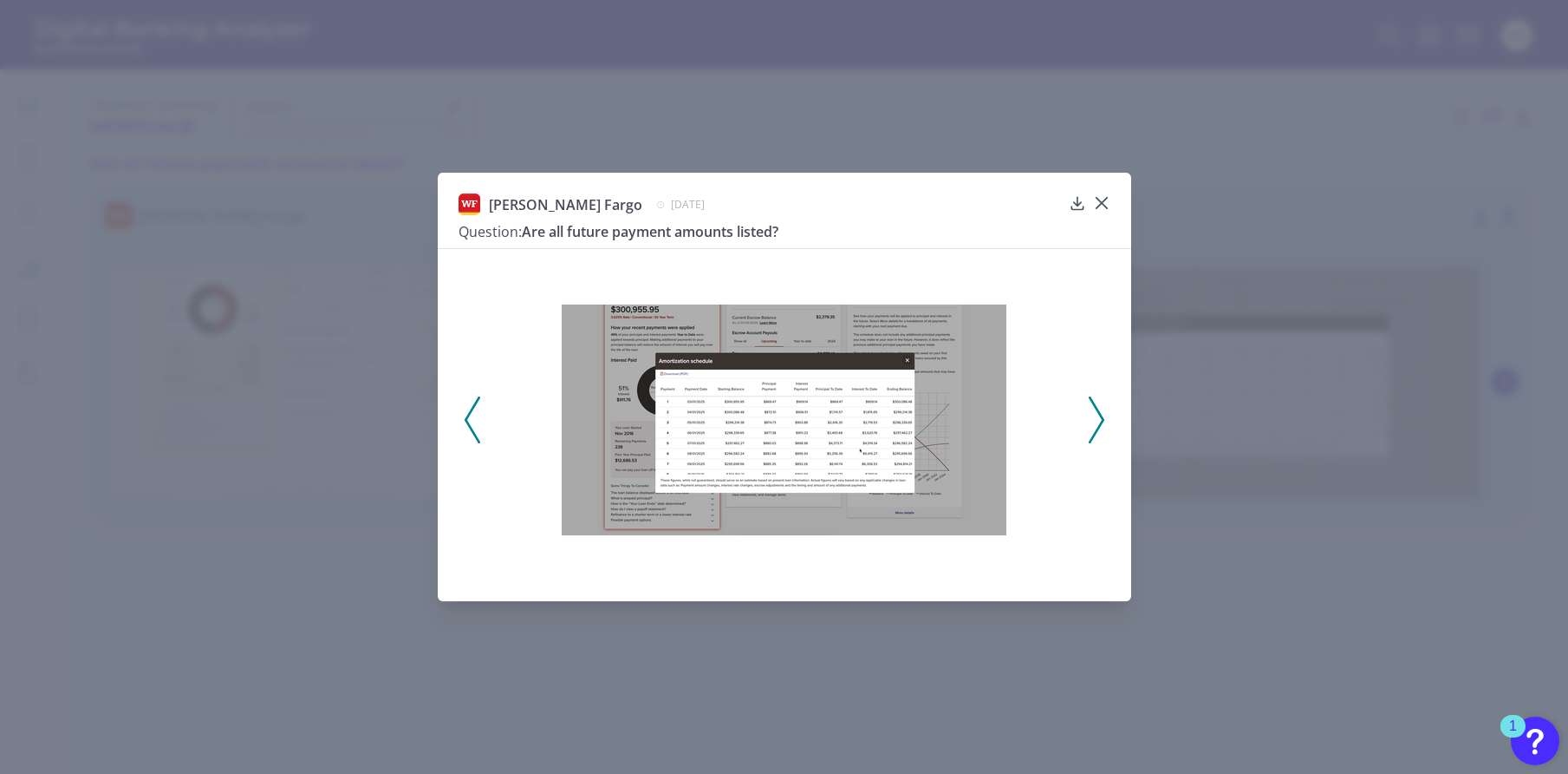
click at [1102, 416] on icon at bounding box center [1096, 419] width 16 height 47
click at [1101, 418] on polyline at bounding box center [1096, 418] width 13 height 44
click at [1099, 418] on icon at bounding box center [1096, 419] width 16 height 47
click at [1099, 207] on div at bounding box center [1101, 215] width 17 height 17
click at [1101, 207] on div at bounding box center [1101, 215] width 17 height 17
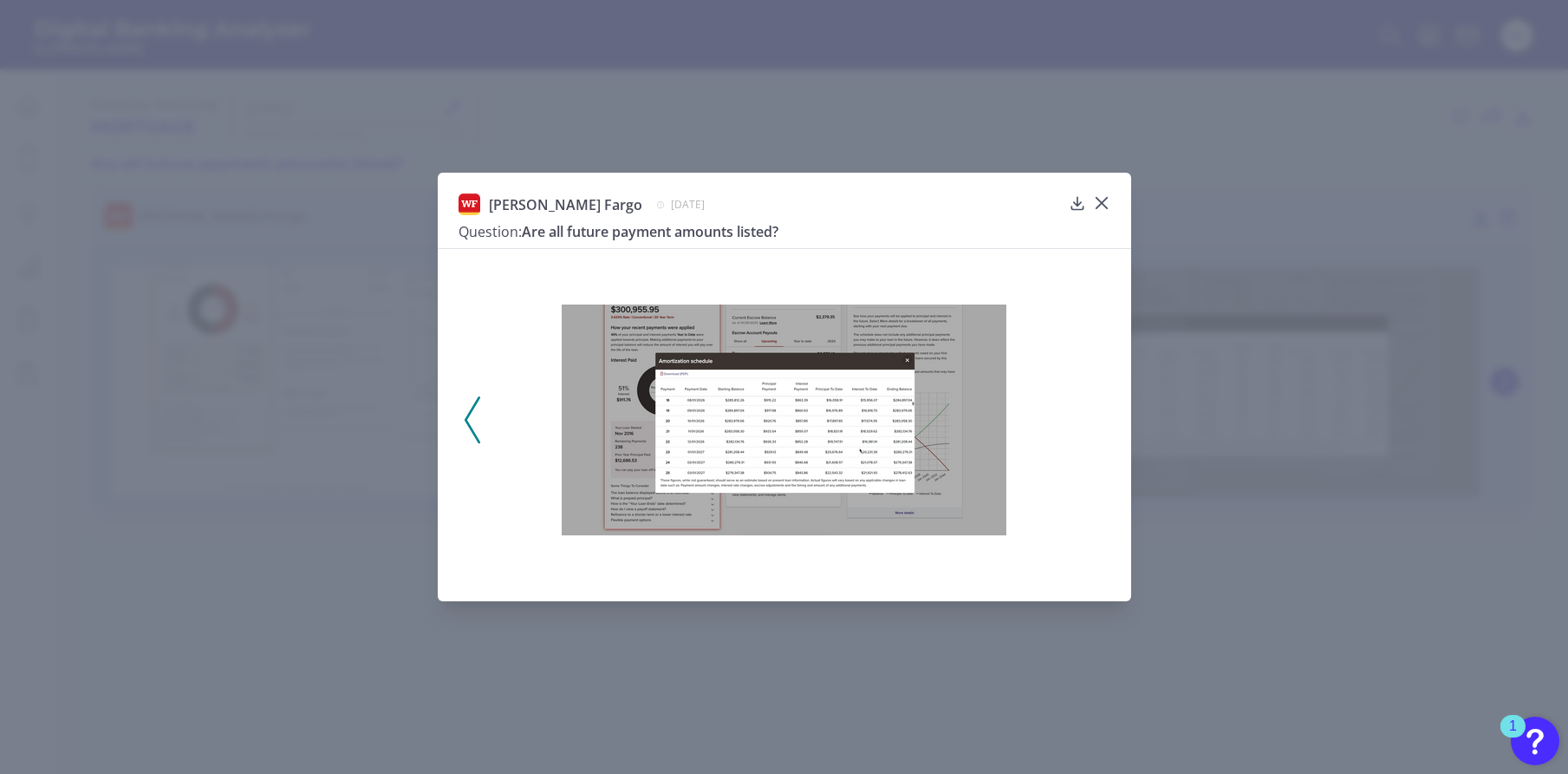
click at [827, 437] on img at bounding box center [784, 419] width 445 height 231
click at [1100, 200] on icon at bounding box center [1102, 203] width 17 height 17
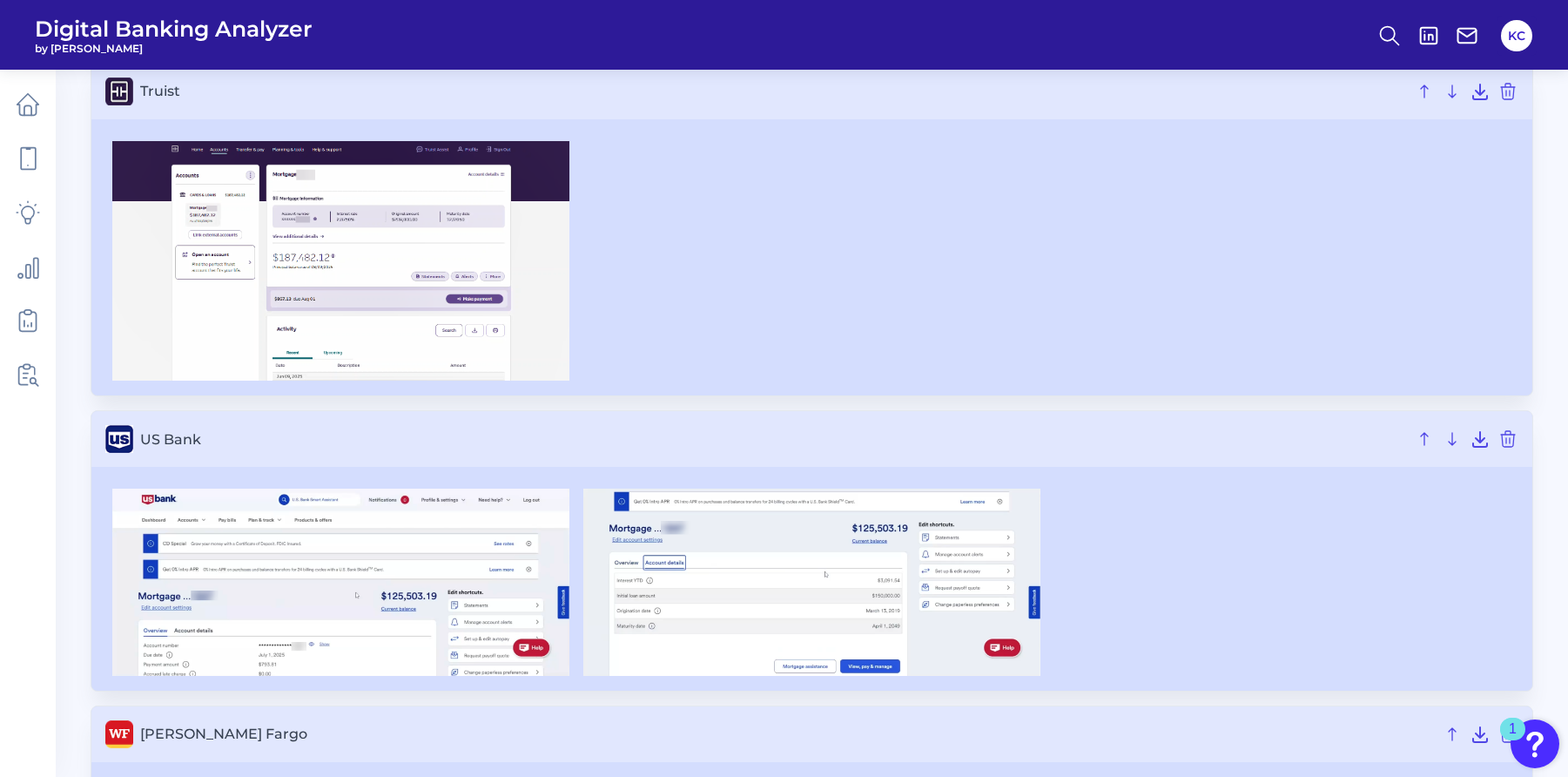
scroll to position [4813, 0]
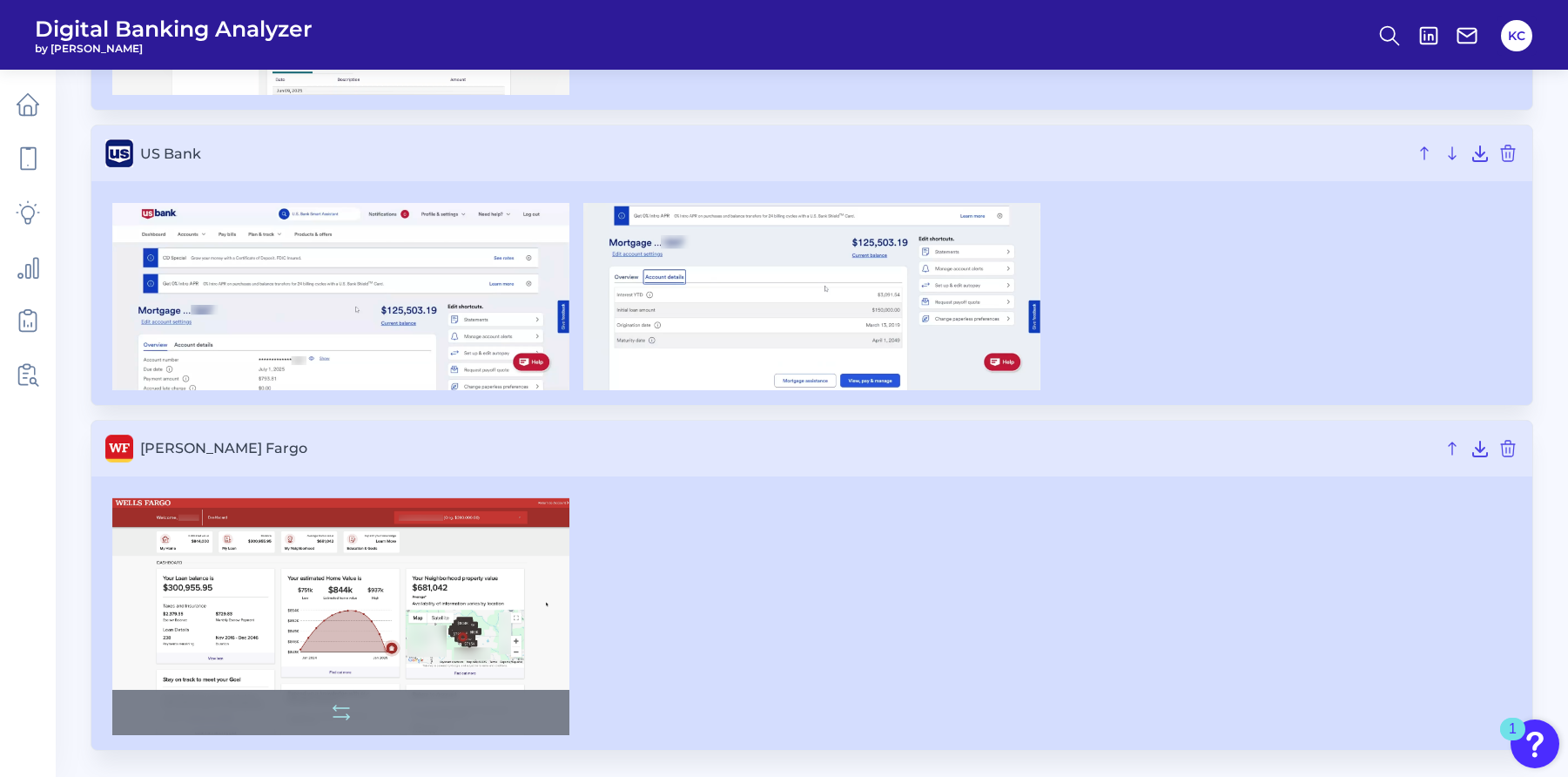
click at [412, 630] on img at bounding box center [340, 616] width 457 height 236
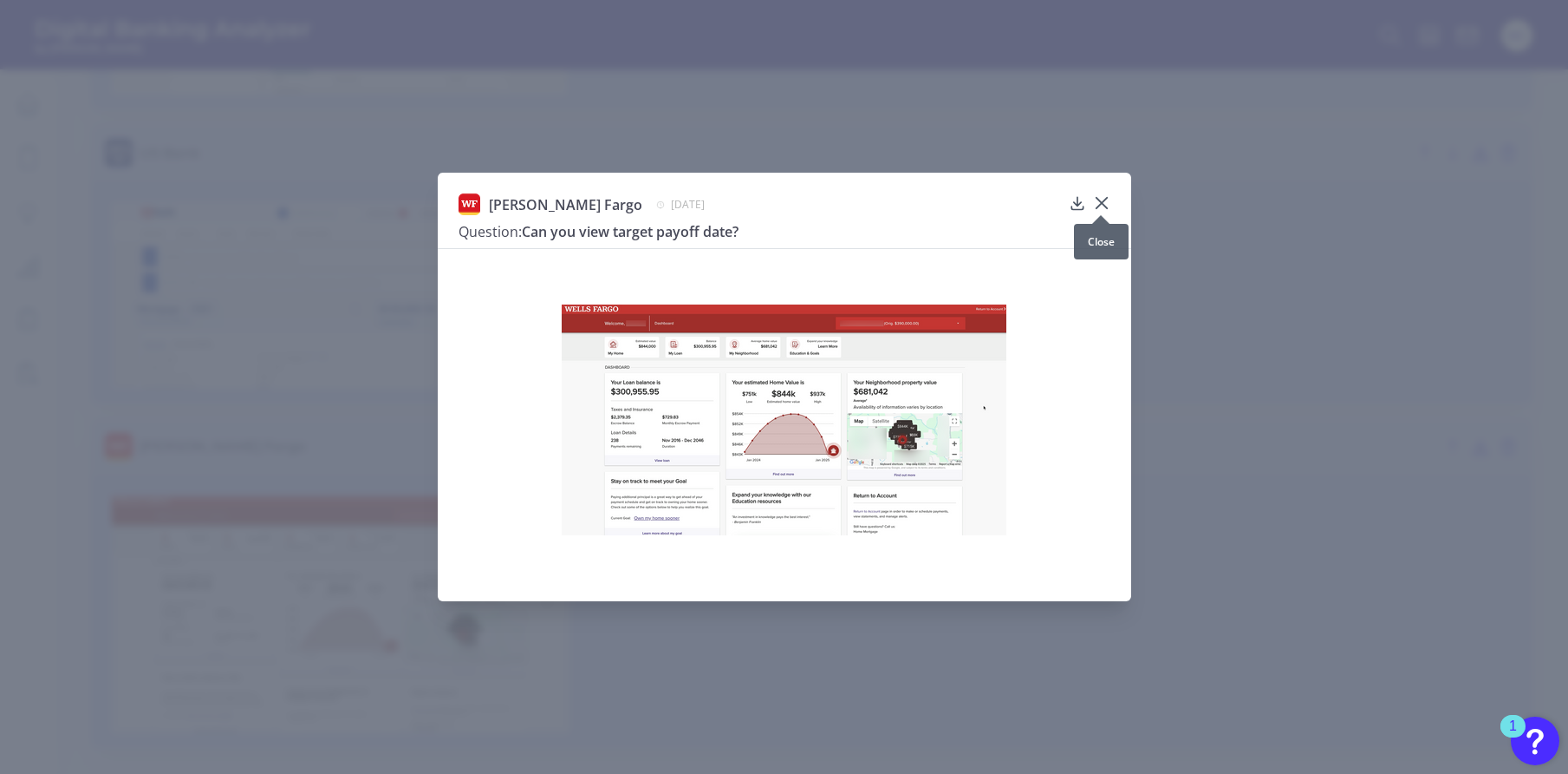
click at [1105, 204] on icon at bounding box center [1102, 203] width 17 height 17
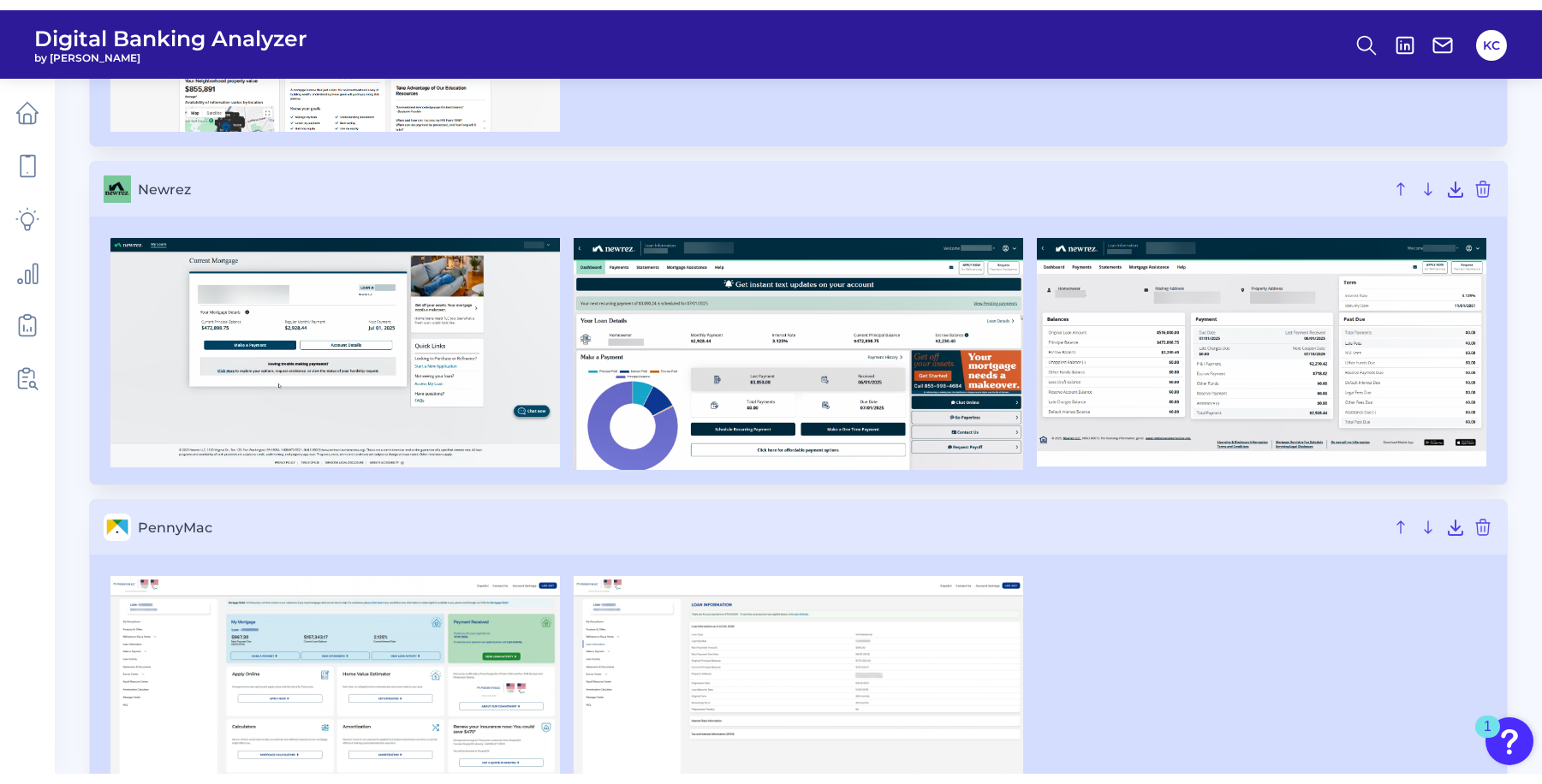
scroll to position [2078, 0]
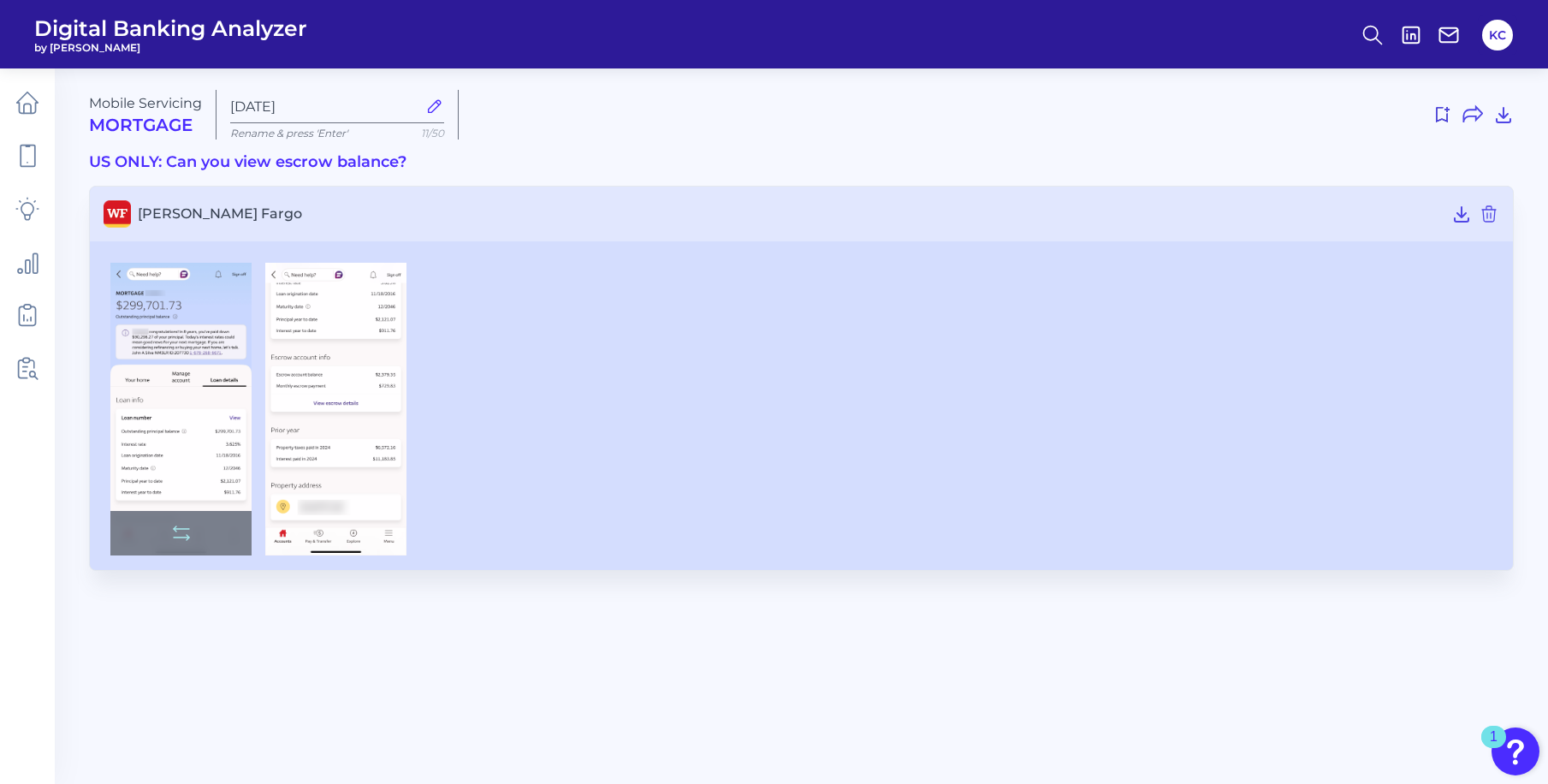
click at [210, 484] on img at bounding box center [181, 409] width 142 height 292
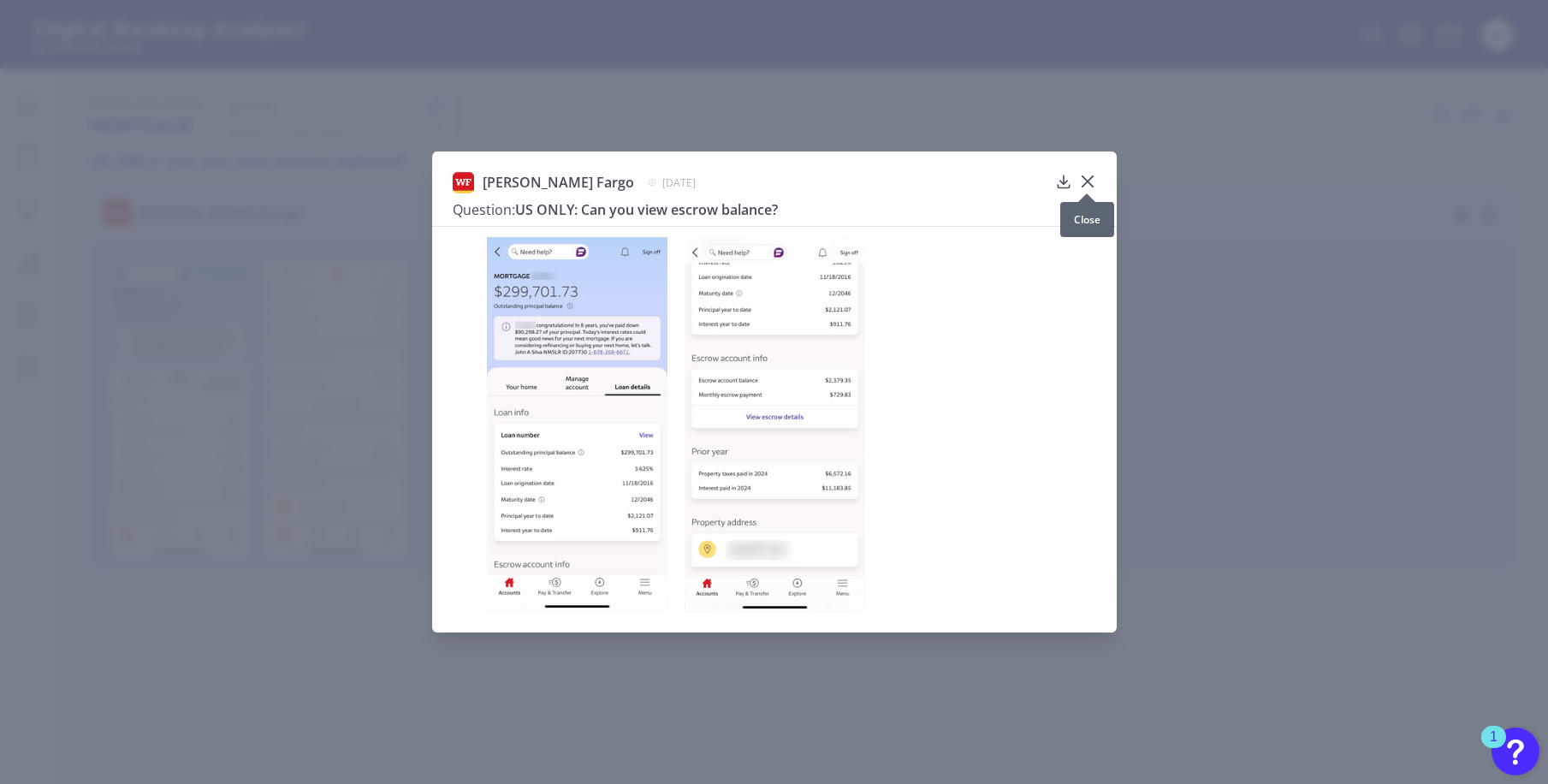
click at [1085, 179] on icon at bounding box center [1086, 180] width 10 height 10
